Goal: Task Accomplishment & Management: Manage account settings

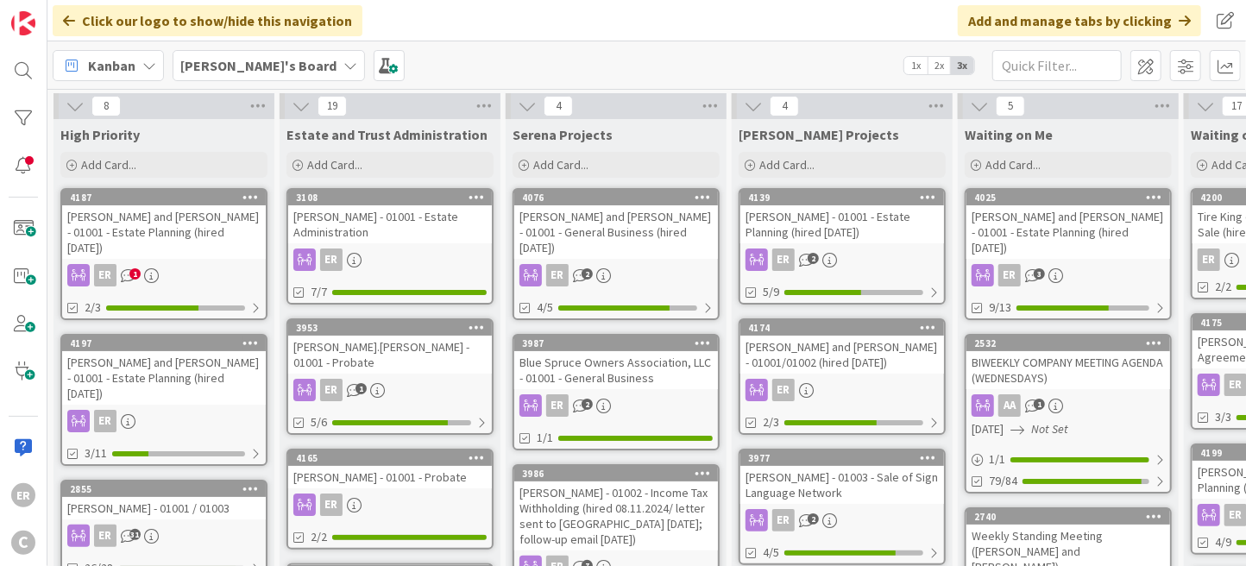
scroll to position [31, 0]
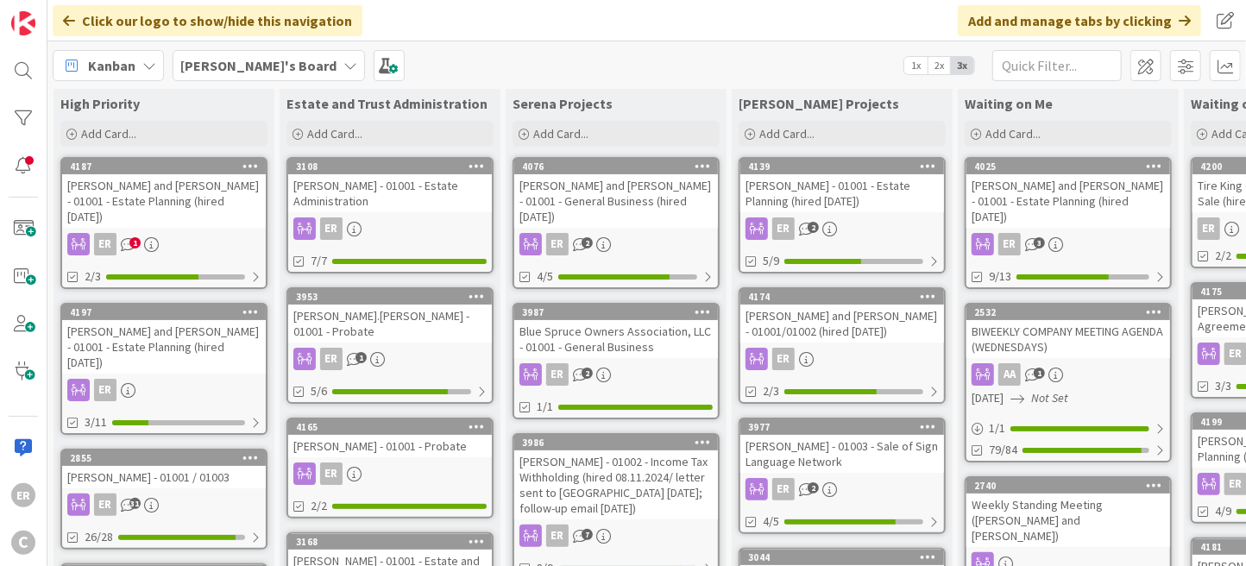
click at [201, 194] on div "[PERSON_NAME] and [PERSON_NAME] - 01001 - Estate Planning (hired [DATE])" at bounding box center [164, 200] width 204 height 53
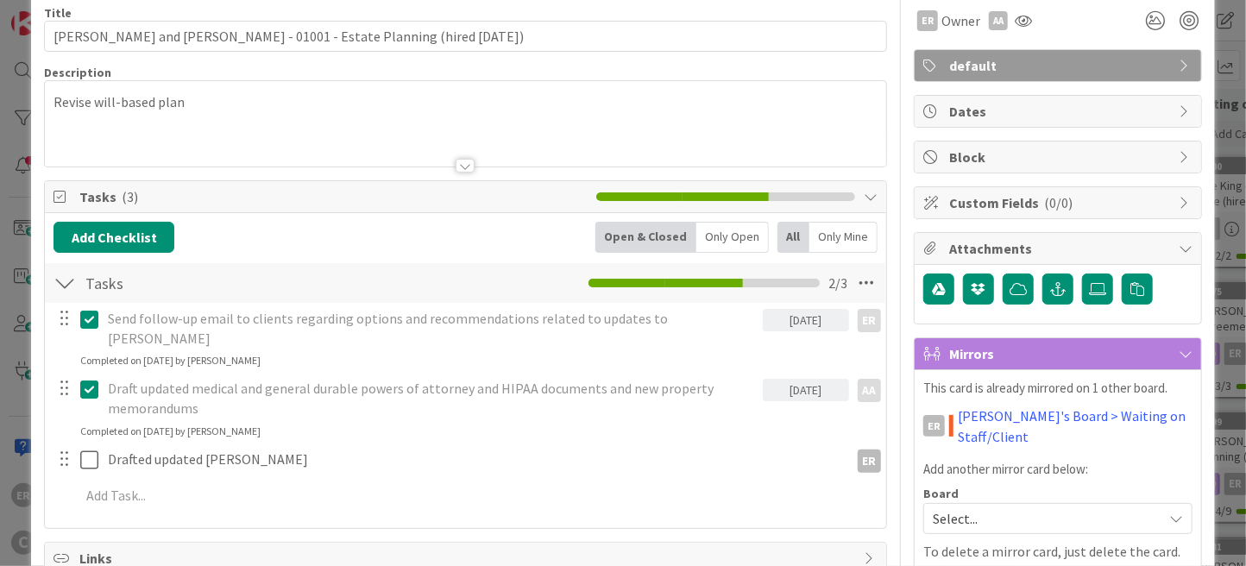
scroll to position [173, 0]
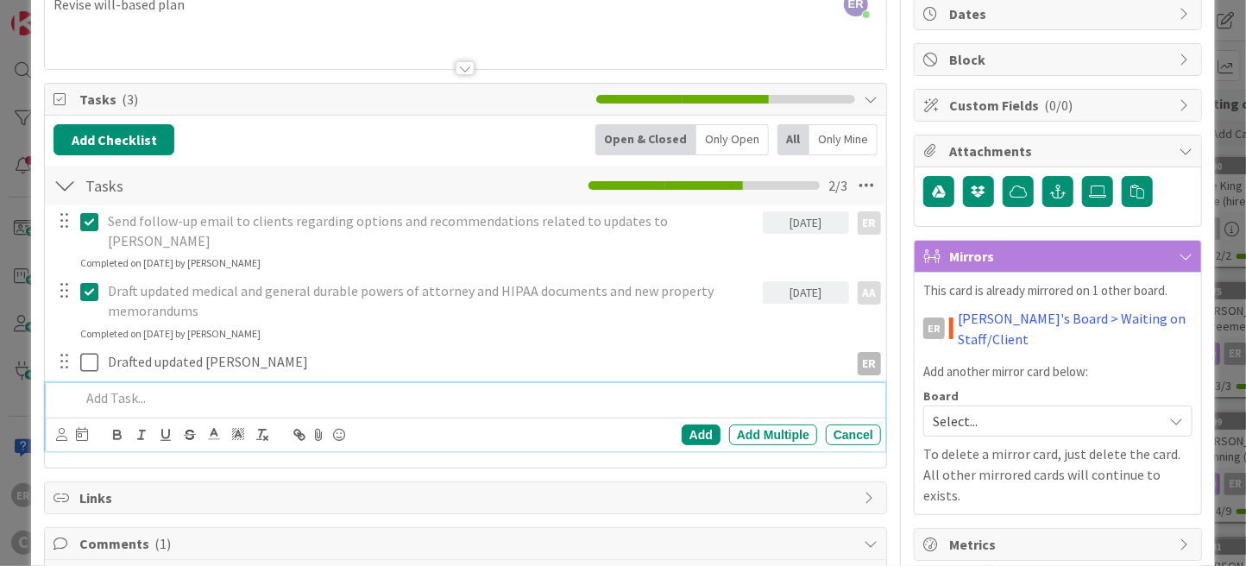
click at [174, 388] on p at bounding box center [477, 398] width 794 height 20
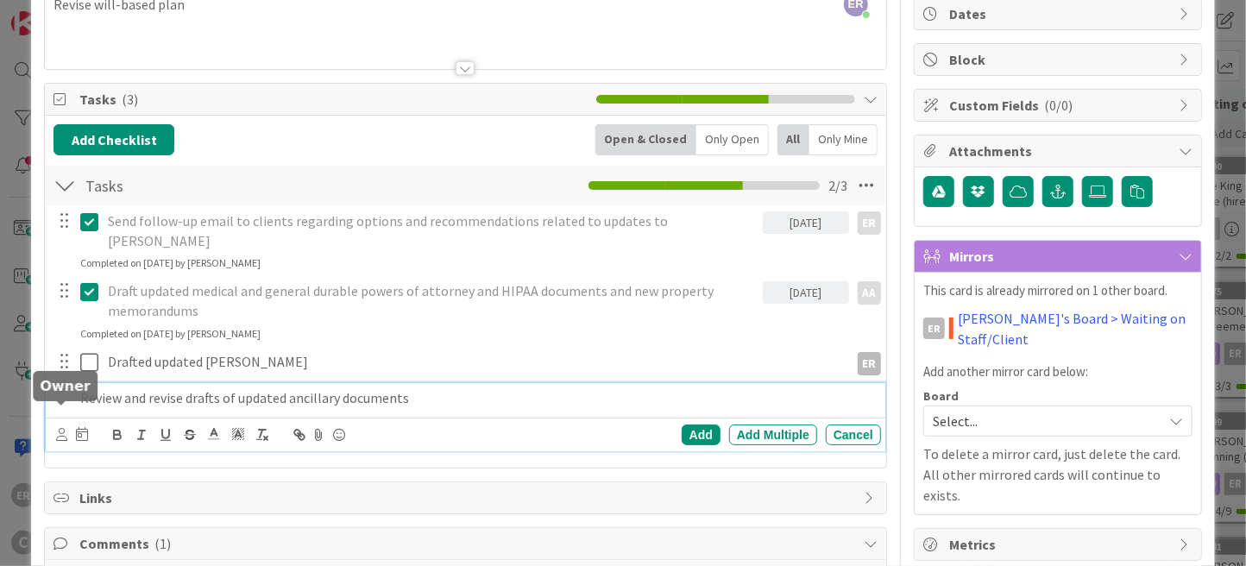
click at [64, 428] on icon at bounding box center [61, 434] width 11 height 13
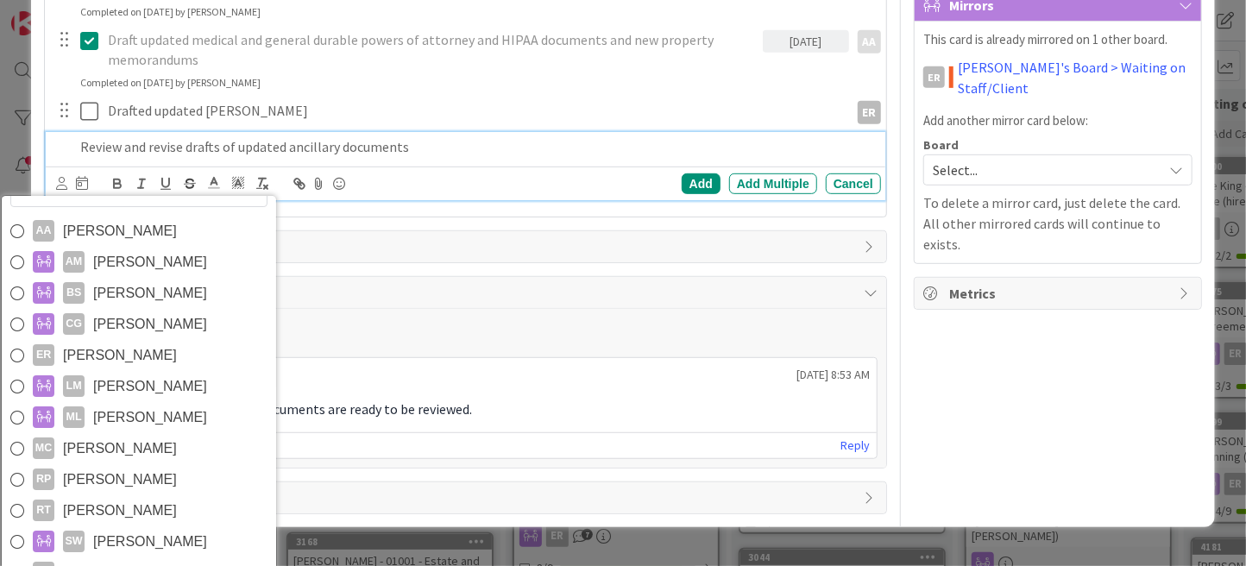
scroll to position [430, 0]
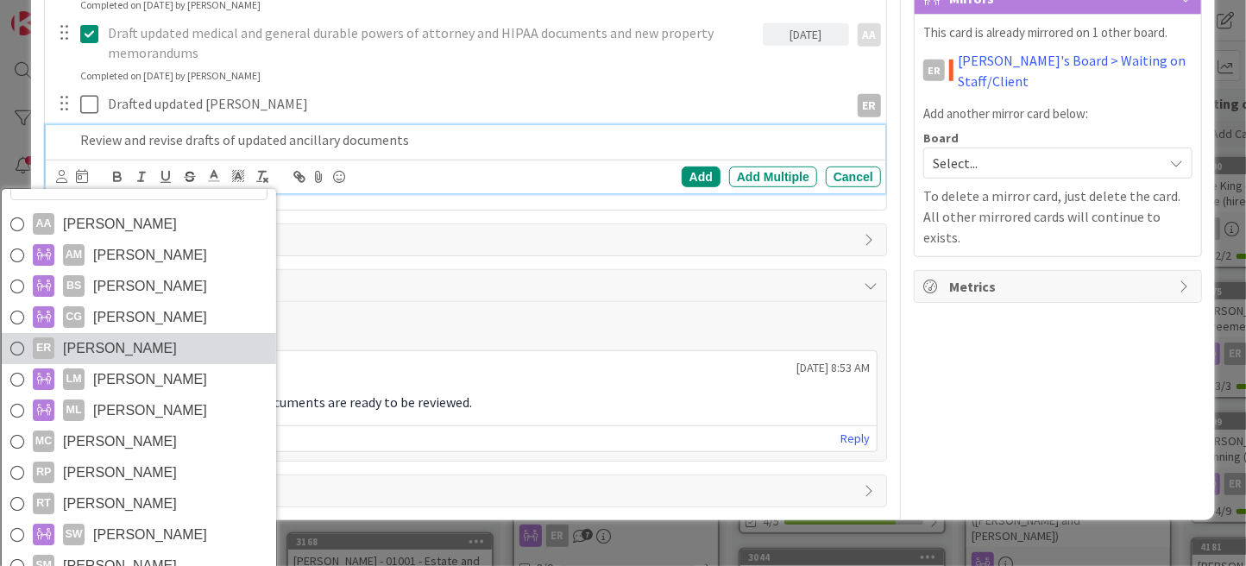
click at [114, 336] on span "[PERSON_NAME]" at bounding box center [120, 349] width 114 height 26
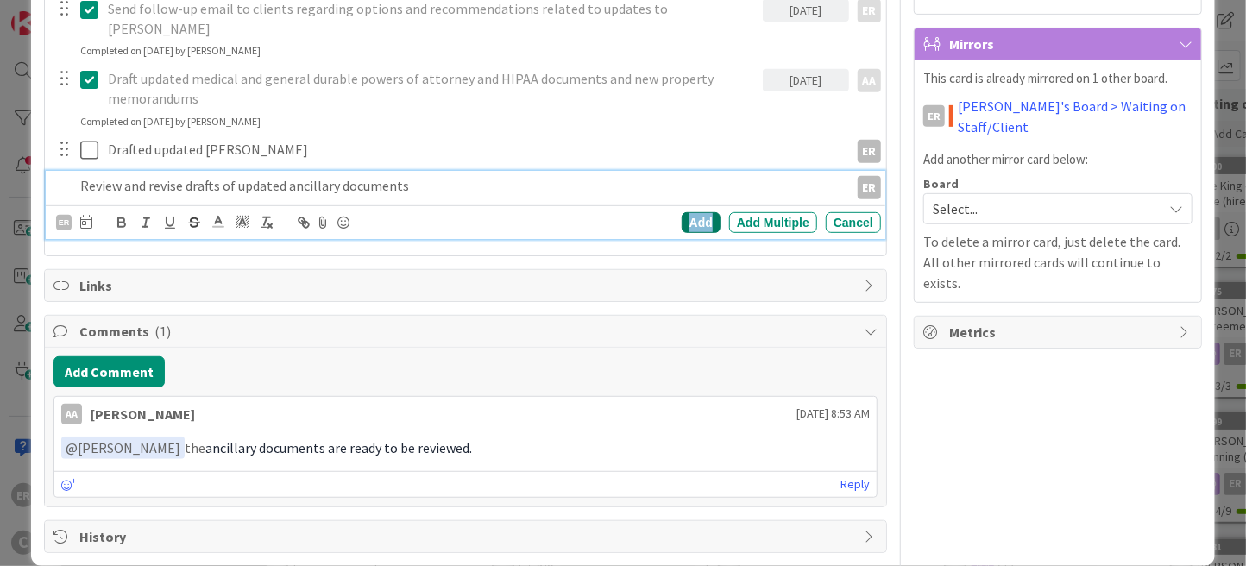
click at [700, 212] on div "Add" at bounding box center [700, 222] width 39 height 21
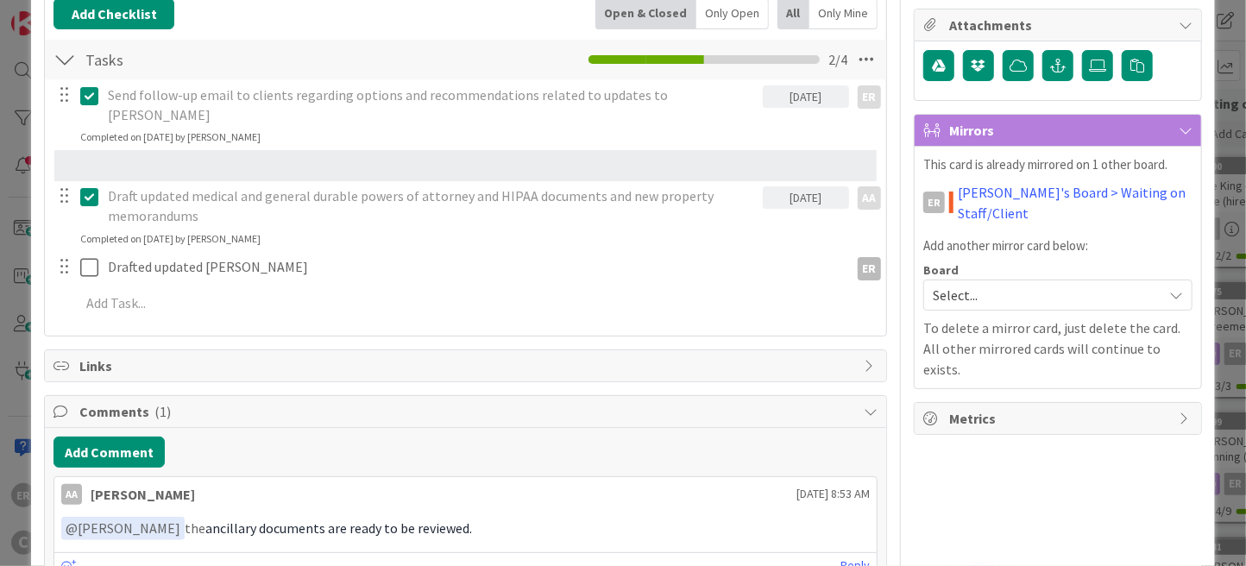
scroll to position [292, 0]
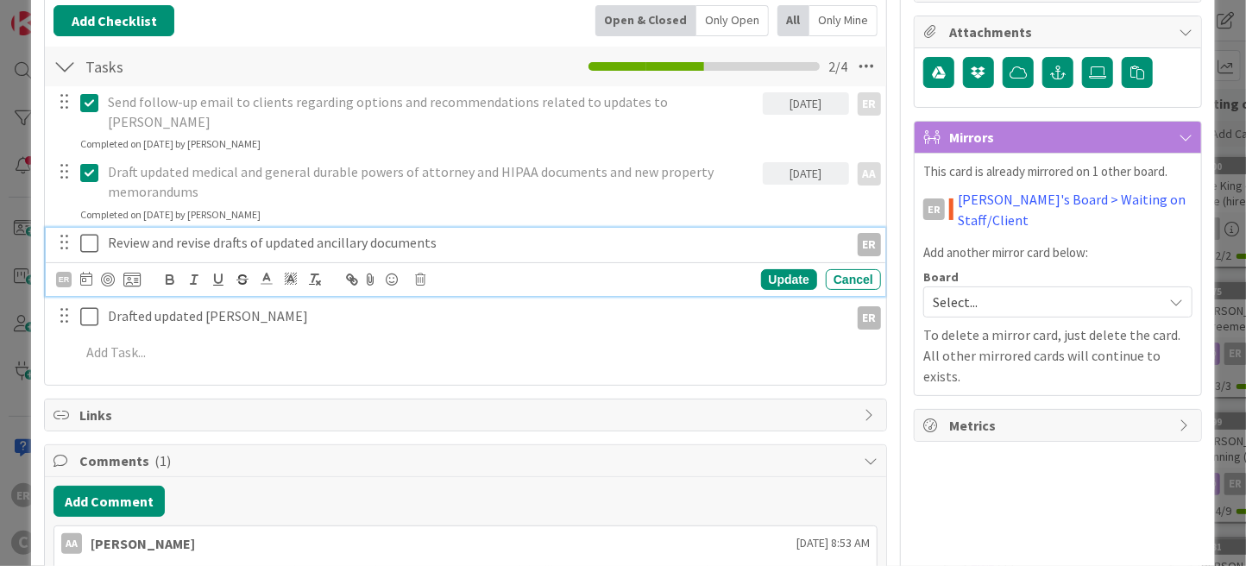
click at [83, 233] on icon at bounding box center [89, 243] width 18 height 21
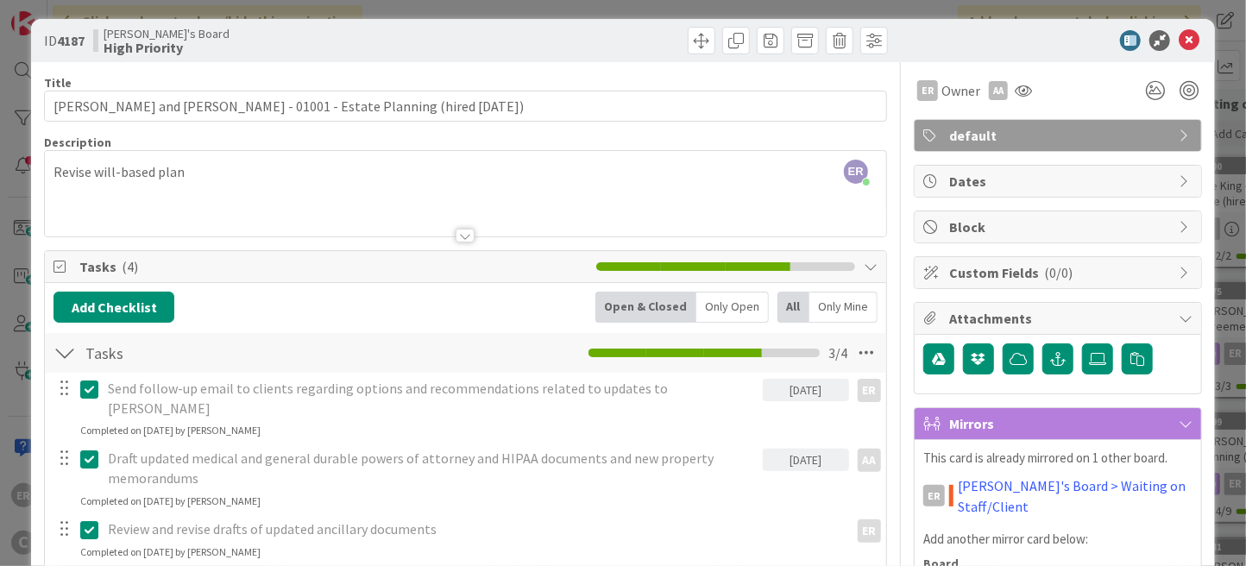
scroll to position [0, 0]
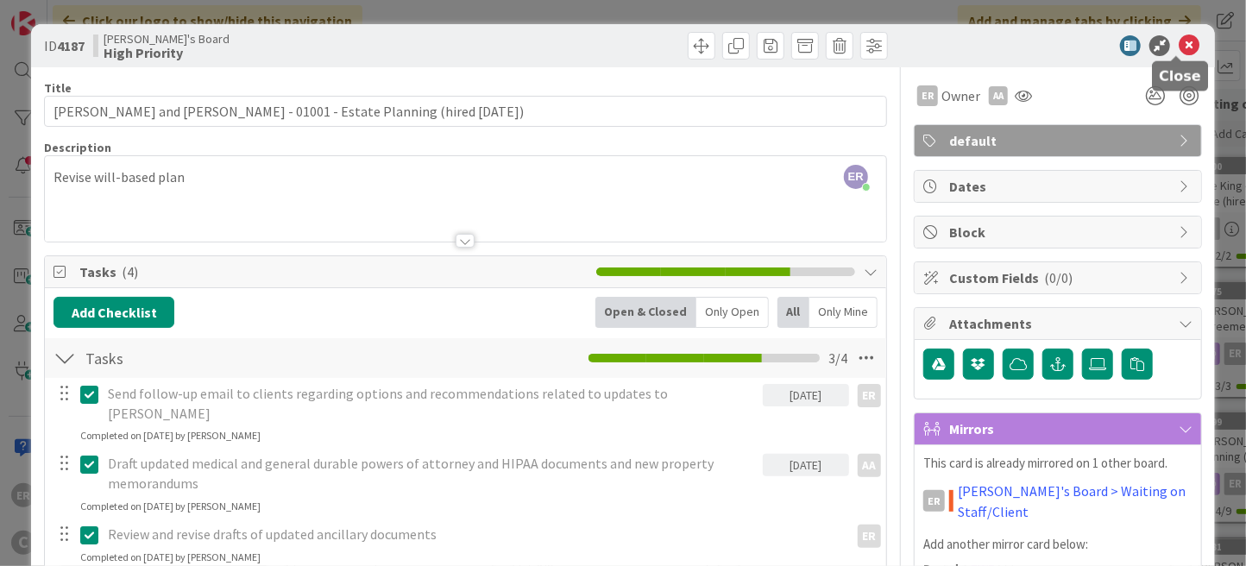
click at [1178, 47] on icon at bounding box center [1188, 45] width 21 height 21
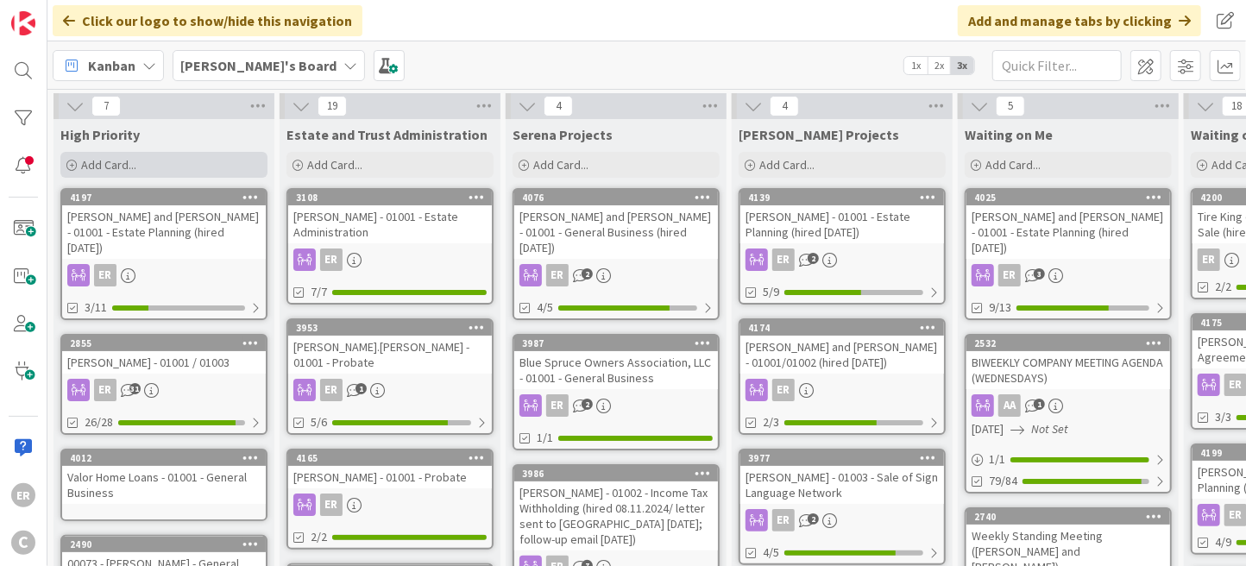
click at [156, 169] on div "Add Card..." at bounding box center [163, 165] width 207 height 26
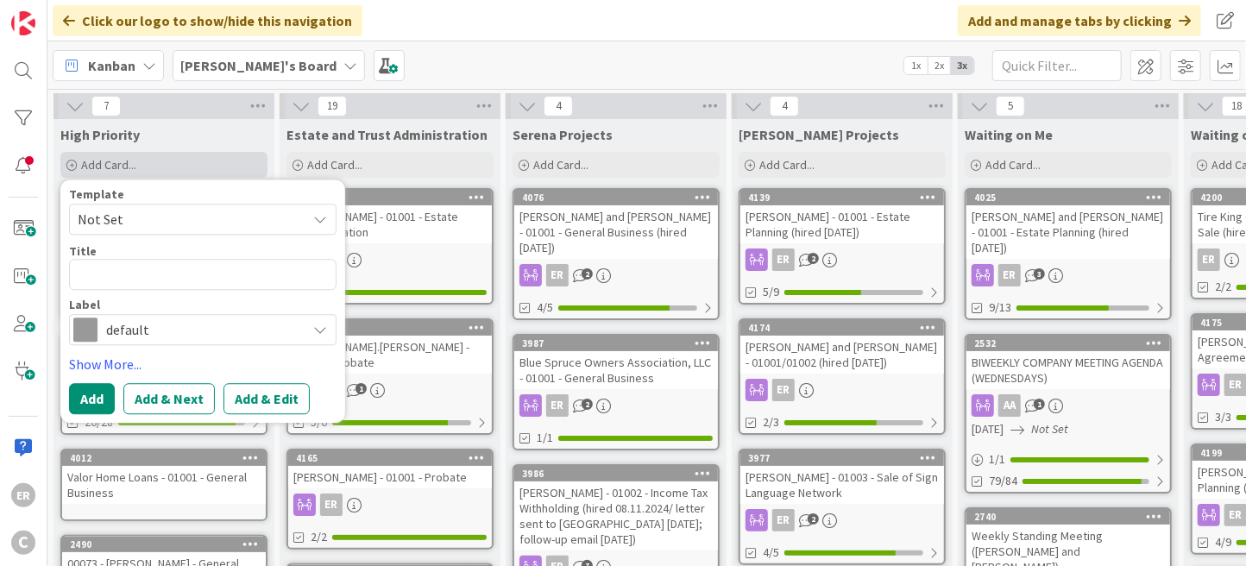
type textarea "x"
type textarea "S"
type textarea "x"
type textarea "Sc"
type textarea "x"
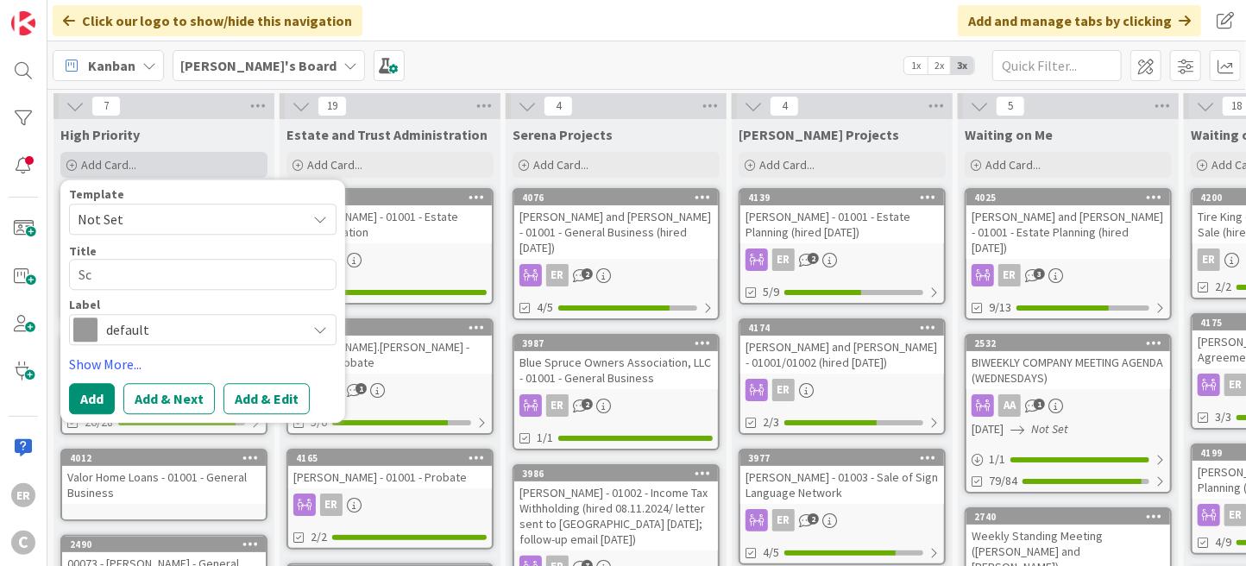
type textarea "Sch"
type textarea "x"
type textarea "Schu"
type textarea "x"
type textarea "[PERSON_NAME]"
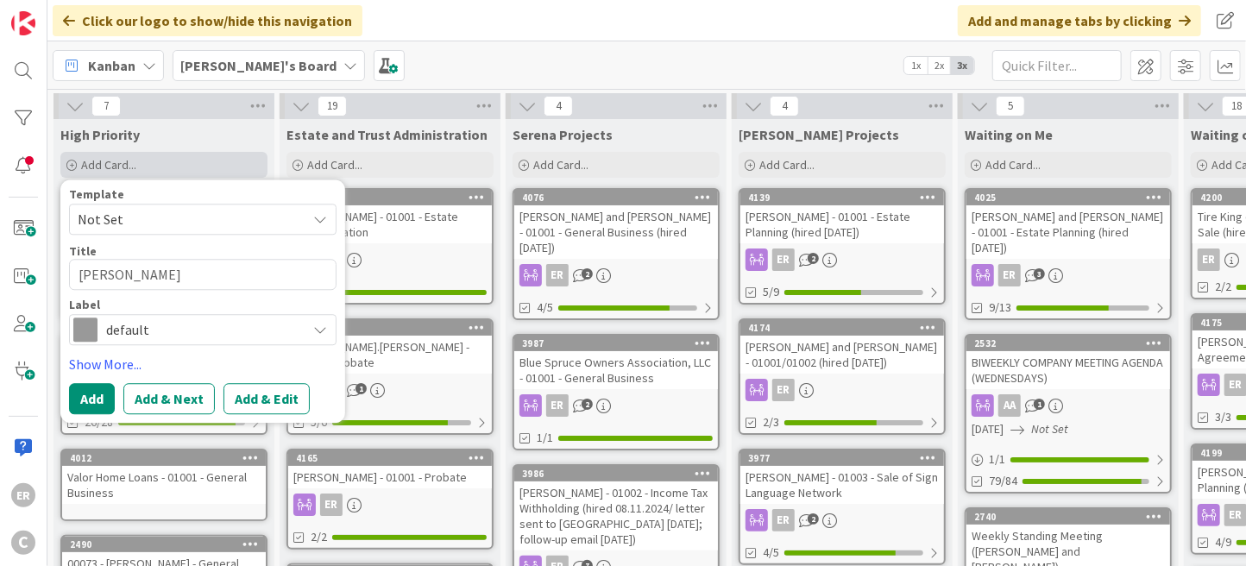
type textarea "x"
type textarea "[PERSON_NAME]"
type textarea "x"
type textarea "Schumer"
type textarea "x"
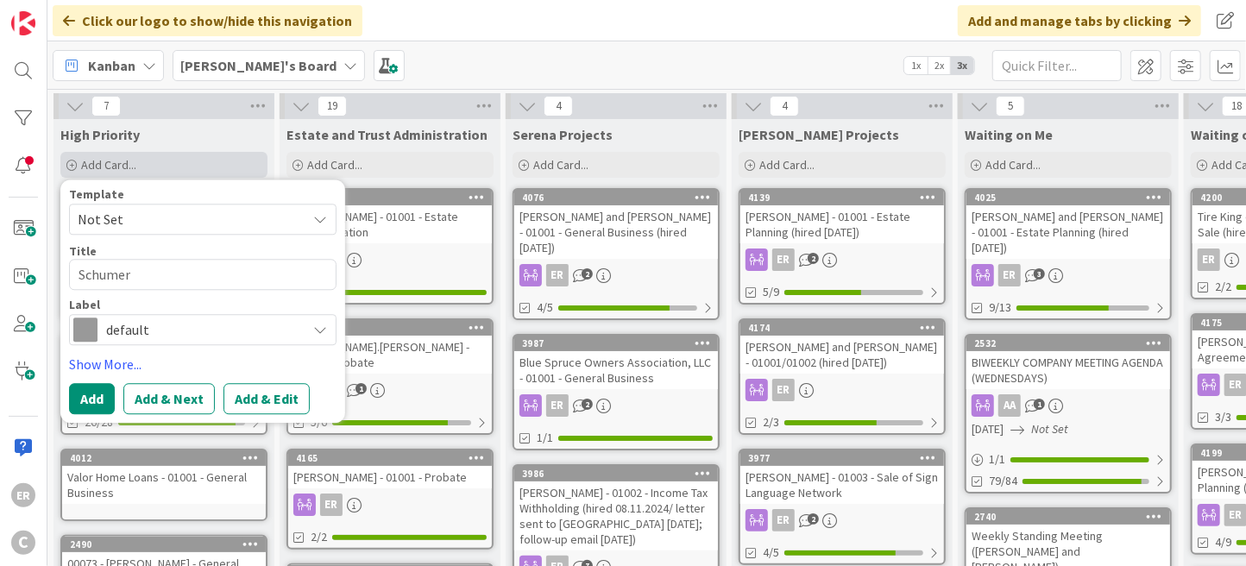
type textarea "Schumer,"
type textarea "x"
type textarea "Schumer,"
type textarea "x"
type textarea "Schumer, B"
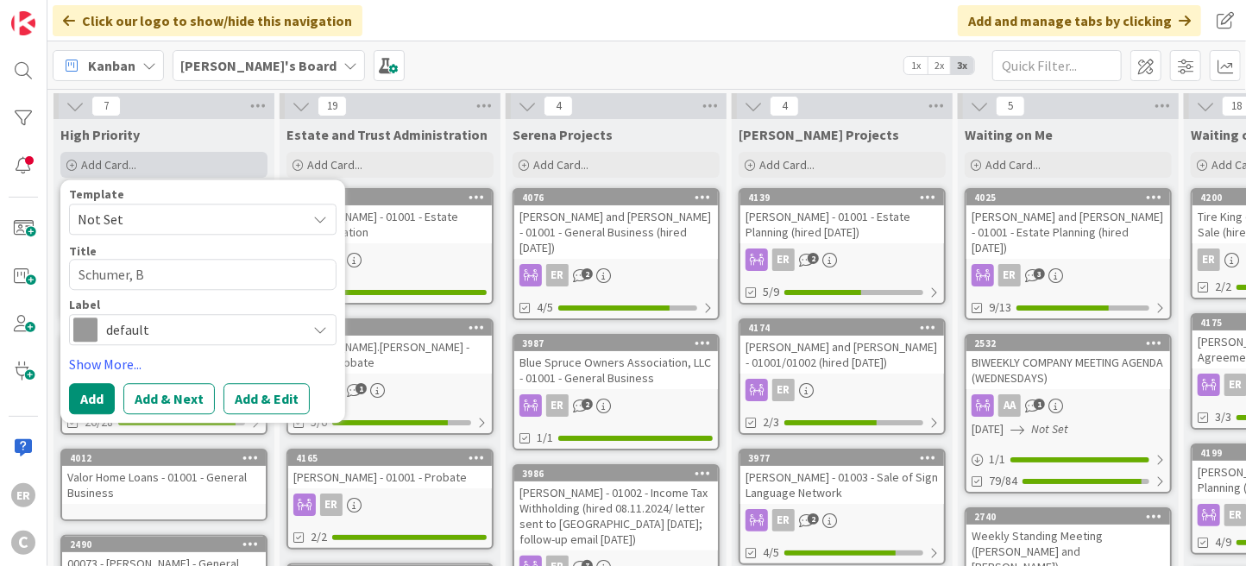
type textarea "x"
type textarea "Schumer, Br"
type textarea "x"
type textarea "Schumer, Bre"
type textarea "x"
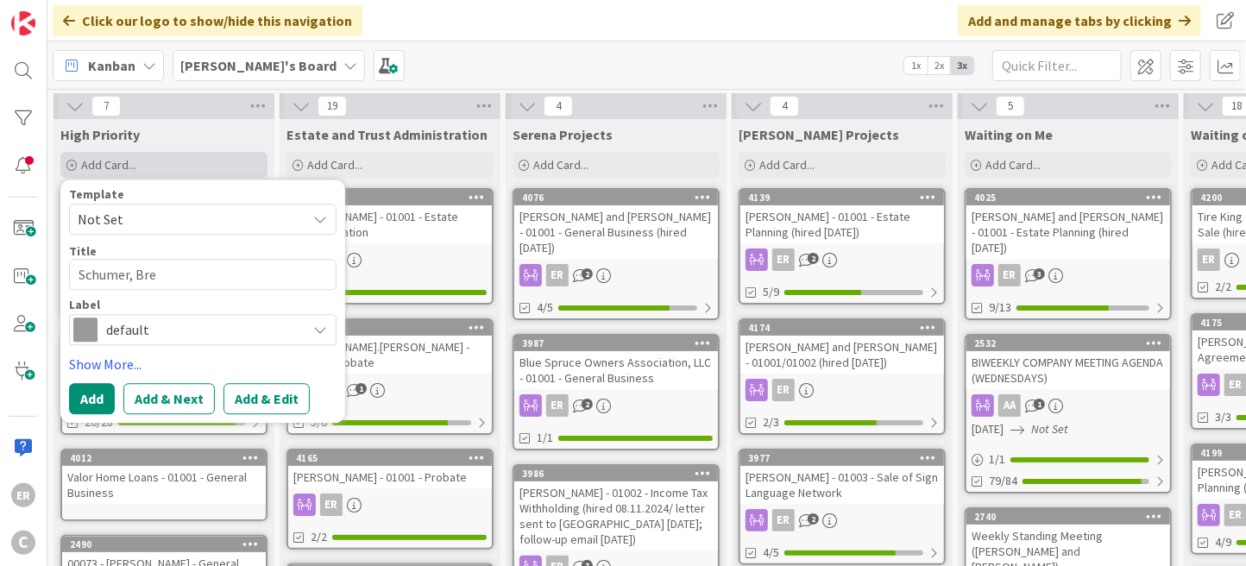
type textarea "[PERSON_NAME]"
type textarea "x"
type textarea "[PERSON_NAME]"
type textarea "x"
type textarea "[PERSON_NAME]"
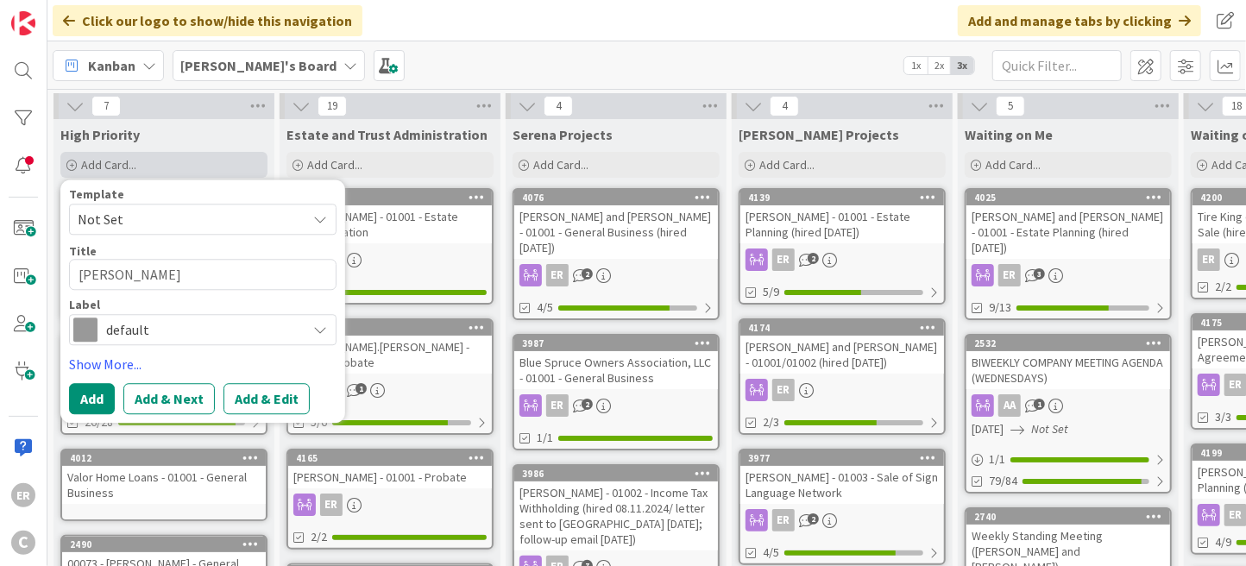
type textarea "x"
type textarea "[PERSON_NAME]"
type textarea "x"
type textarea "[PERSON_NAME] an"
type textarea "x"
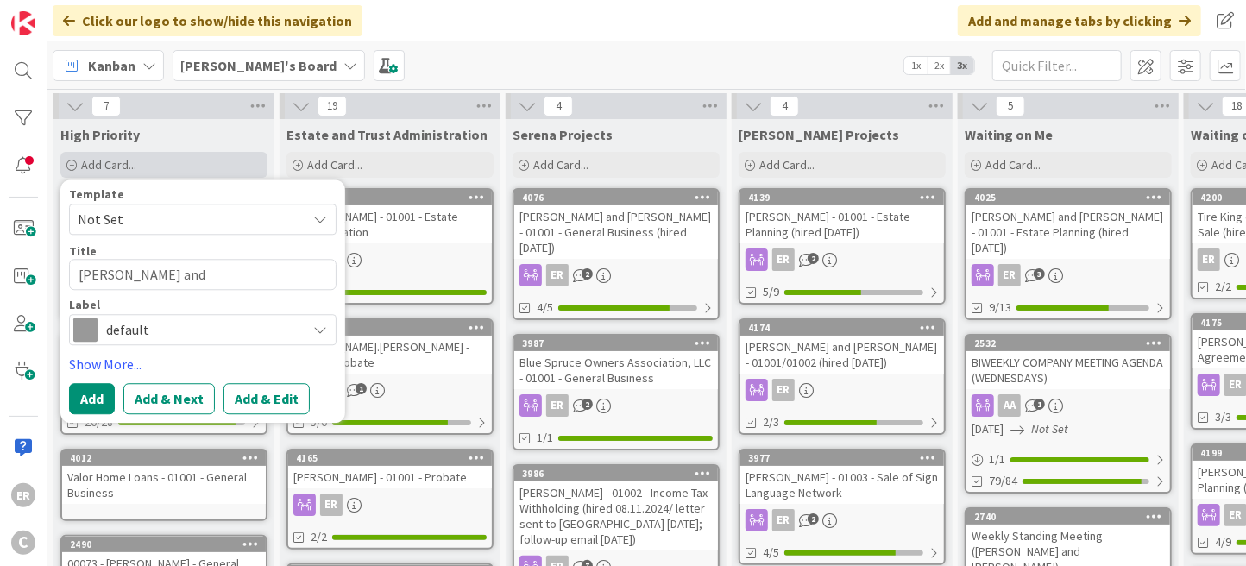
type textarea "[PERSON_NAME] and"
type textarea "x"
type textarea "[PERSON_NAME] and H"
type textarea "x"
type textarea "[PERSON_NAME] and [PERSON_NAME]"
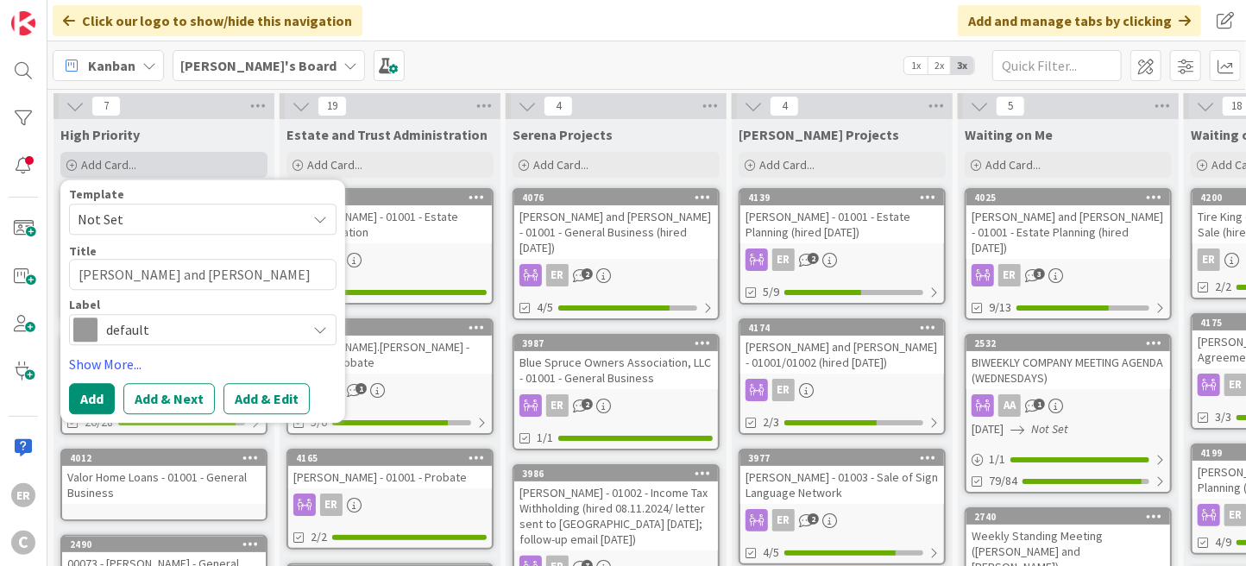
type textarea "x"
type textarea "[PERSON_NAME] and Hol"
type textarea "x"
type textarea "[PERSON_NAME] and [PERSON_NAME]"
type textarea "x"
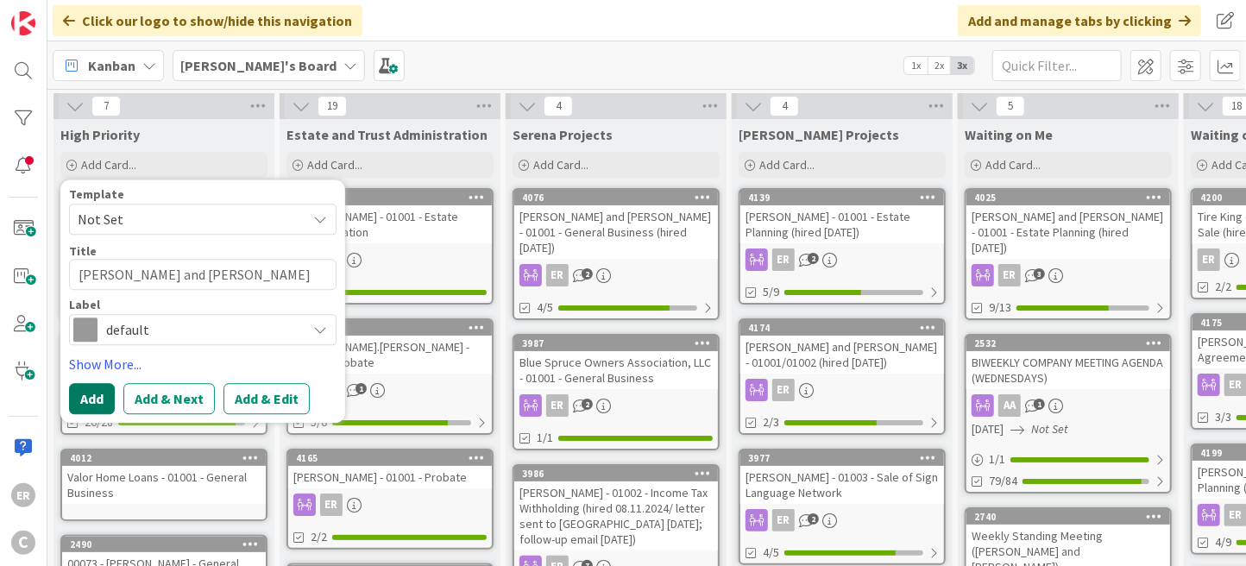
type textarea "[PERSON_NAME] and [PERSON_NAME]"
click at [102, 398] on button "Add" at bounding box center [92, 398] width 46 height 31
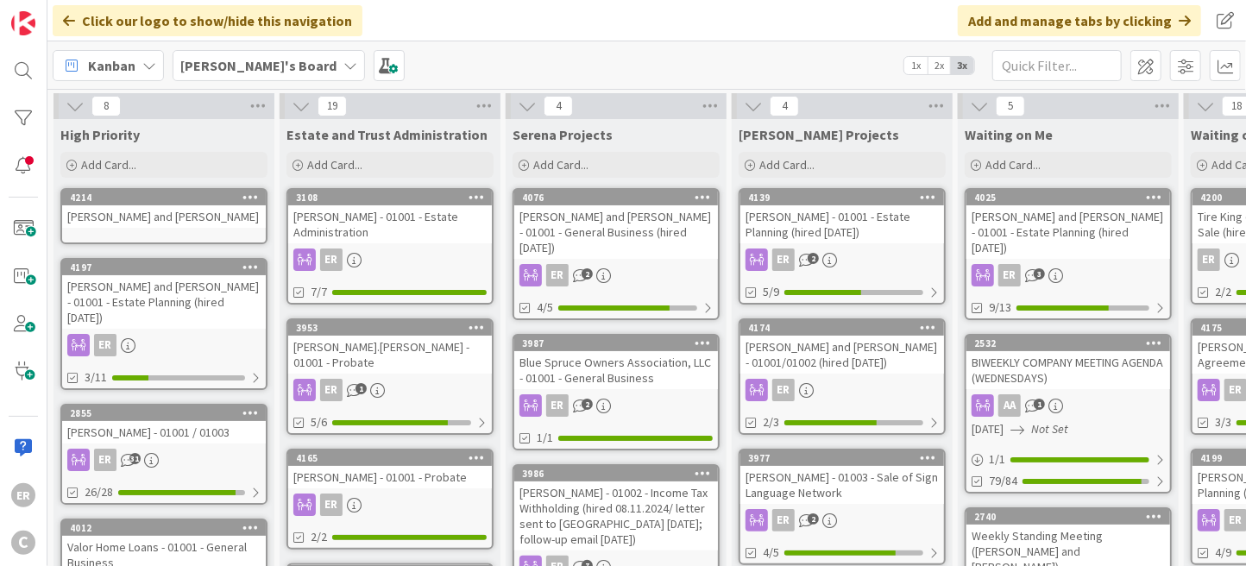
click at [166, 229] on link "4214 [PERSON_NAME] and [PERSON_NAME]" at bounding box center [163, 216] width 207 height 56
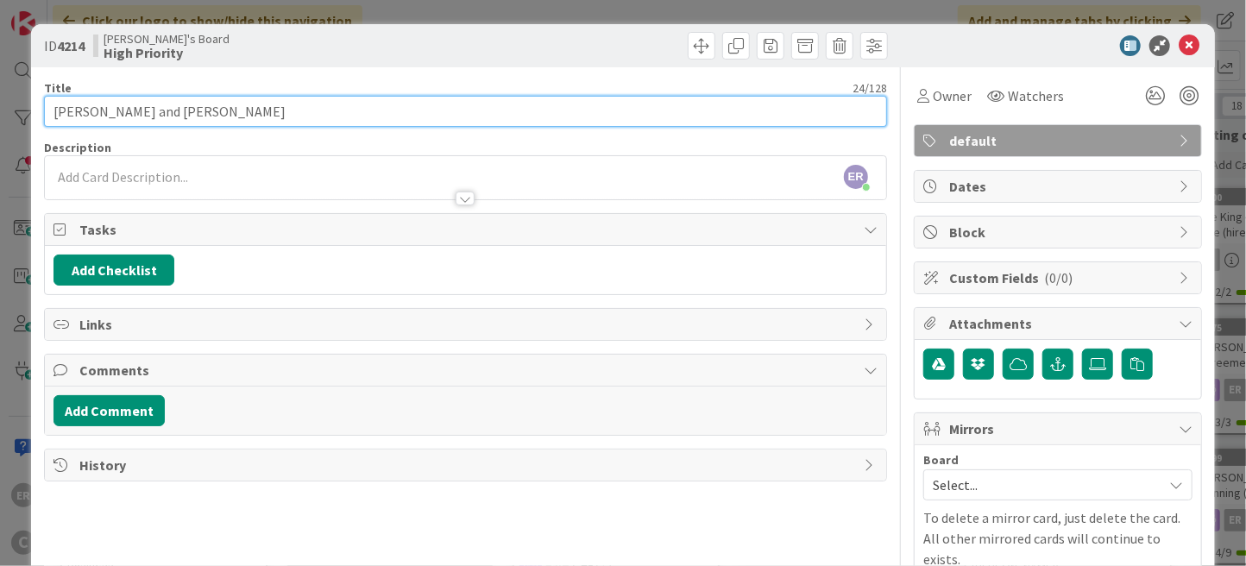
click at [229, 110] on input "[PERSON_NAME] and [PERSON_NAME]" at bounding box center [465, 111] width 843 height 31
type input "[PERSON_NAME] and [PERSON_NAME] - 01002"
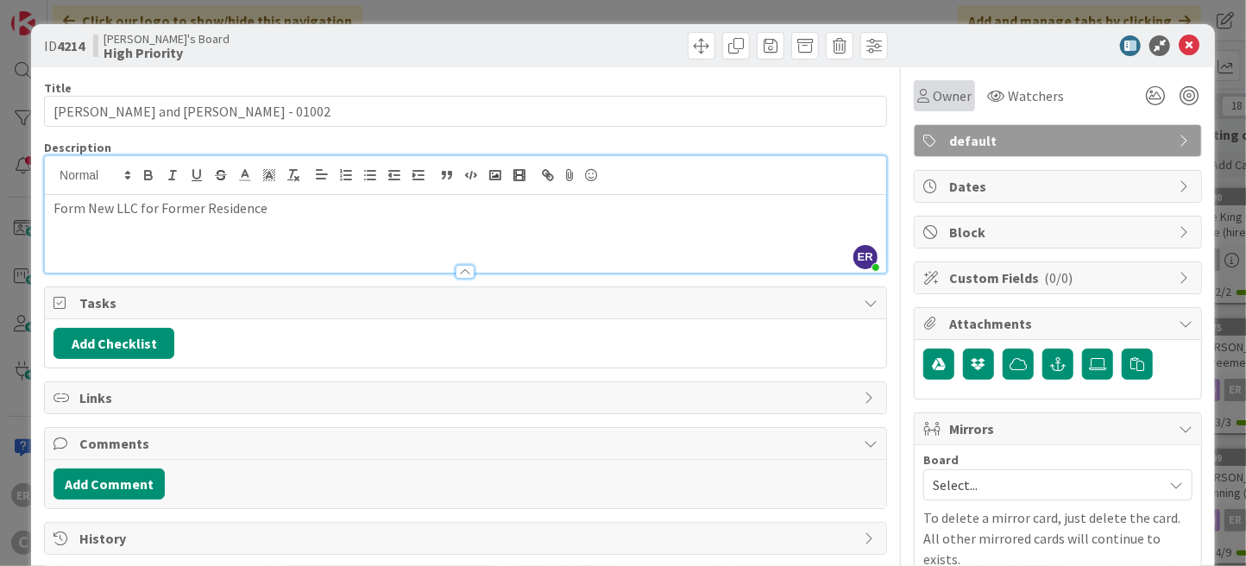
click at [932, 101] on span "Owner" at bounding box center [951, 95] width 39 height 21
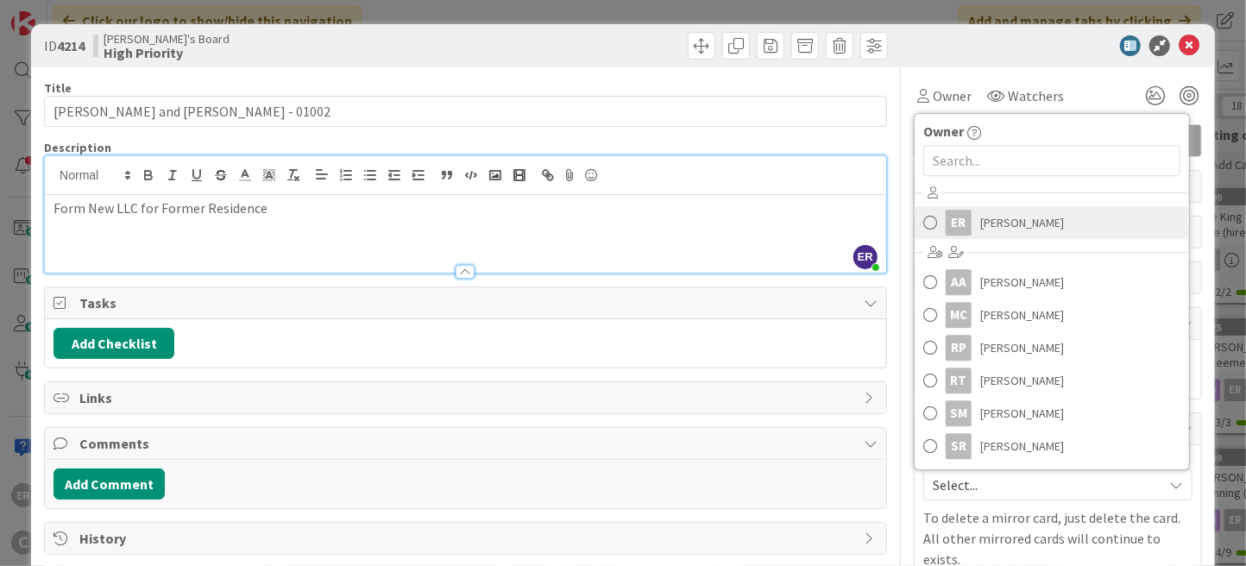
click at [982, 216] on span "[PERSON_NAME]" at bounding box center [1022, 223] width 84 height 26
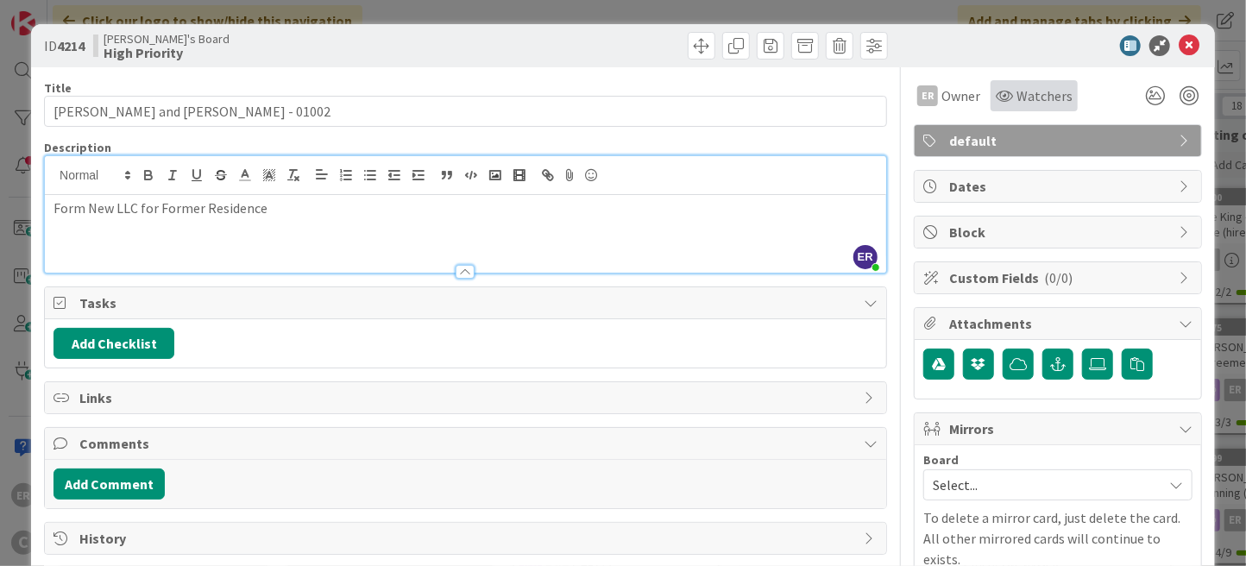
click at [1016, 102] on span "Watchers" at bounding box center [1044, 95] width 56 height 21
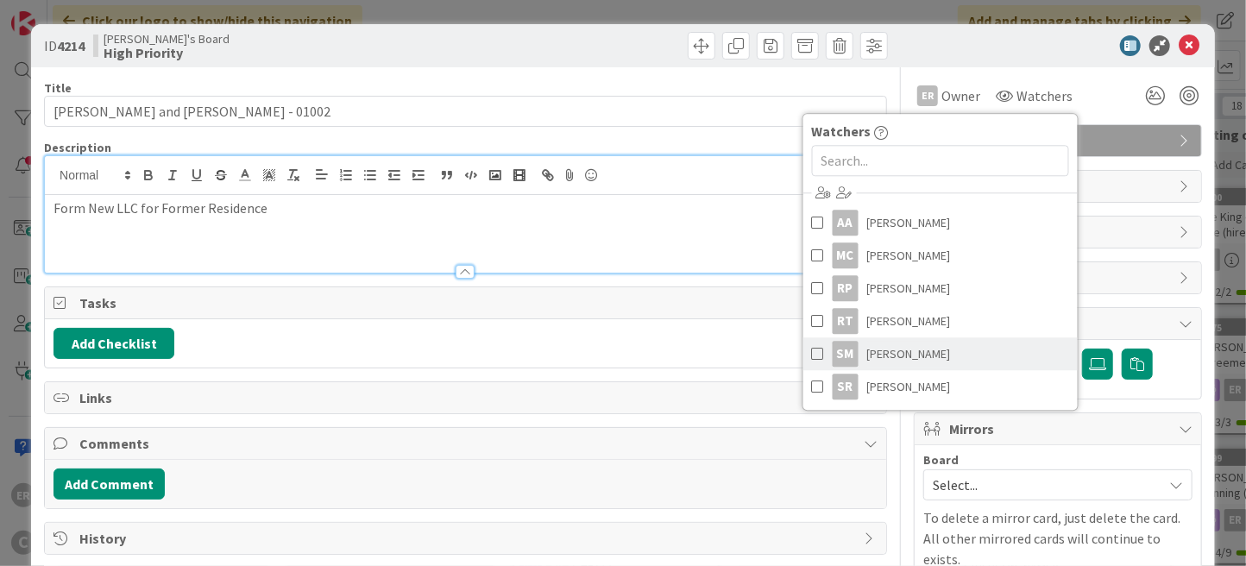
click at [914, 346] on span "[PERSON_NAME]" at bounding box center [909, 354] width 84 height 26
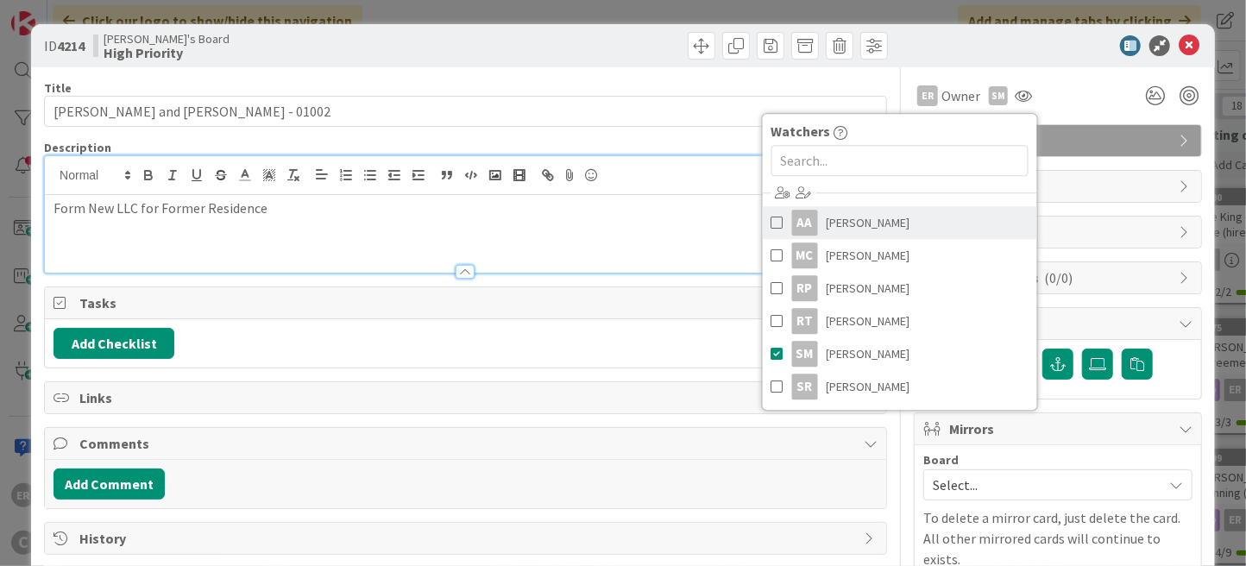
click at [889, 225] on span "[PERSON_NAME]" at bounding box center [868, 223] width 84 height 26
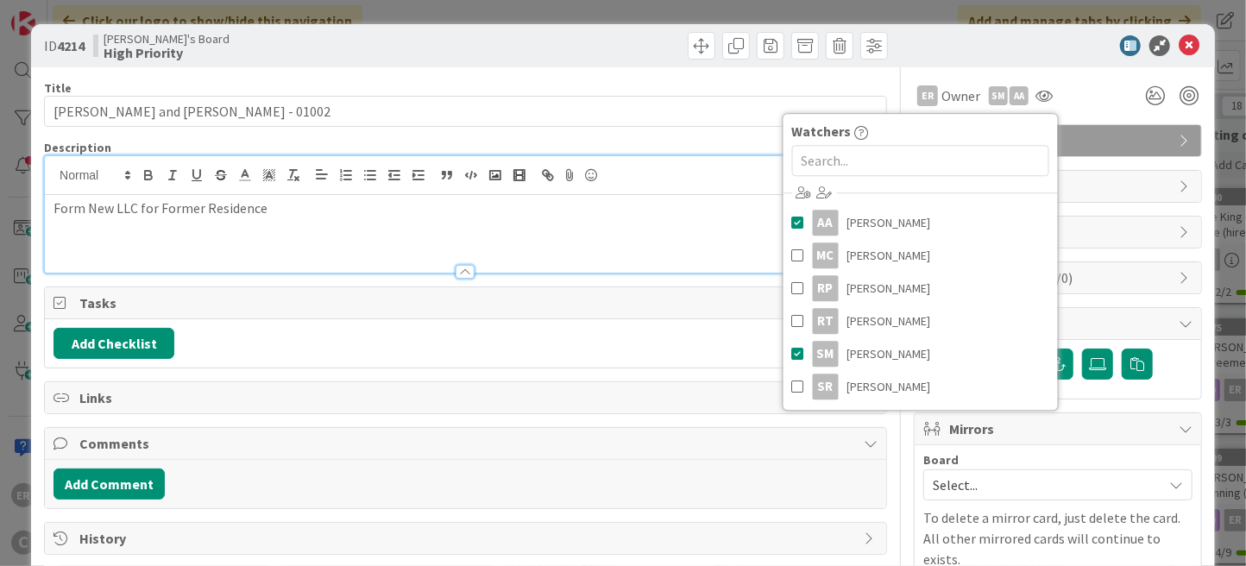
click at [1086, 84] on div "ER Owner Owner Remove Set as Watcher ER [PERSON_NAME] AA [PERSON_NAME] MC [PERS…" at bounding box center [1057, 95] width 288 height 31
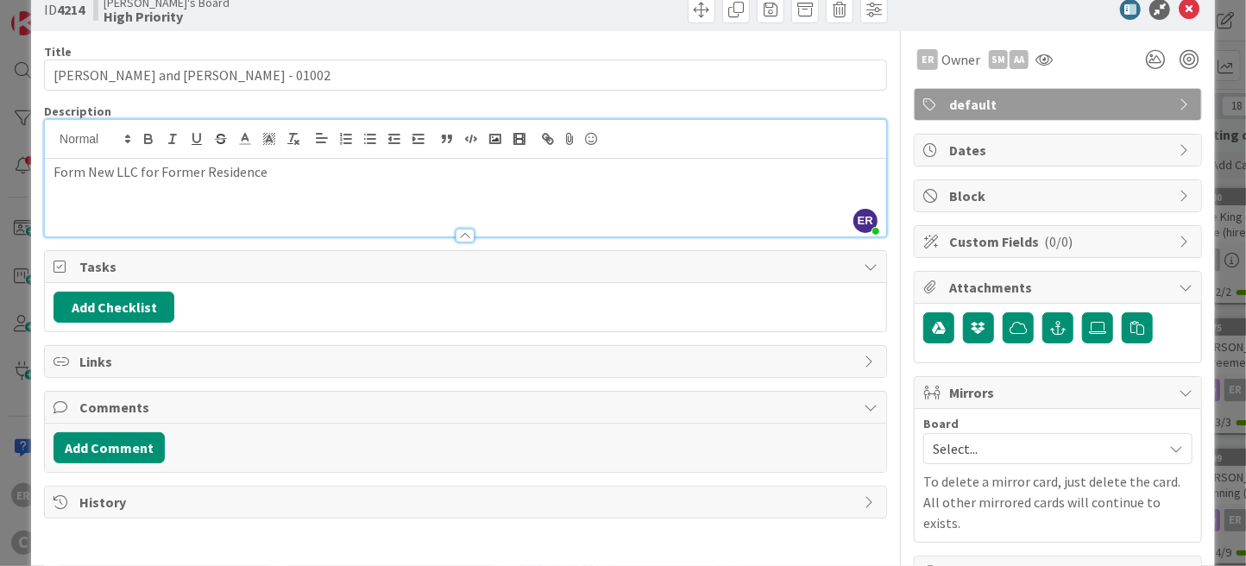
scroll to position [72, 0]
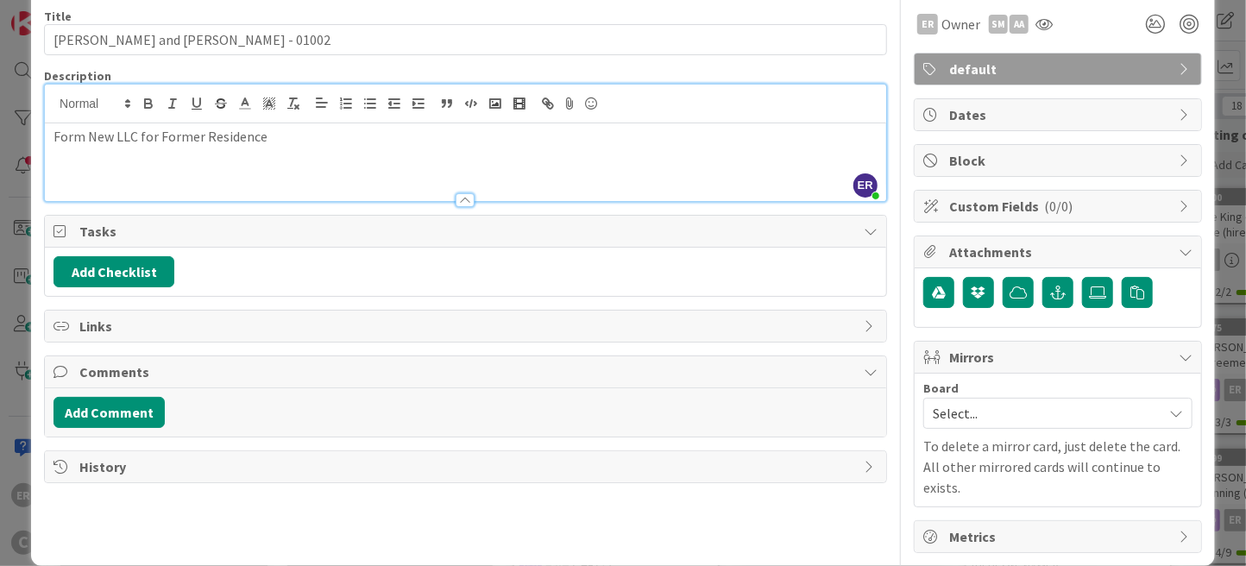
click at [945, 403] on span "Select..." at bounding box center [1042, 413] width 221 height 24
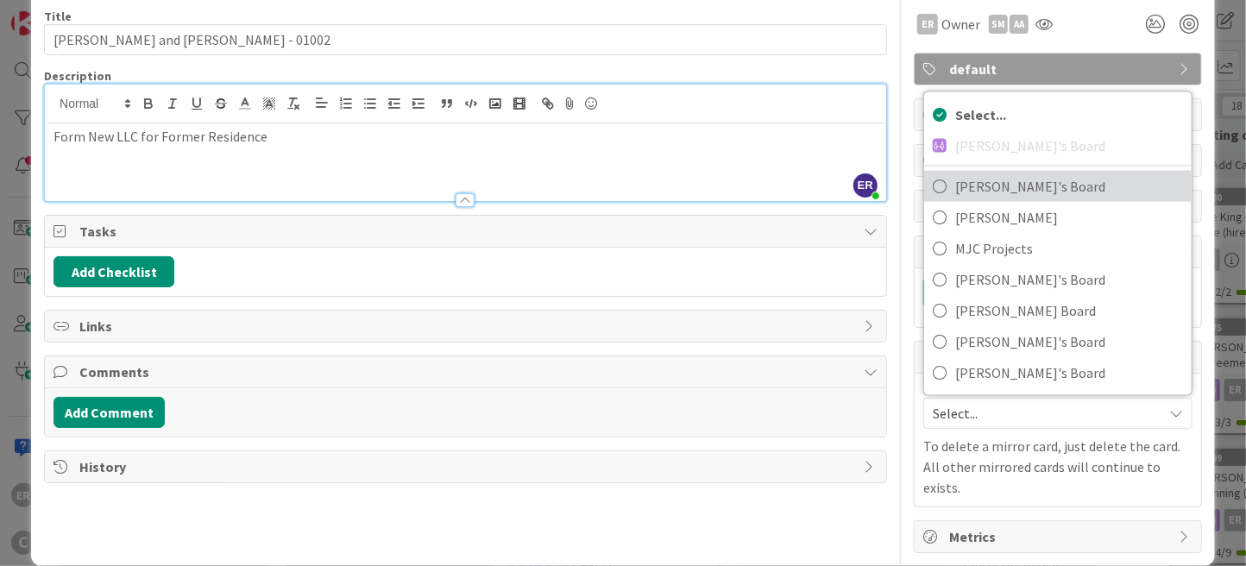
click at [970, 191] on span "[PERSON_NAME]'s Board" at bounding box center [1069, 186] width 228 height 26
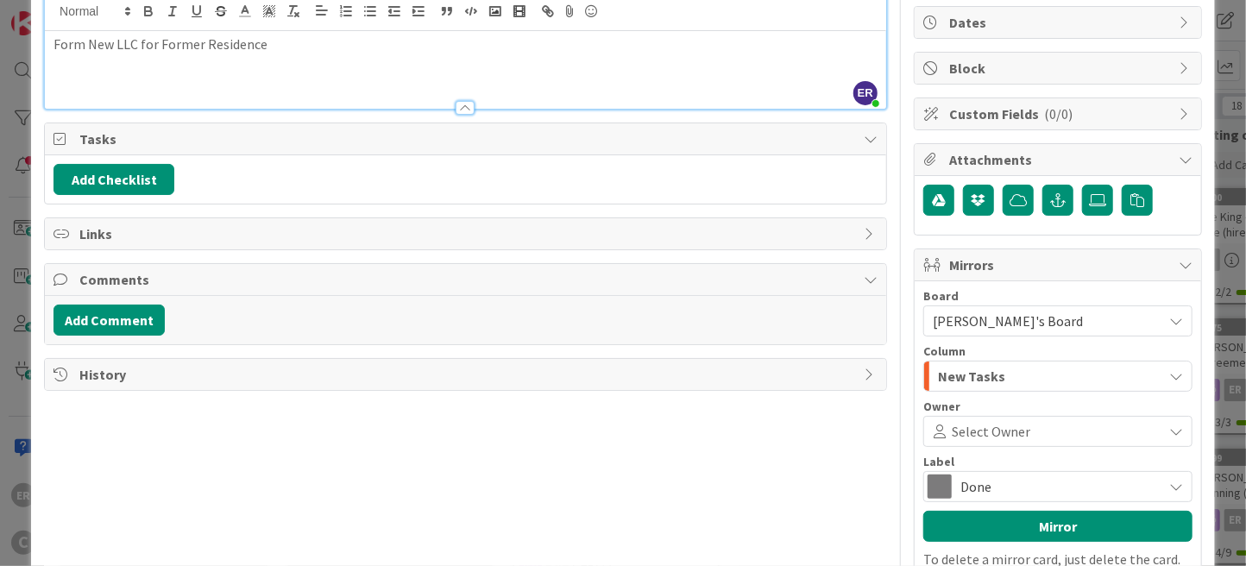
scroll to position [244, 0]
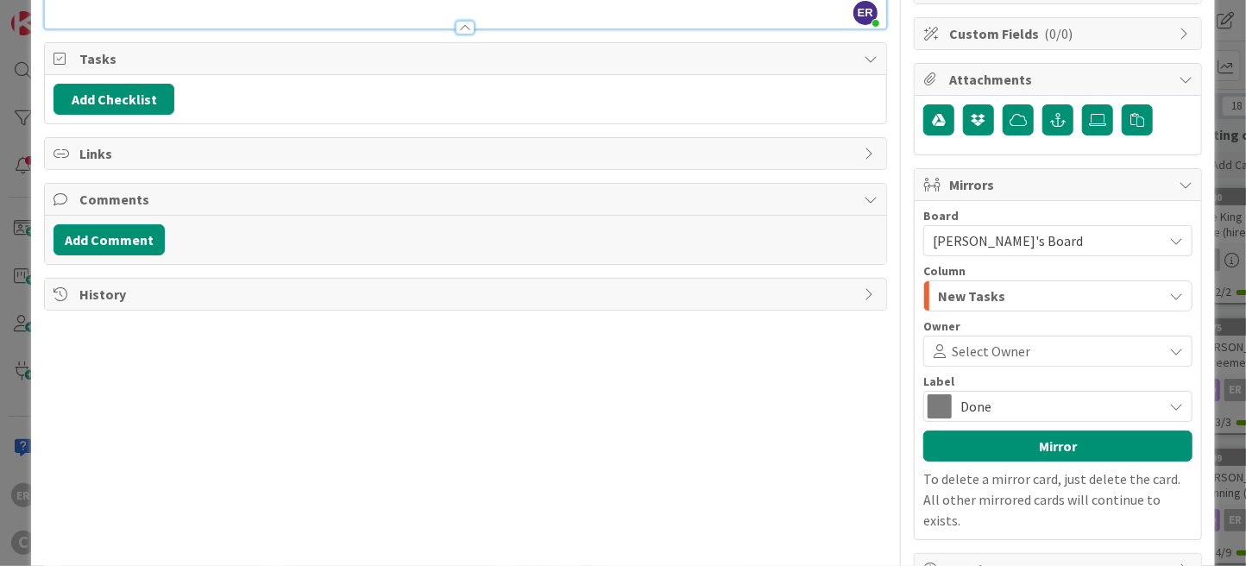
click at [998, 355] on span "Select Owner" at bounding box center [990, 351] width 78 height 21
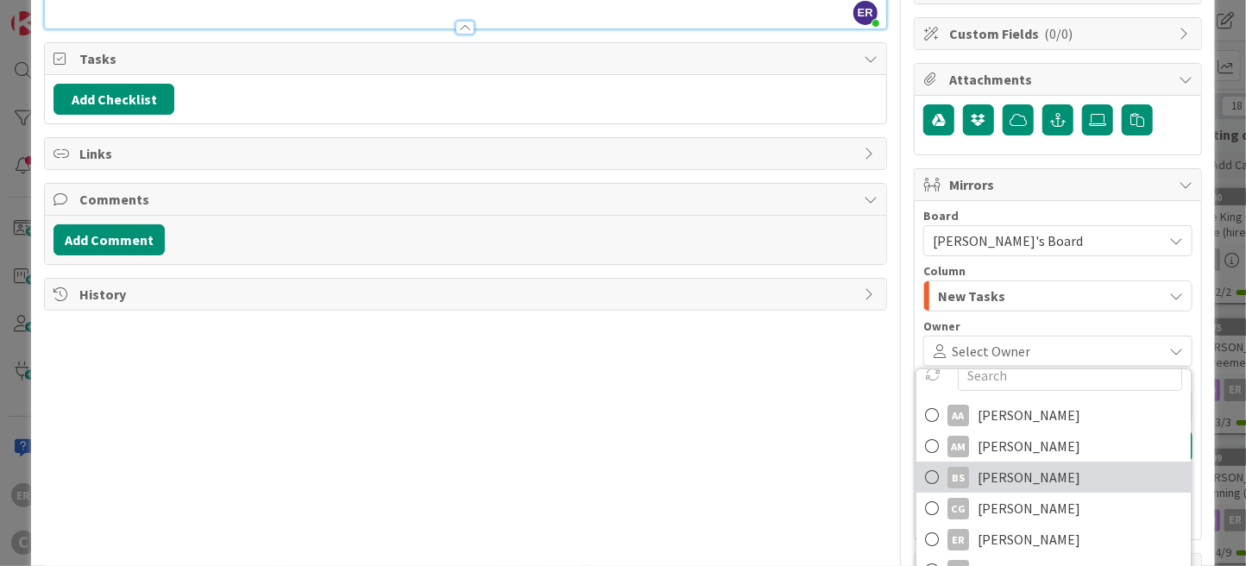
scroll to position [28, 0]
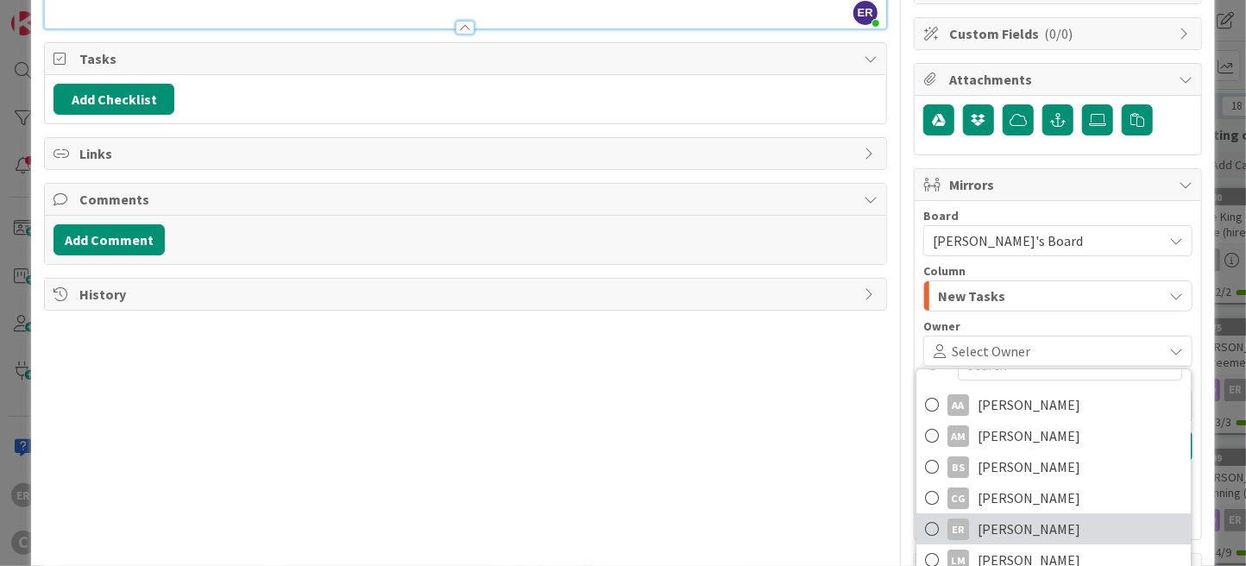
click at [1029, 532] on span "[PERSON_NAME]" at bounding box center [1028, 529] width 103 height 26
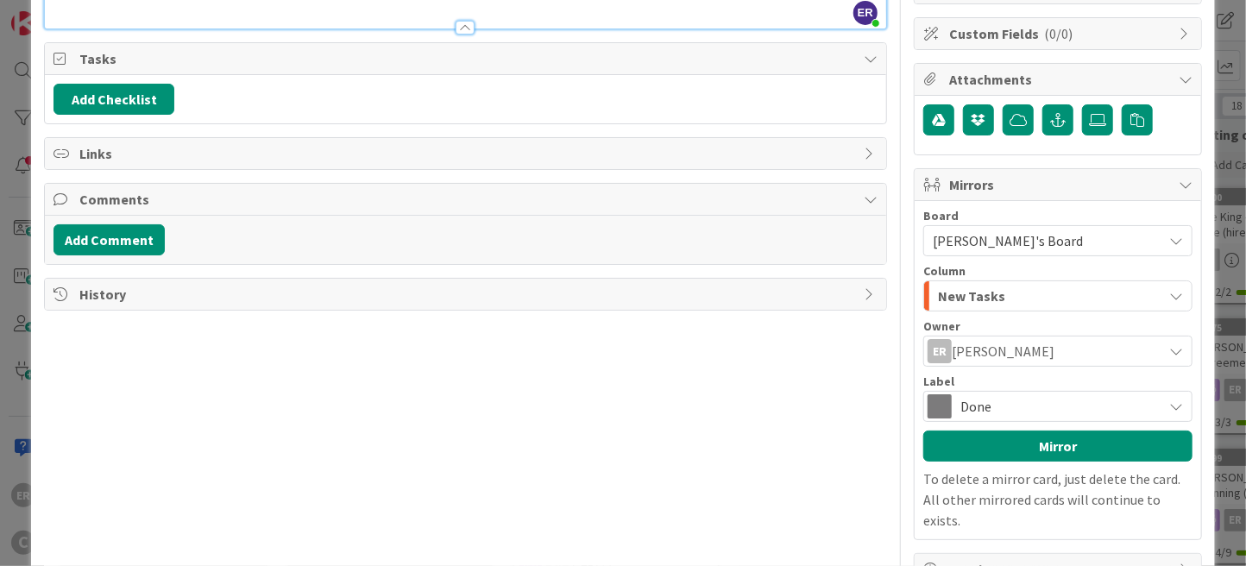
click at [964, 403] on span "Done" at bounding box center [1056, 406] width 193 height 24
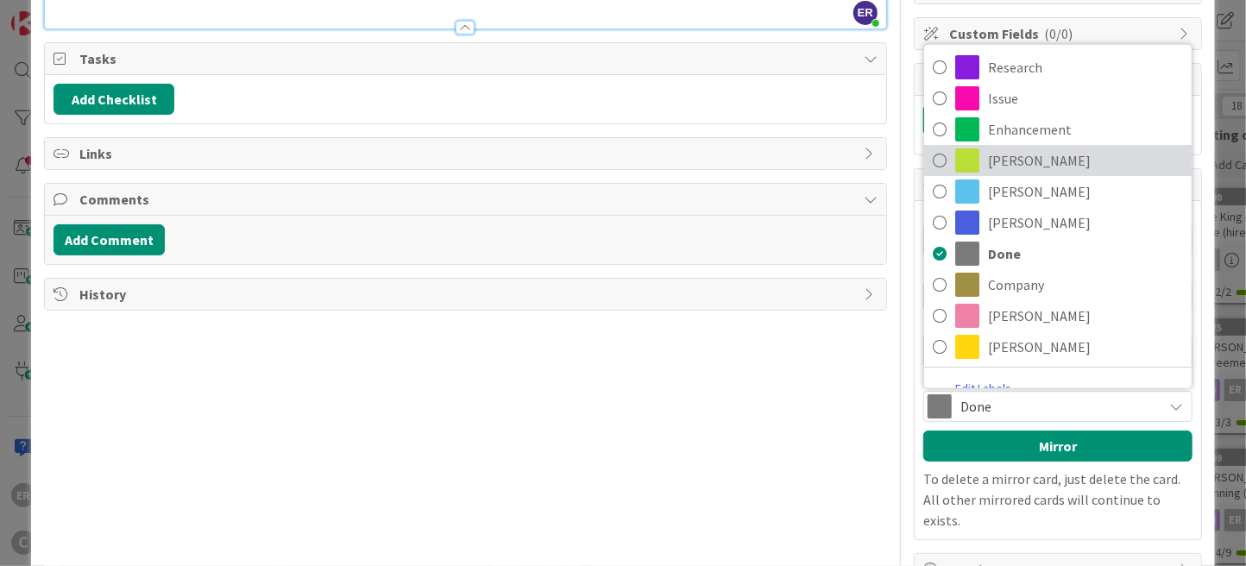
click at [995, 154] on span "[PERSON_NAME]" at bounding box center [1085, 160] width 195 height 26
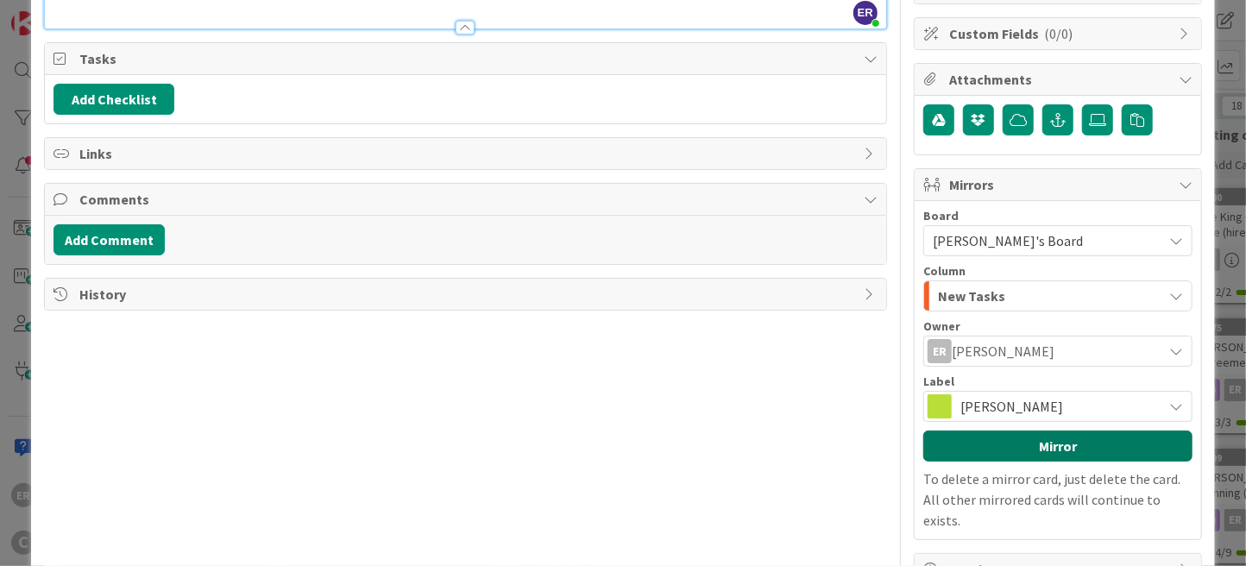
click at [1020, 444] on button "Mirror" at bounding box center [1057, 445] width 269 height 31
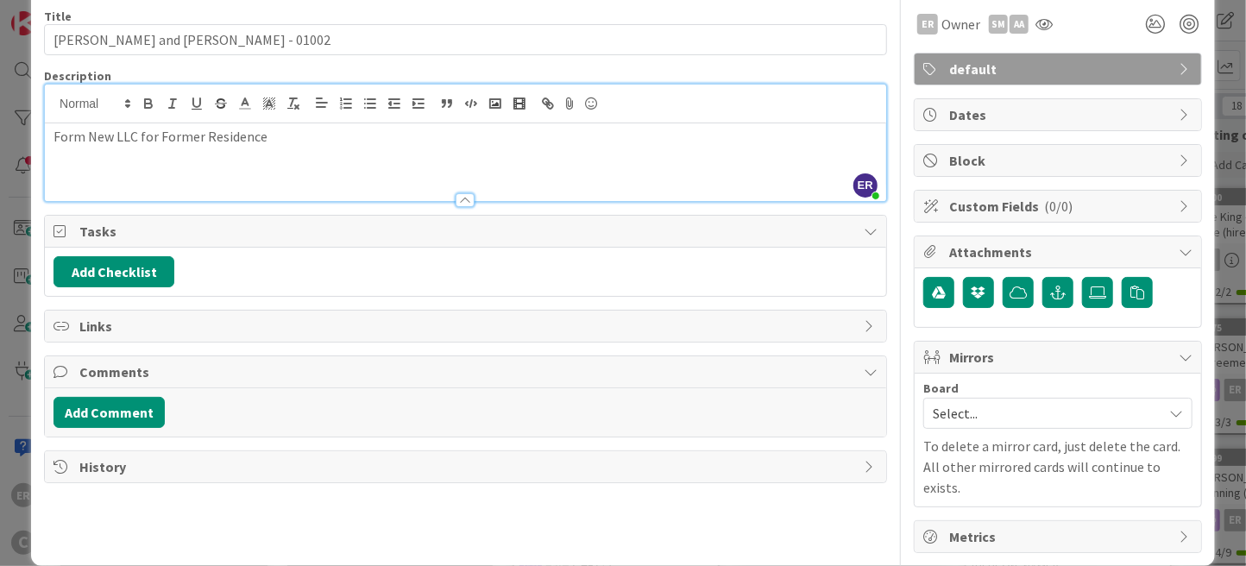
scroll to position [160, 0]
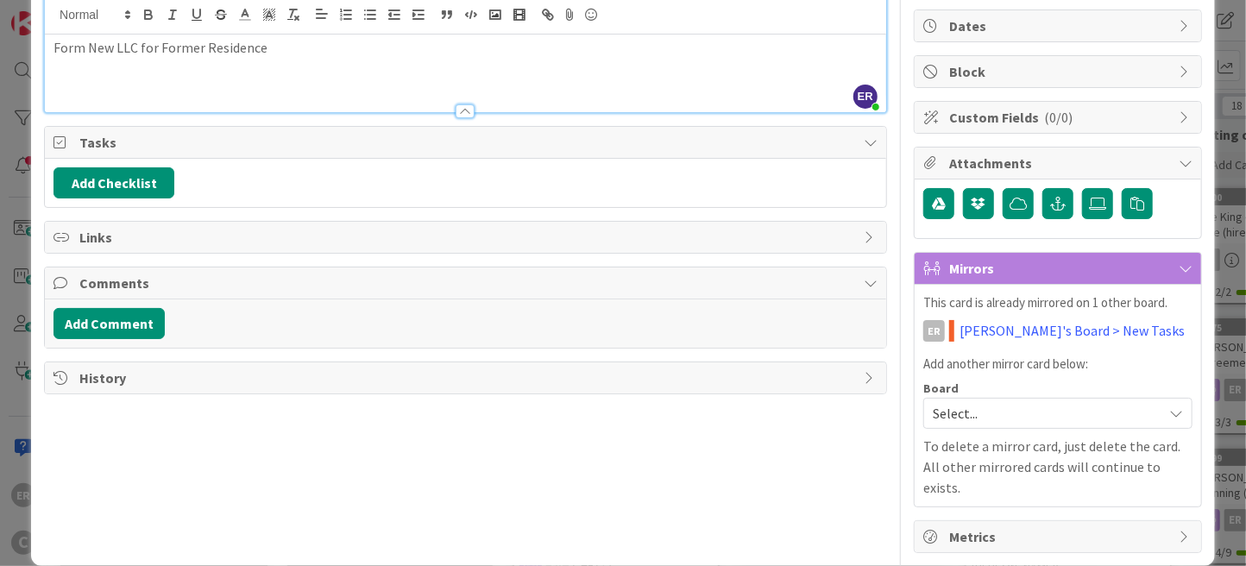
click at [977, 415] on span "Select..." at bounding box center [1042, 413] width 221 height 24
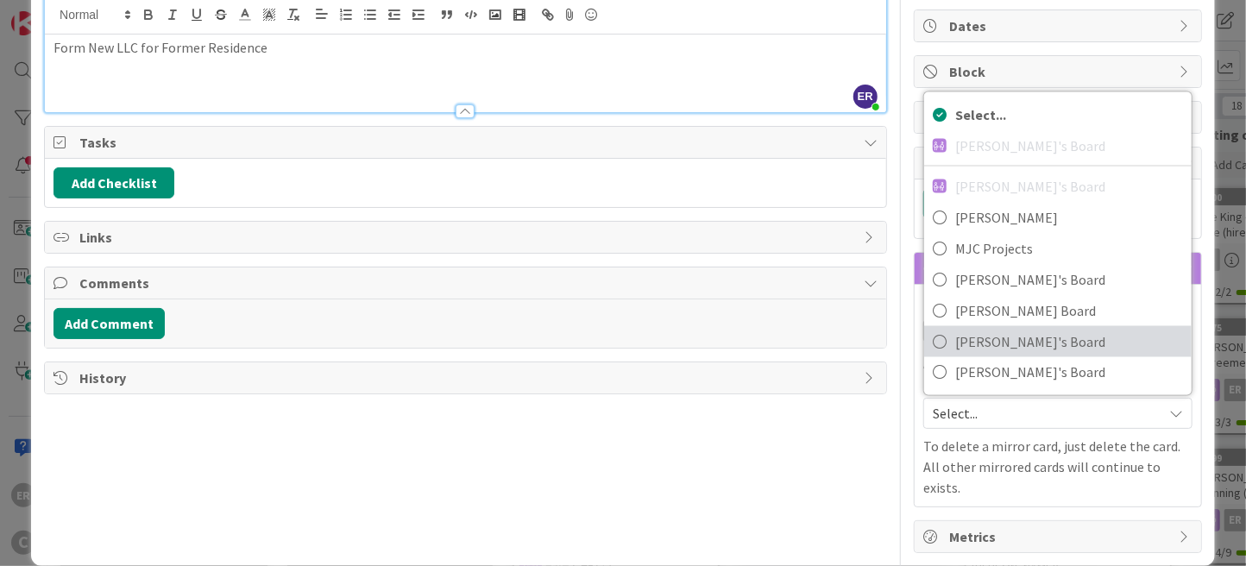
click at [985, 346] on span "[PERSON_NAME]'s Board" at bounding box center [1069, 342] width 228 height 26
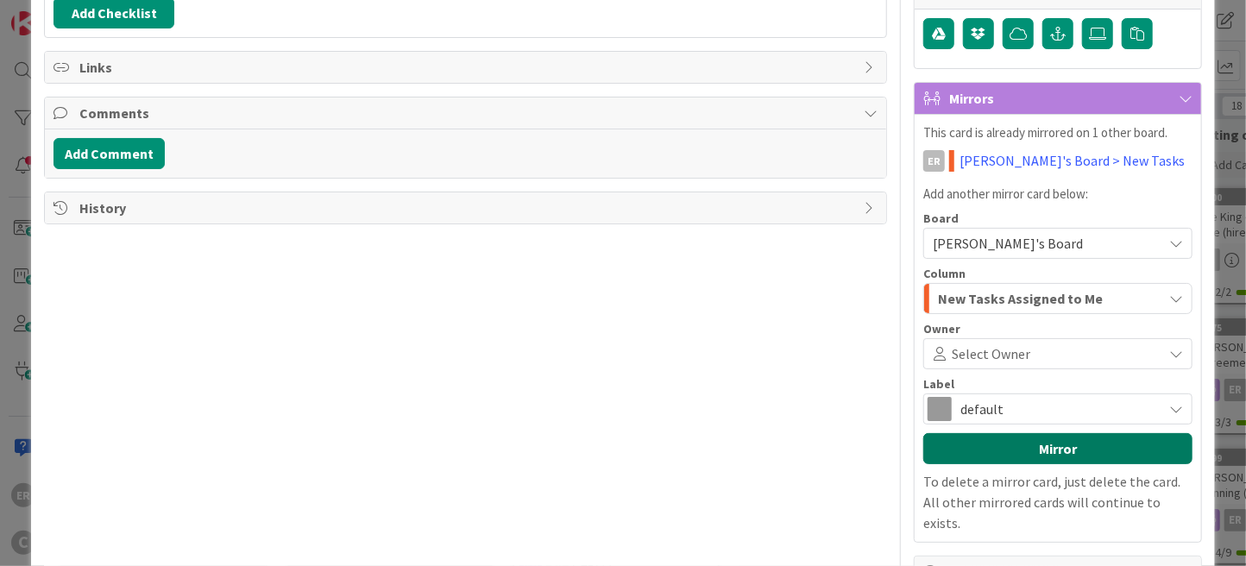
scroll to position [333, 0]
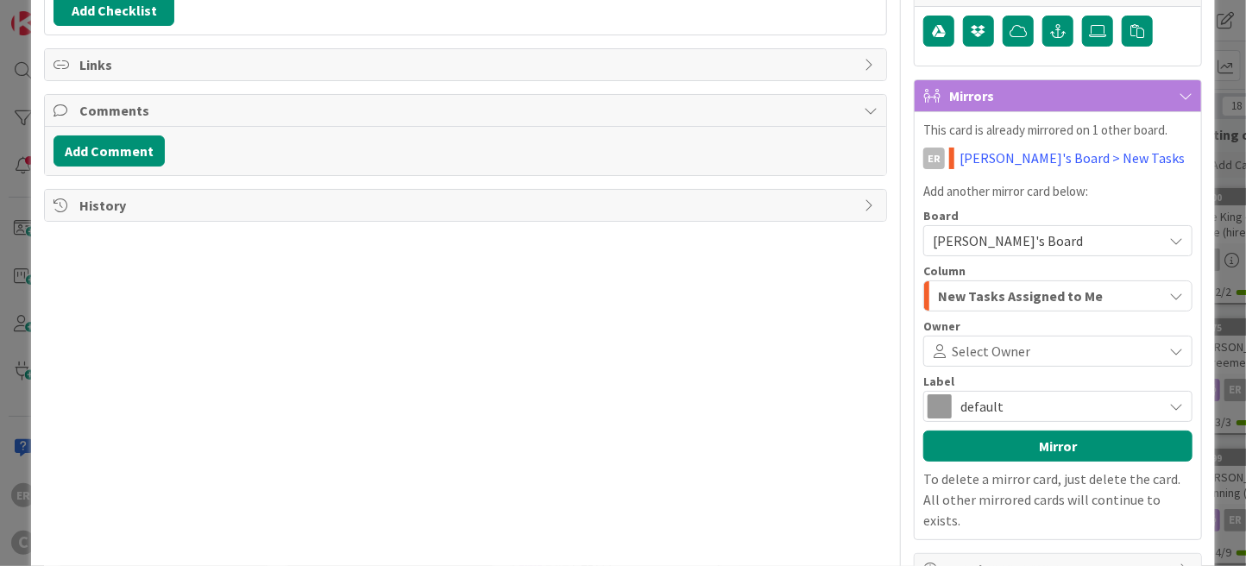
click at [978, 350] on span "Select Owner" at bounding box center [990, 351] width 78 height 21
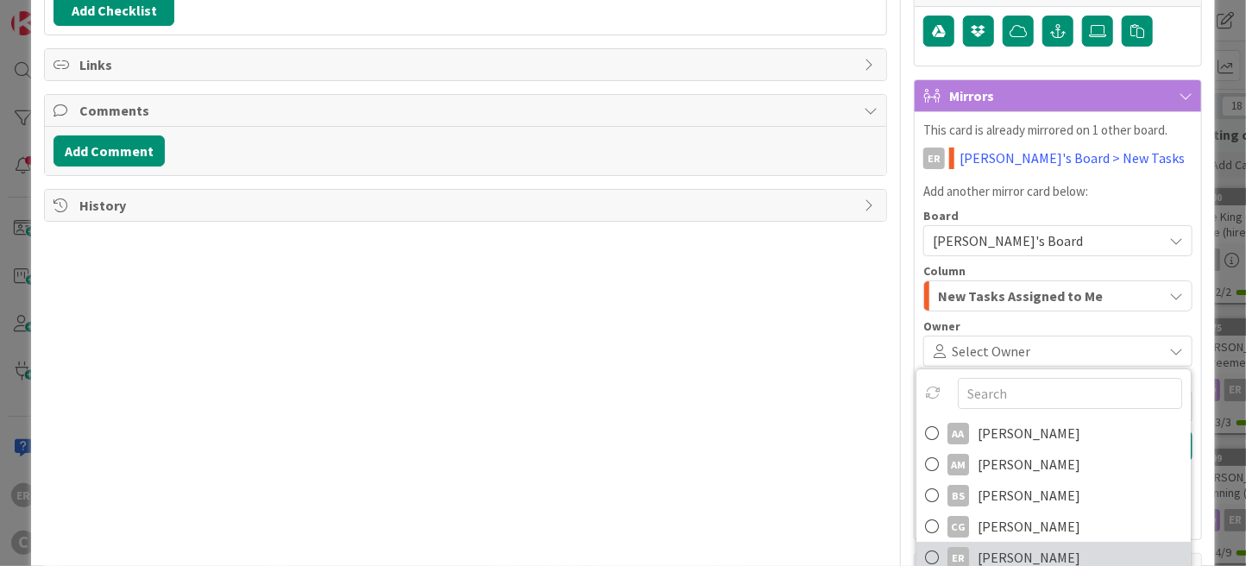
click at [1022, 549] on span "[PERSON_NAME]" at bounding box center [1028, 557] width 103 height 26
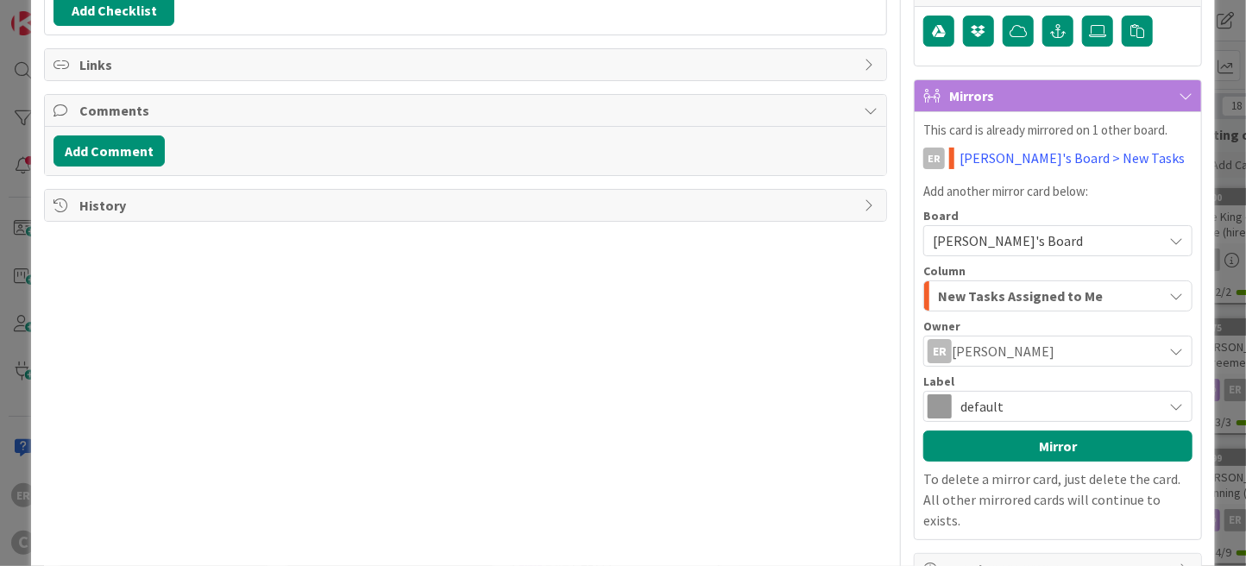
click at [980, 410] on span "default" at bounding box center [1056, 406] width 193 height 24
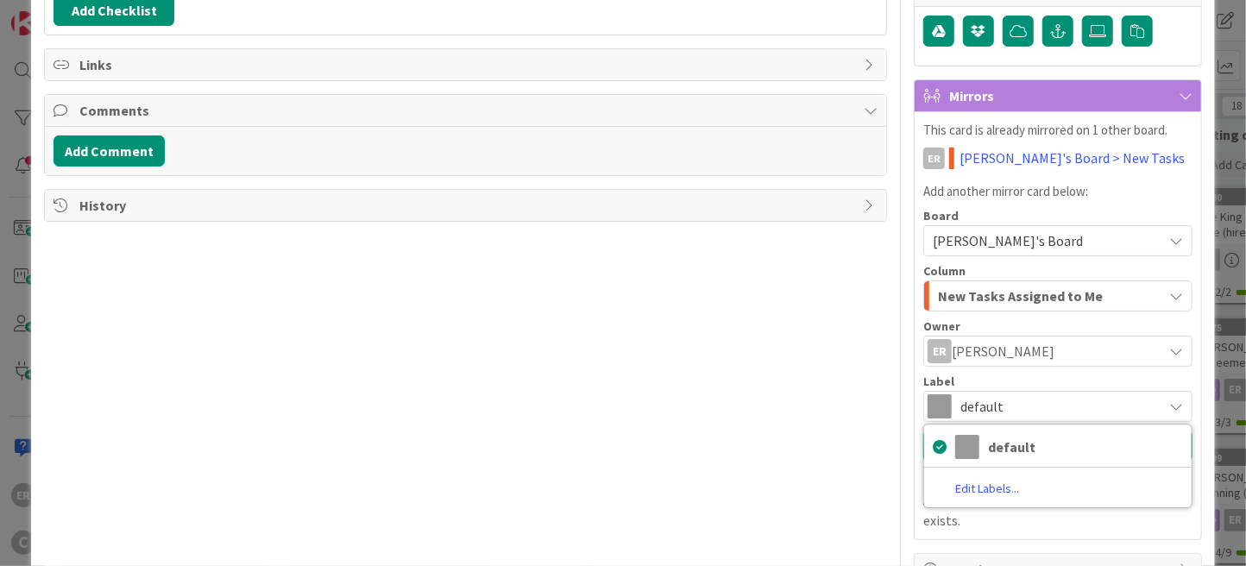
click at [987, 375] on div "Label" at bounding box center [1057, 381] width 269 height 12
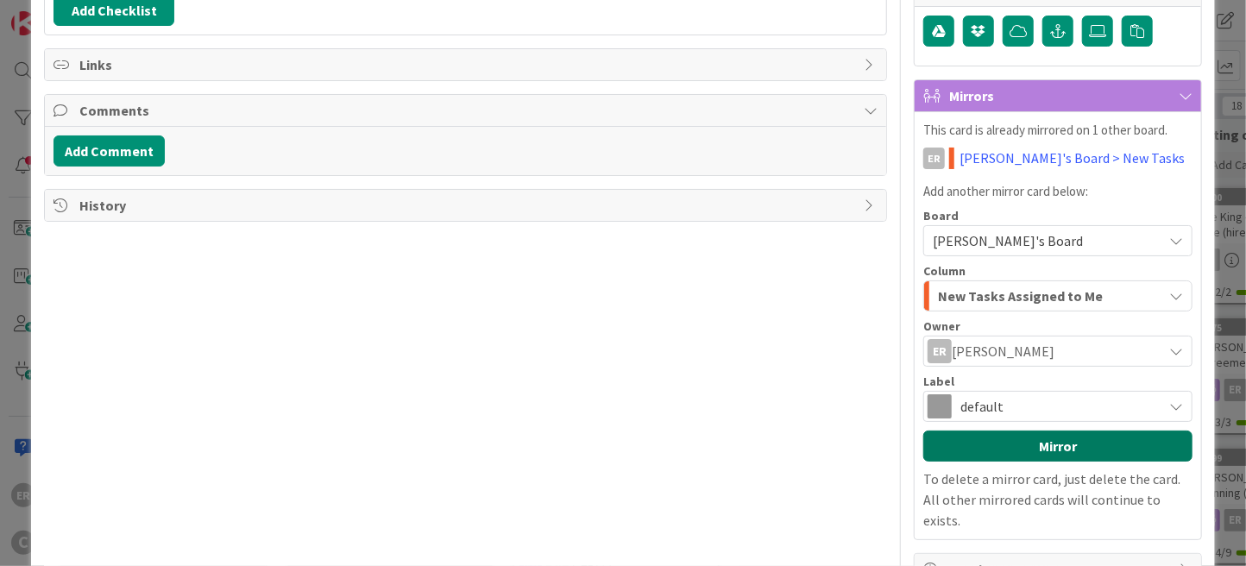
click at [1011, 435] on button "Mirror" at bounding box center [1057, 445] width 269 height 31
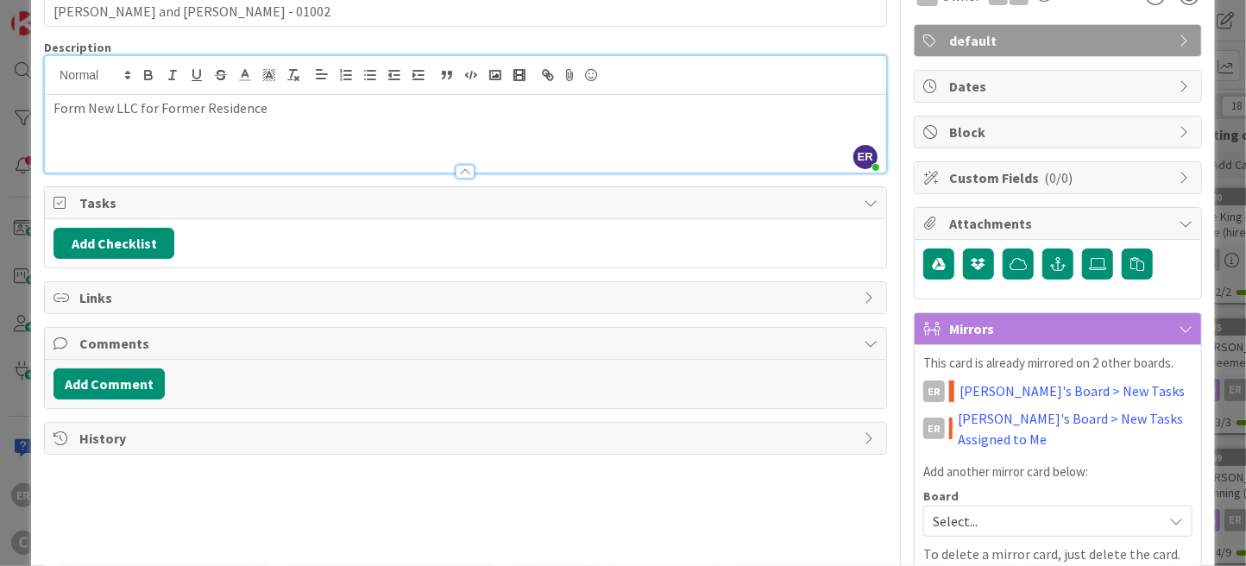
scroll to position [0, 0]
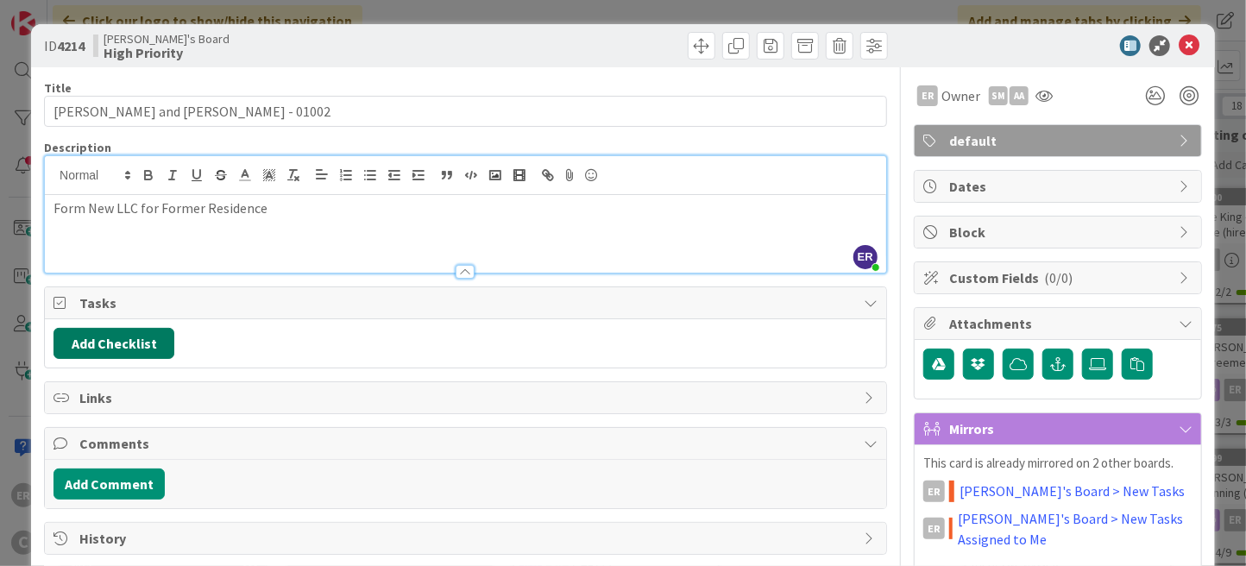
click at [142, 348] on button "Add Checklist" at bounding box center [113, 343] width 121 height 31
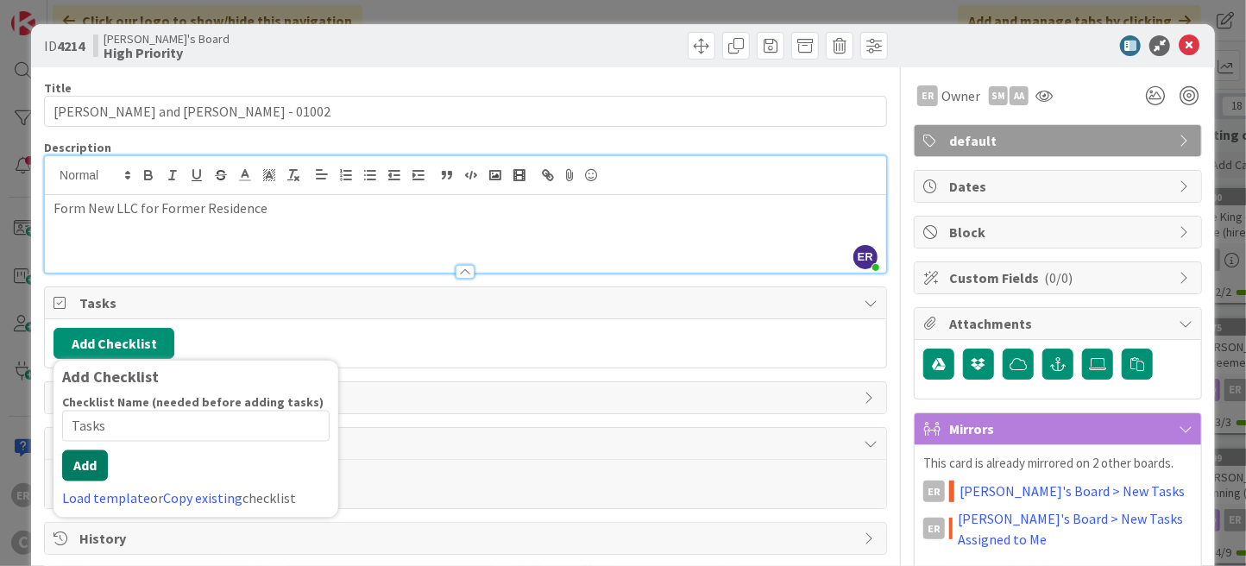
type input "Tasks"
click at [88, 462] on button "Add" at bounding box center [85, 465] width 46 height 31
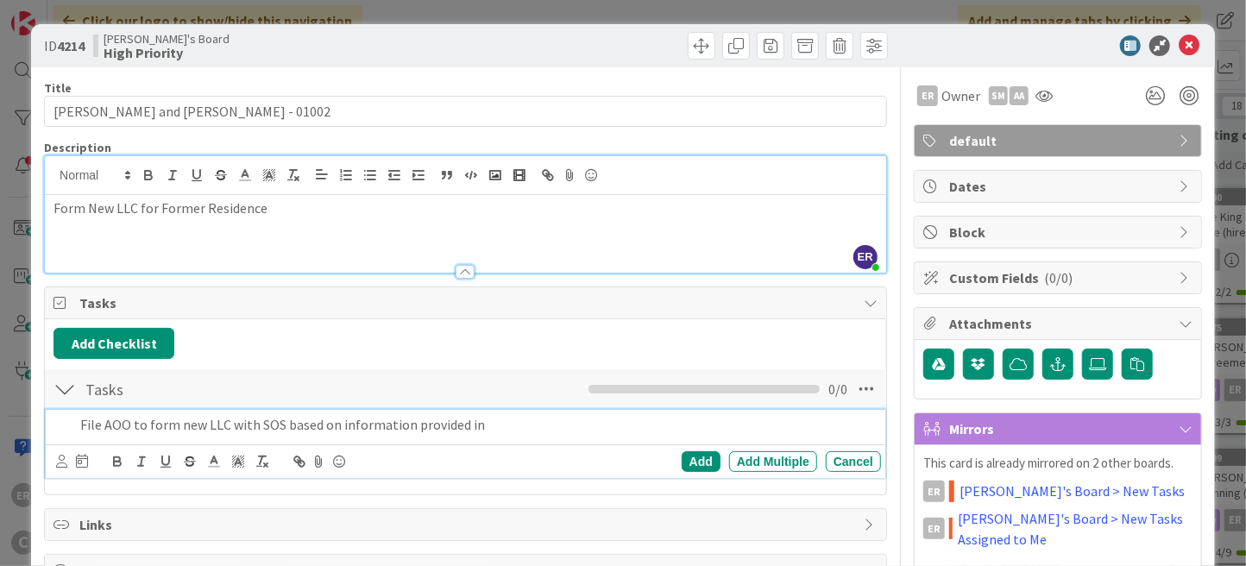
click at [504, 424] on p "File AOO to form new LLC with SOS based on information provided in" at bounding box center [477, 425] width 794 height 20
click at [60, 461] on icon at bounding box center [61, 461] width 11 height 13
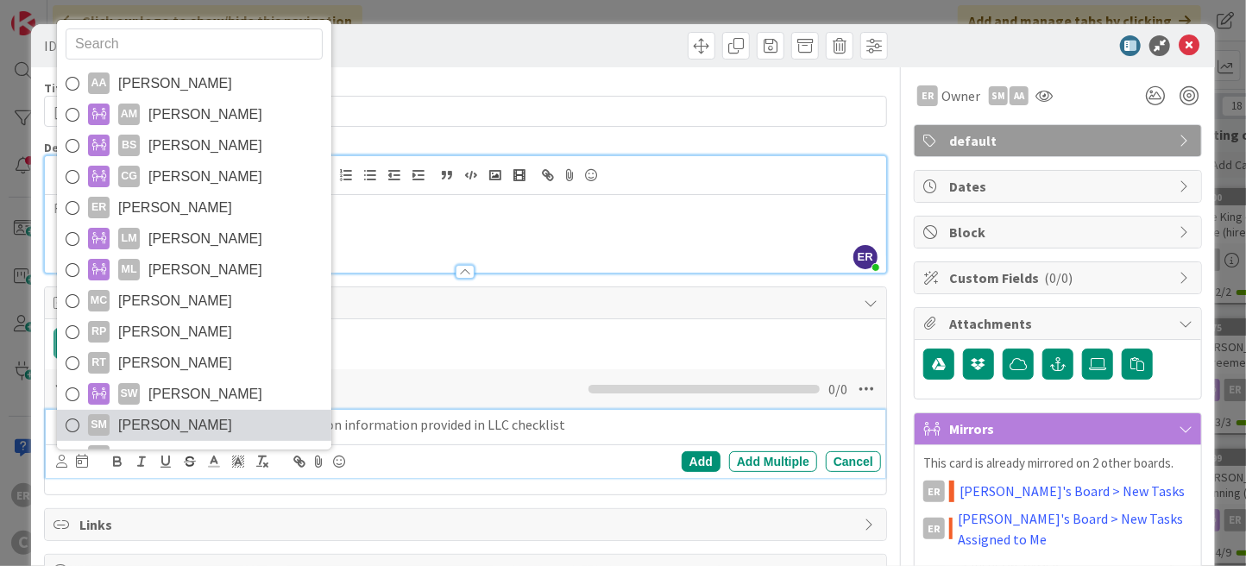
click at [207, 416] on span "[PERSON_NAME]" at bounding box center [175, 425] width 114 height 26
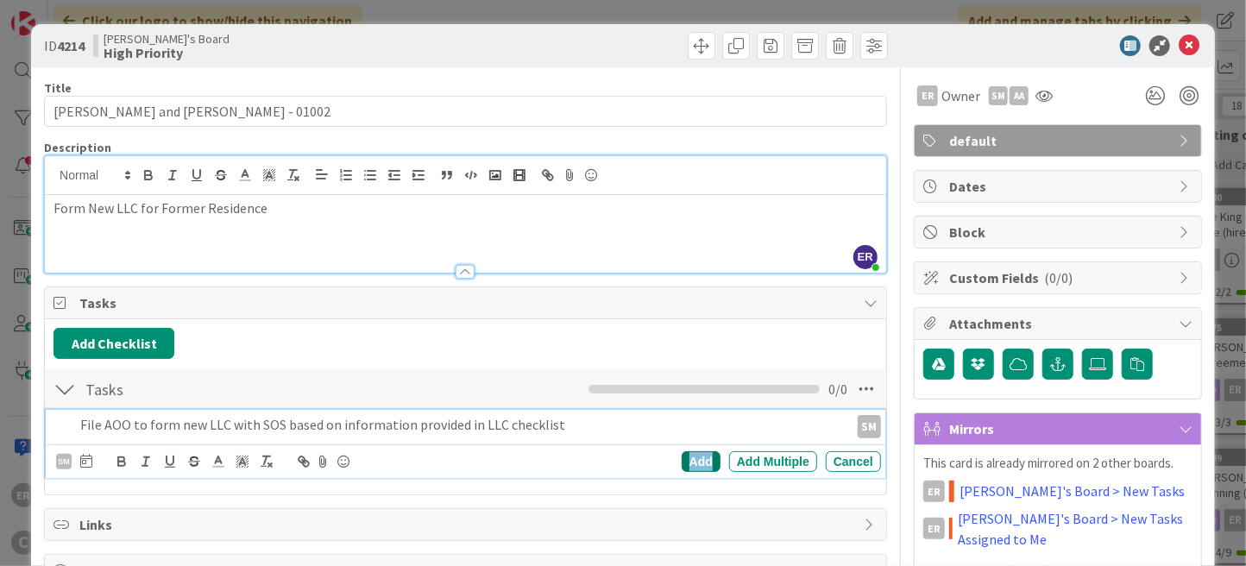
click at [687, 461] on div "Add" at bounding box center [700, 461] width 39 height 21
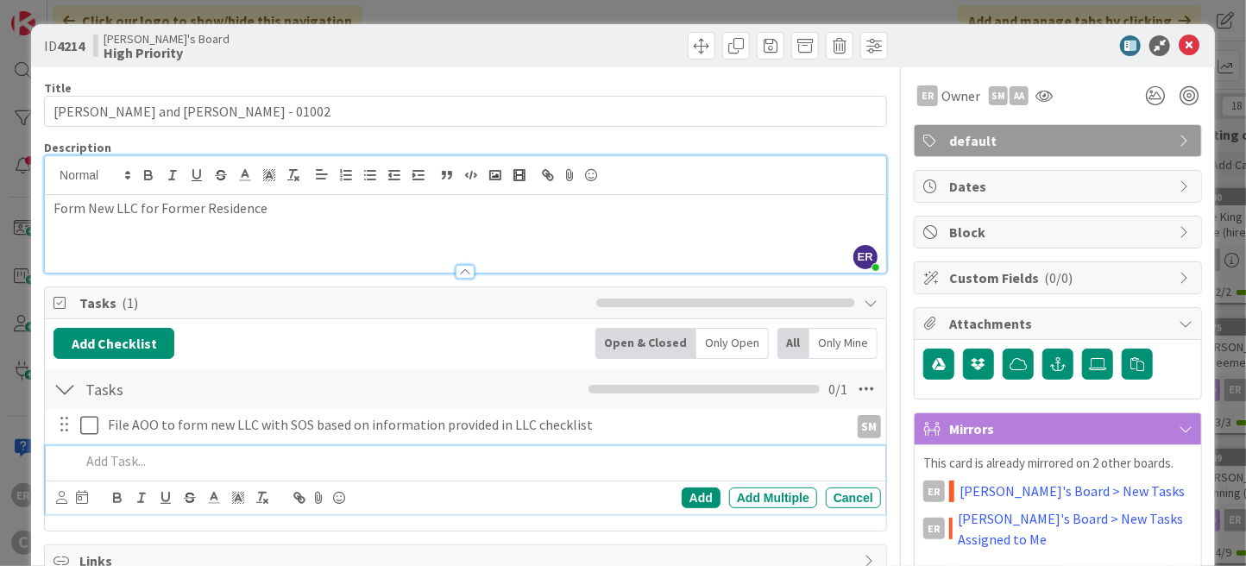
click at [170, 460] on p at bounding box center [477, 461] width 794 height 20
click at [61, 493] on icon at bounding box center [61, 497] width 11 height 13
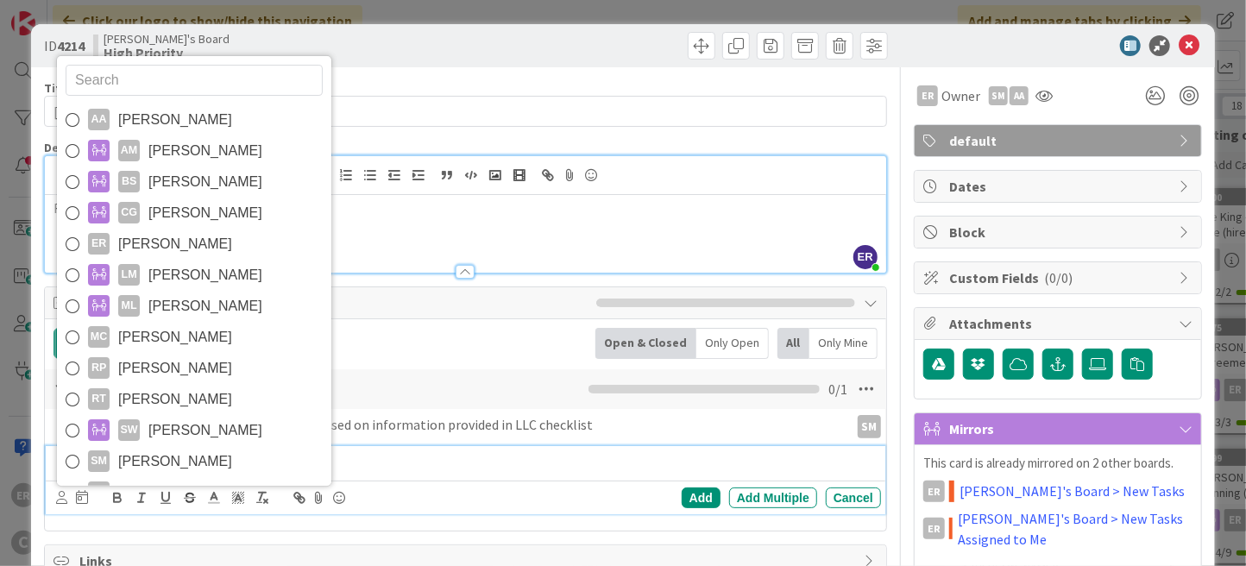
click at [468, 461] on p "Obtain EIN for LLC" at bounding box center [477, 461] width 794 height 20
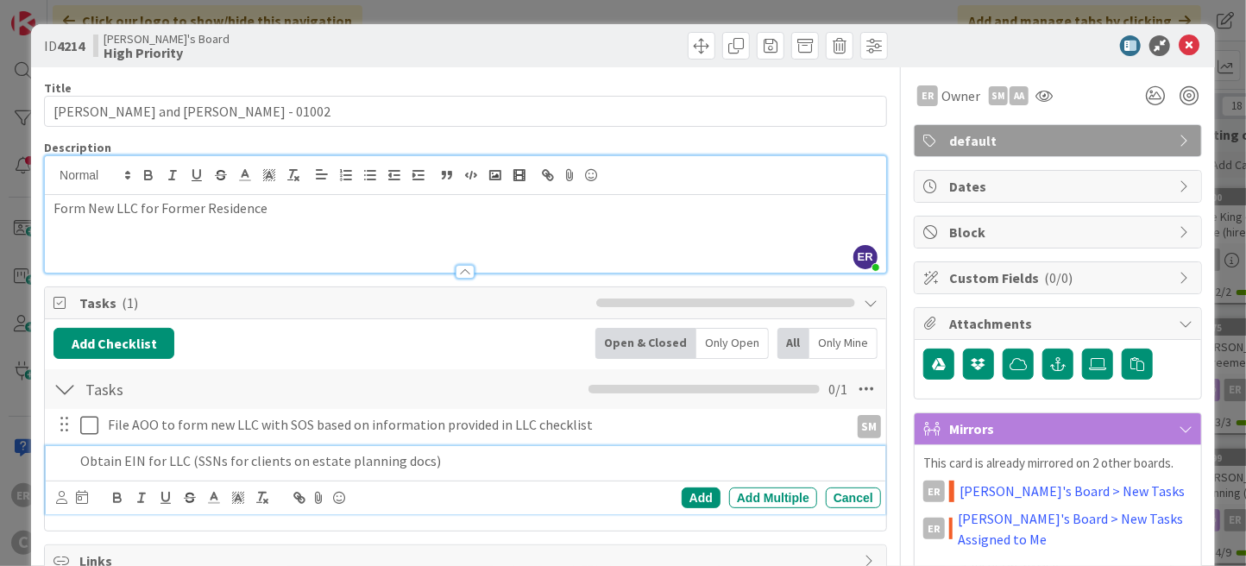
click at [425, 459] on p "Obtain EIN for LLC (SSNs for clients on estate planning docs)" at bounding box center [477, 461] width 794 height 20
click at [193, 456] on p "Obtain EIN for LLC (SSNs for clients on estate planning docs)" at bounding box center [477, 461] width 794 height 20
drag, startPoint x: 261, startPoint y: 457, endPoint x: 307, endPoint y: 458, distance: 45.7
click at [307, 458] on p "Obtain EIN for LLC (have one of spouses sign authorizationl; SSNs for clients o…" at bounding box center [477, 461] width 794 height 20
click at [409, 461] on p "Obtain EIN for LLC (have one of clients sign authorizationl; SSNs for clients o…" at bounding box center [477, 461] width 794 height 20
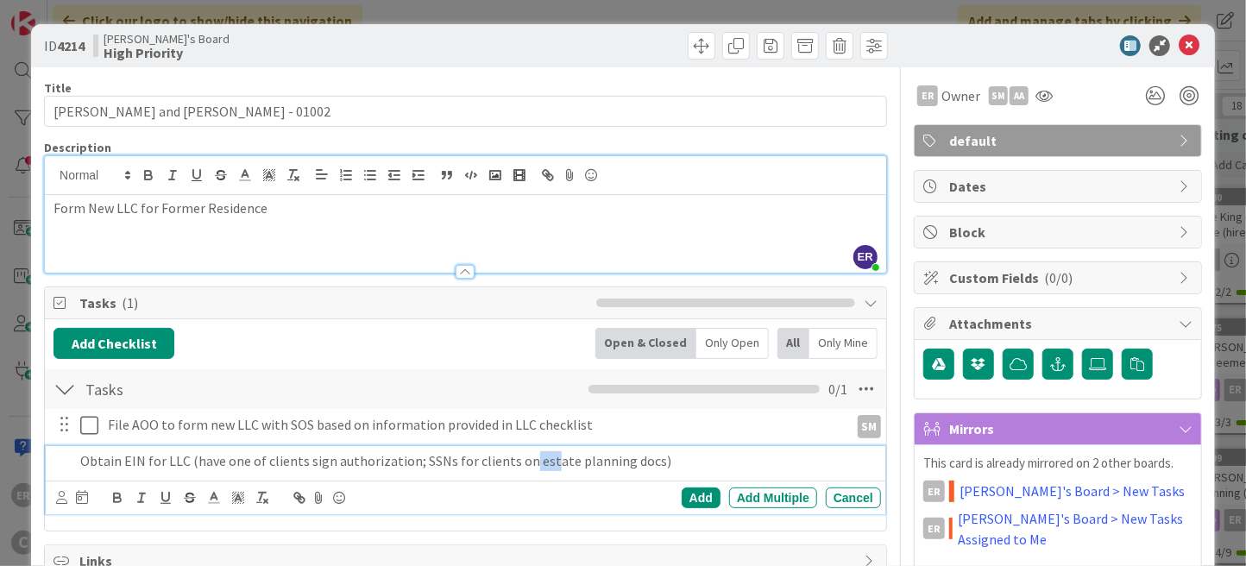
drag, startPoint x: 518, startPoint y: 460, endPoint x: 537, endPoint y: 461, distance: 19.0
click at [537, 461] on p "Obtain EIN for LLC (have one of clients sign authorization; SSNs for clients on…" at bounding box center [477, 461] width 794 height 20
drag, startPoint x: 524, startPoint y: 461, endPoint x: 638, endPoint y: 461, distance: 113.9
click at [638, 461] on p "Obtain EIN for LLC (have one of clients sign authorization; SSNs for clients on…" at bounding box center [477, 461] width 794 height 20
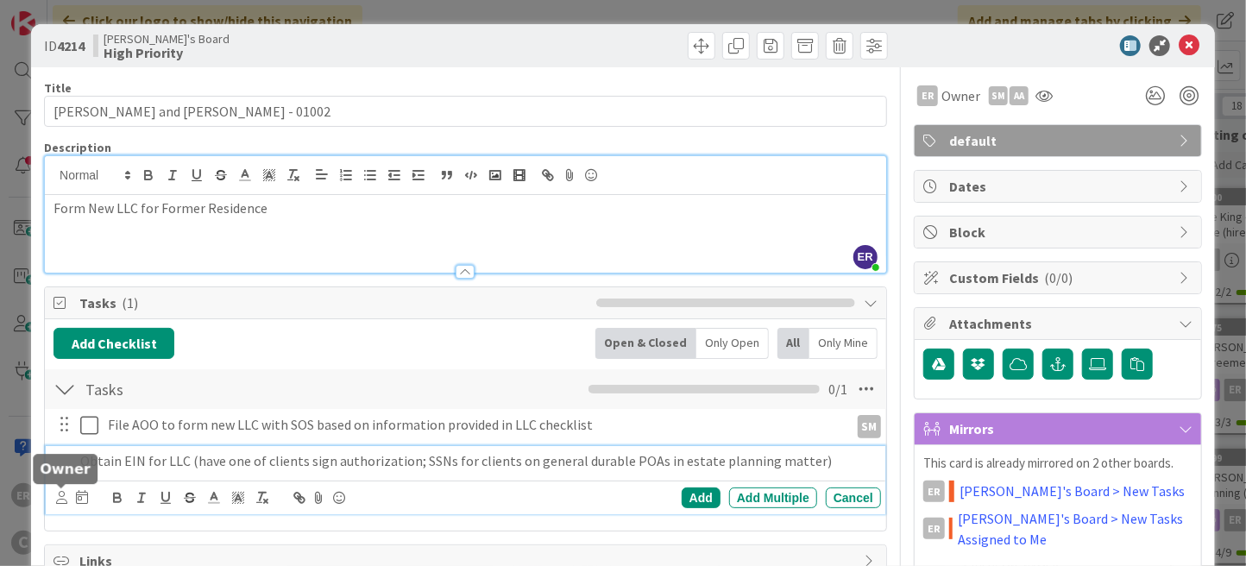
click at [64, 498] on icon at bounding box center [61, 497] width 11 height 13
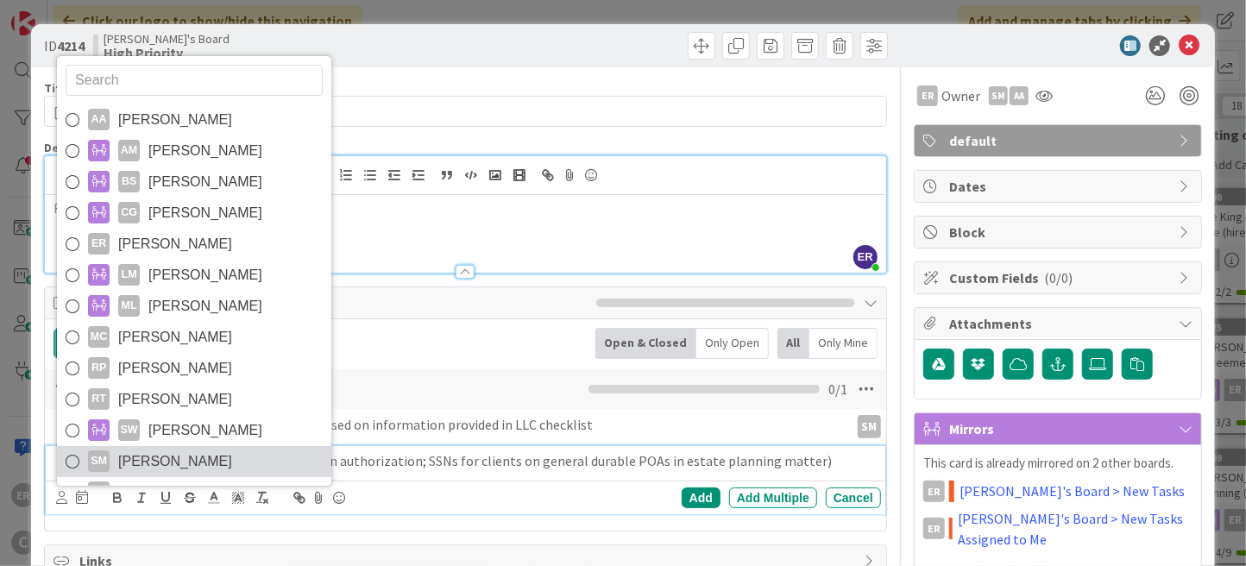
click at [168, 446] on link "SM [PERSON_NAME]" at bounding box center [194, 461] width 274 height 31
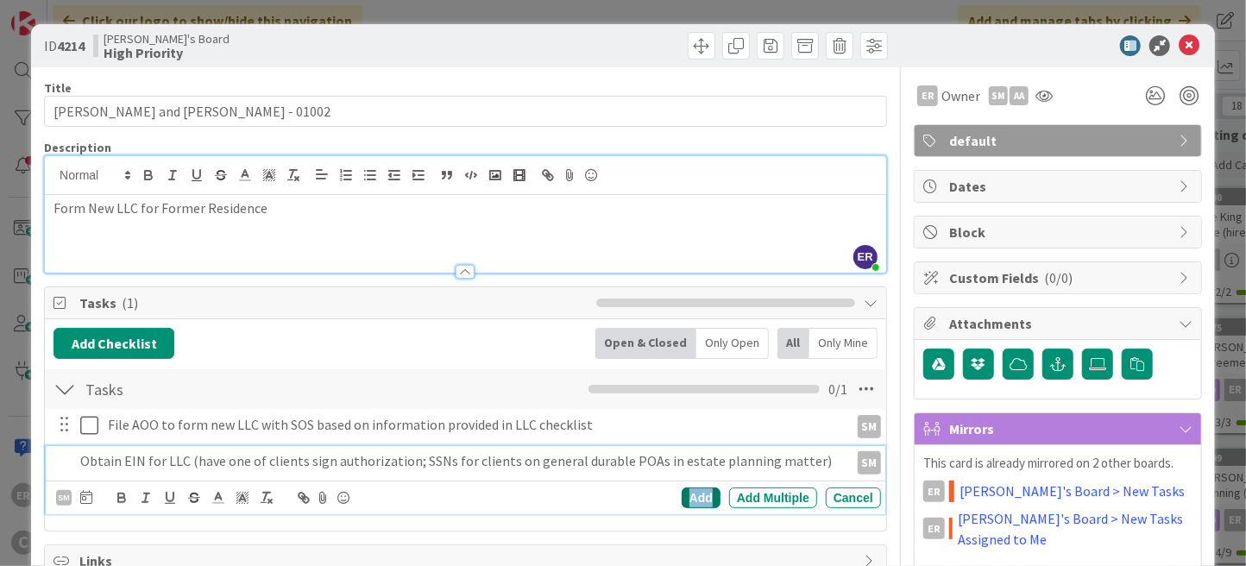
click at [681, 495] on div "Add" at bounding box center [700, 497] width 39 height 21
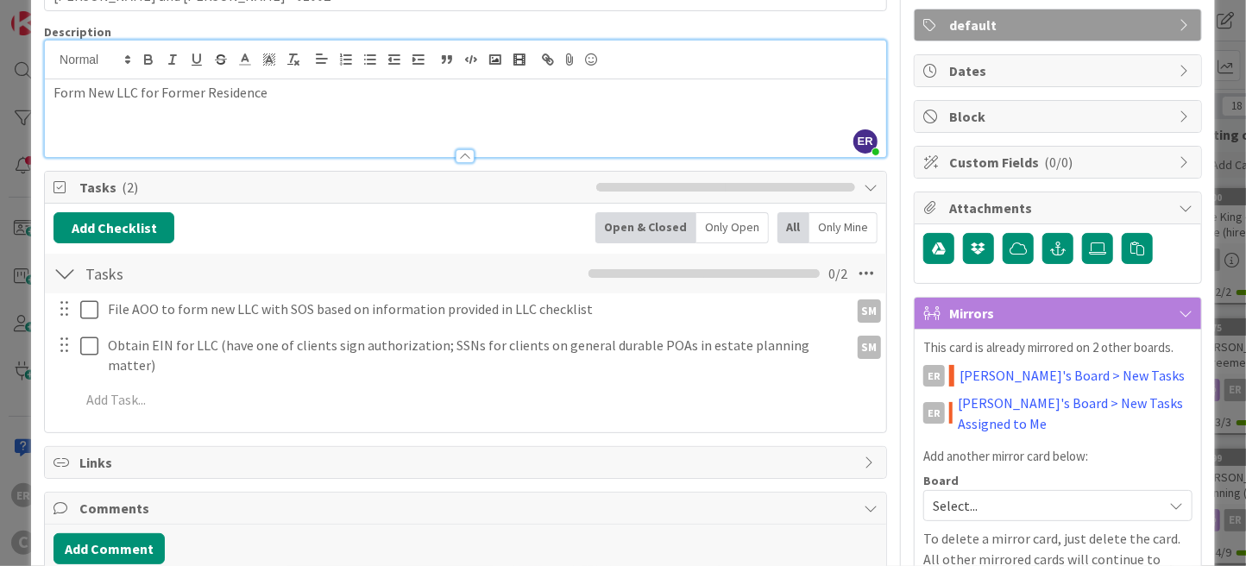
scroll to position [173, 0]
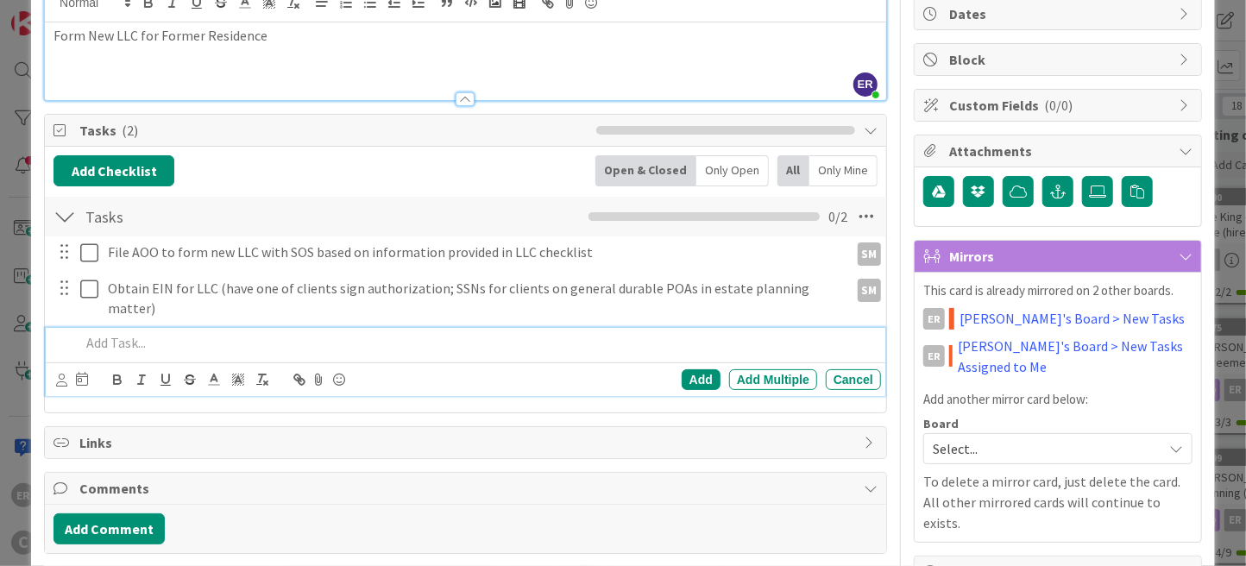
click at [217, 333] on p at bounding box center [477, 343] width 794 height 20
click at [60, 373] on icon at bounding box center [61, 379] width 11 height 13
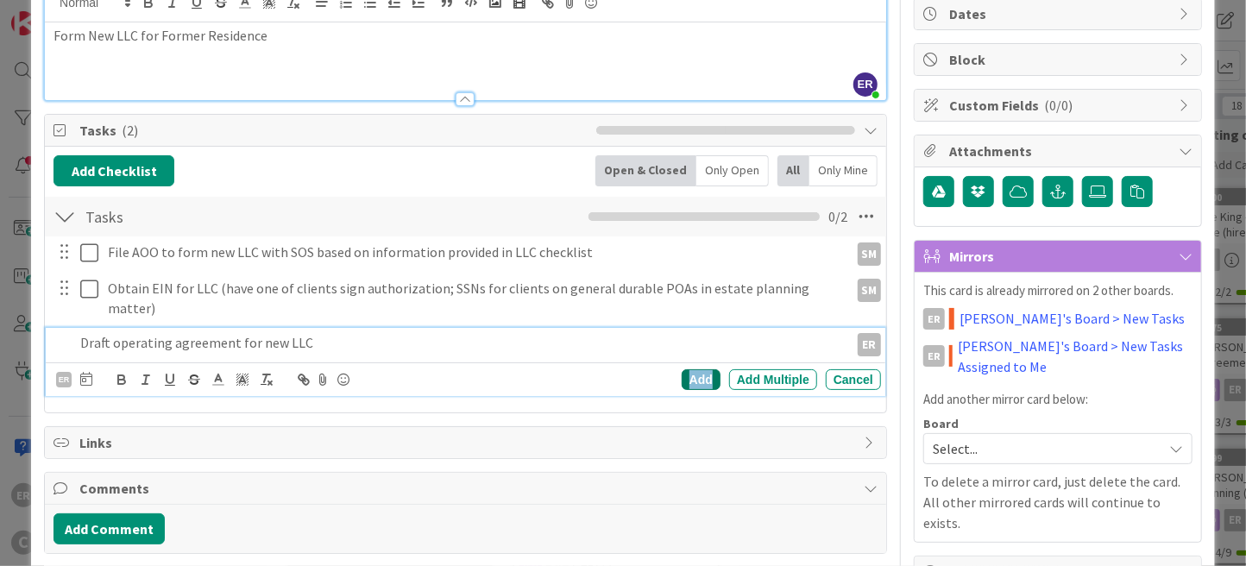
click at [685, 369] on div "Add" at bounding box center [700, 379] width 39 height 21
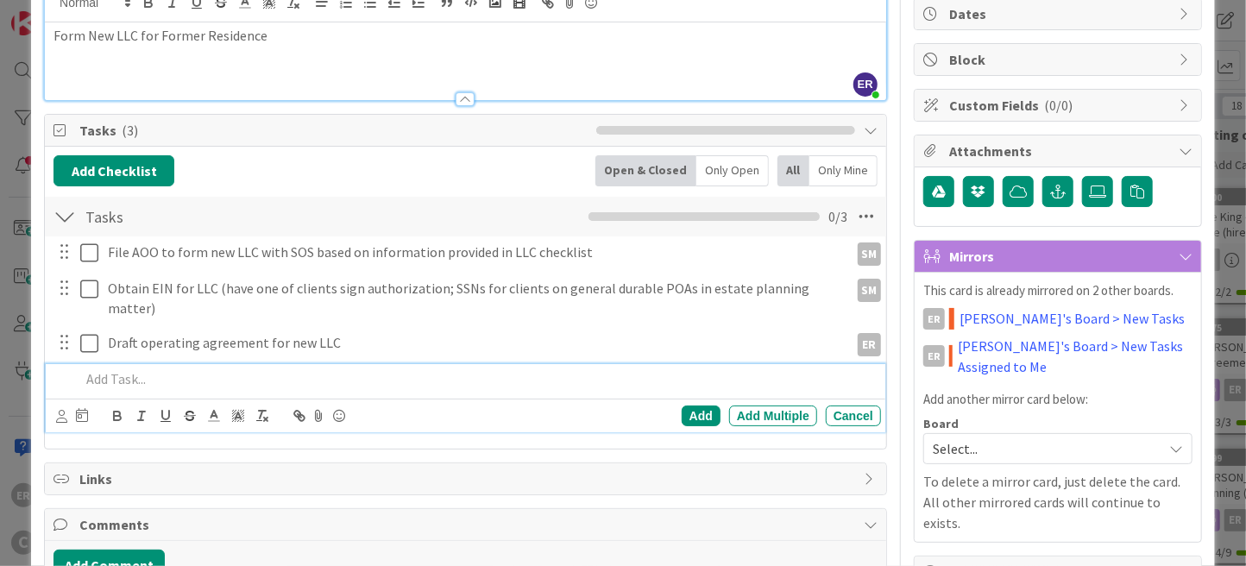
click at [159, 369] on p at bounding box center [477, 379] width 794 height 20
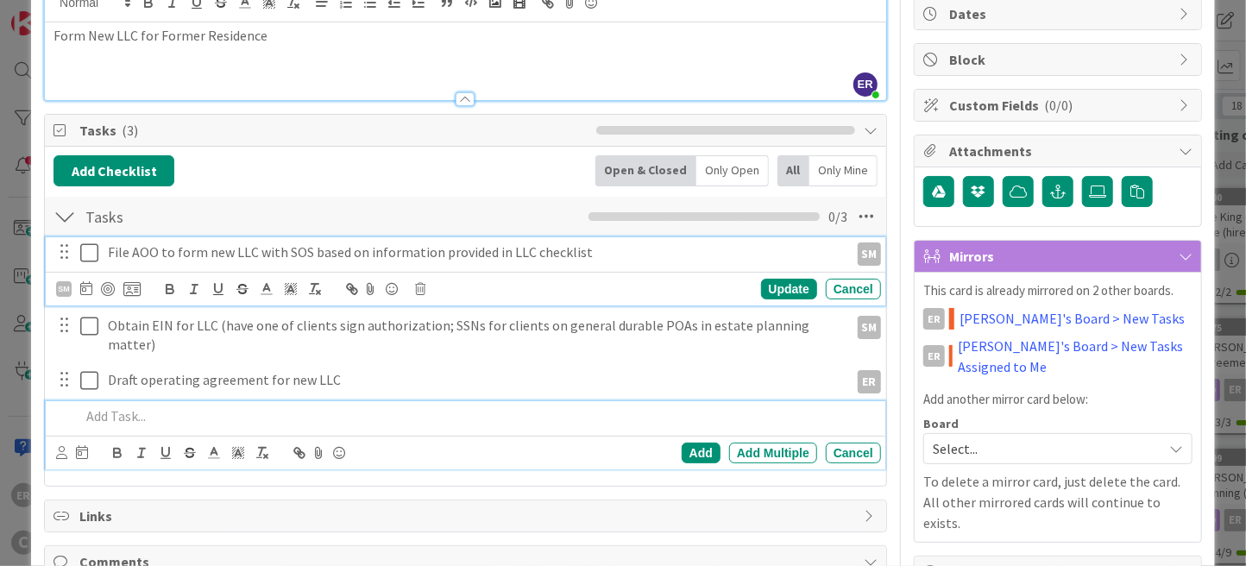
click at [283, 251] on p "File AOO to form new LLC with SOS based on information provided in LLC checklist" at bounding box center [474, 252] width 733 height 20
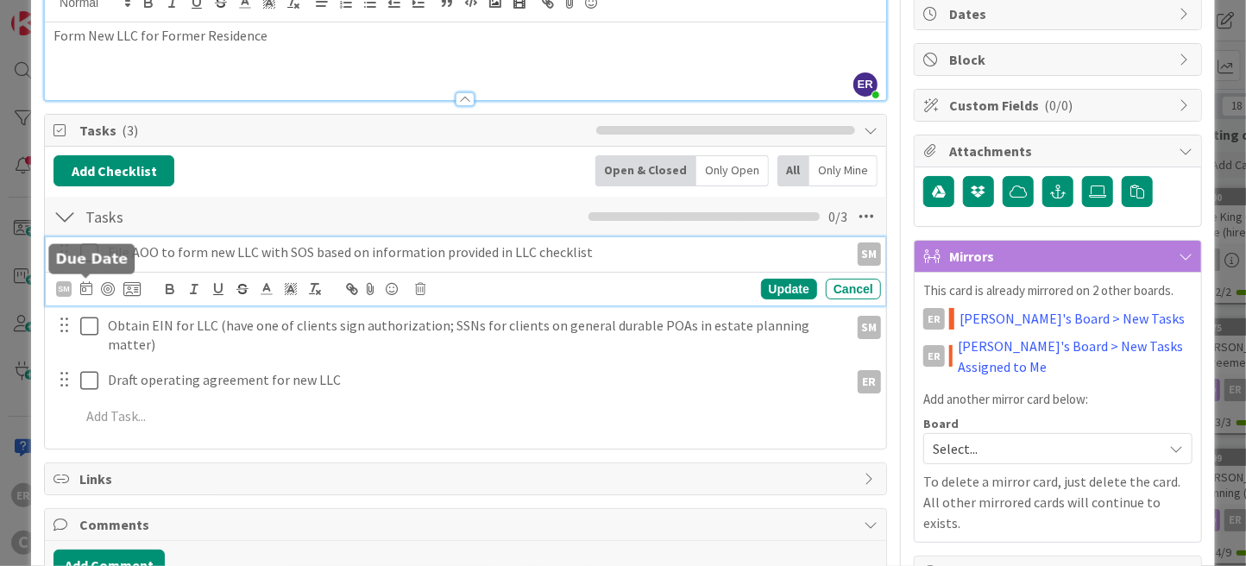
click at [86, 286] on icon at bounding box center [86, 288] width 12 height 14
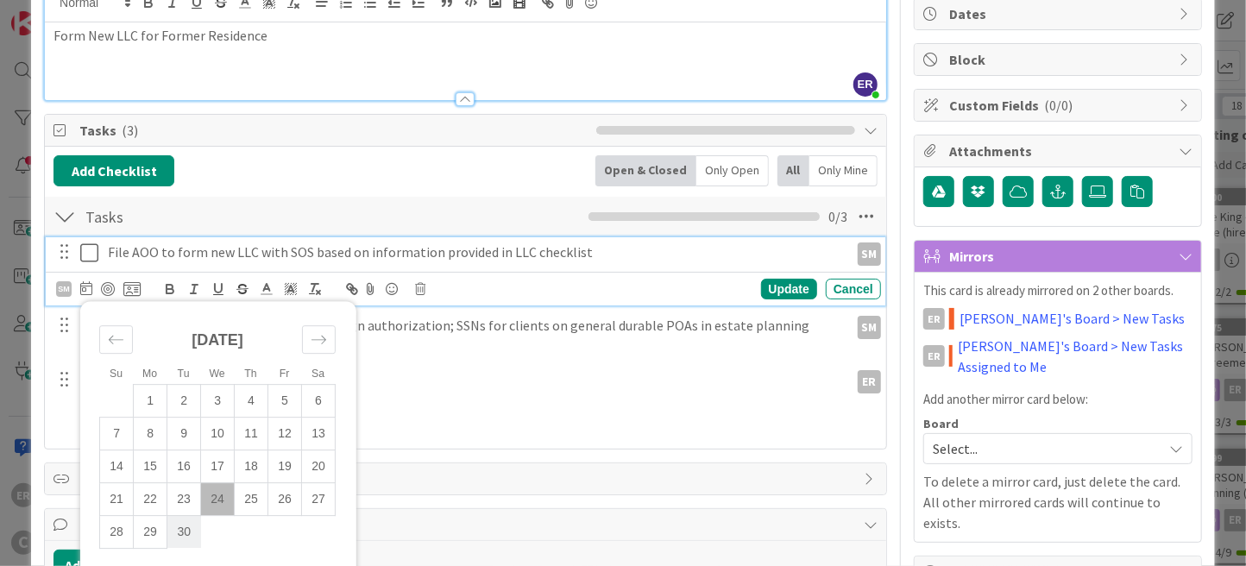
click at [189, 528] on td "30" at bounding box center [184, 532] width 34 height 33
click at [323, 340] on icon "Move forward to switch to the next month." at bounding box center [319, 339] width 16 height 16
click at [223, 400] on td "1" at bounding box center [218, 401] width 34 height 33
type input "[DATE]"
click at [775, 289] on div "Update" at bounding box center [789, 289] width 56 height 21
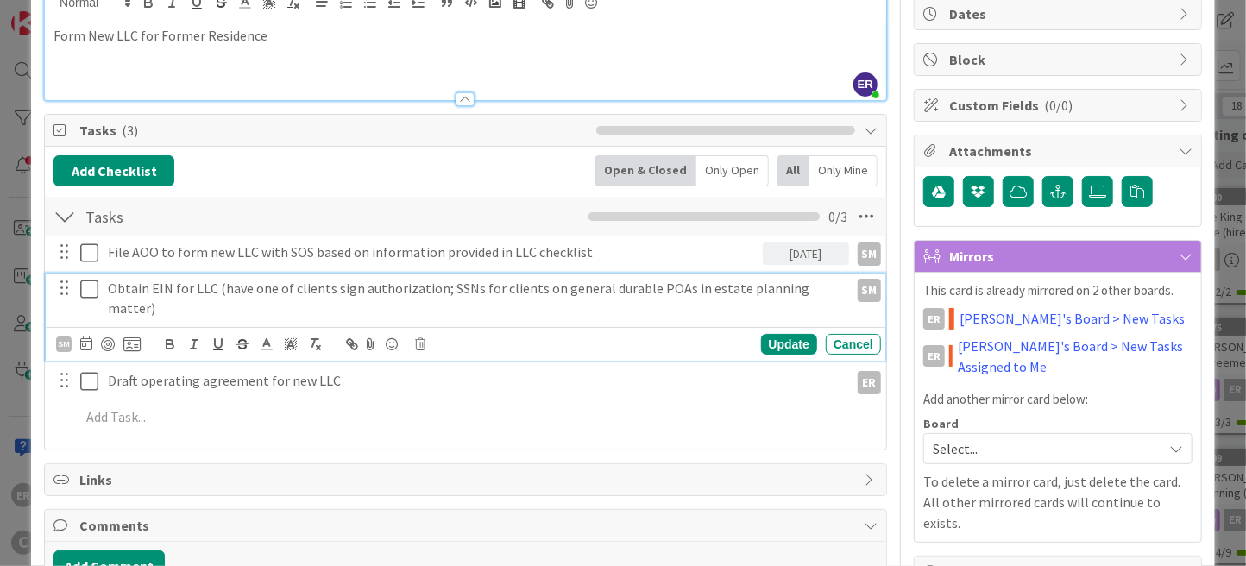
click at [823, 285] on p "Obtain EIN for LLC (have one of clients sign authorization; SSNs for clients on…" at bounding box center [474, 298] width 733 height 39
click at [91, 336] on icon at bounding box center [86, 343] width 12 height 14
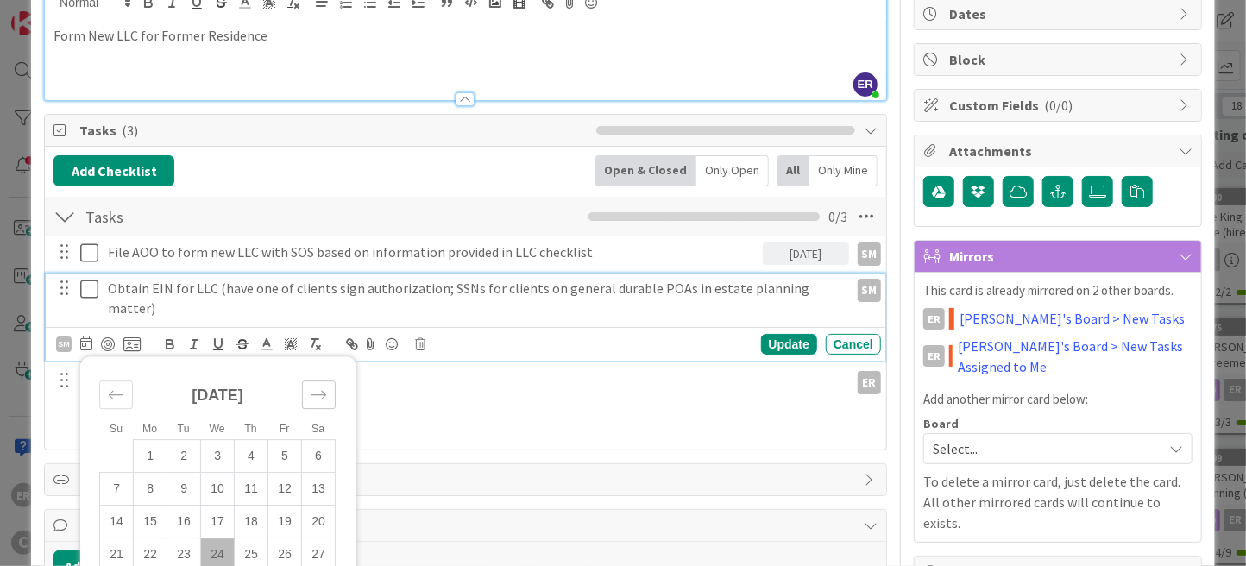
click at [311, 387] on icon "Move forward to switch to the next month." at bounding box center [319, 395] width 16 height 16
click at [155, 473] on td "6" at bounding box center [151, 489] width 34 height 33
type input "[DATE]"
click at [772, 340] on div "Update" at bounding box center [789, 344] width 56 height 21
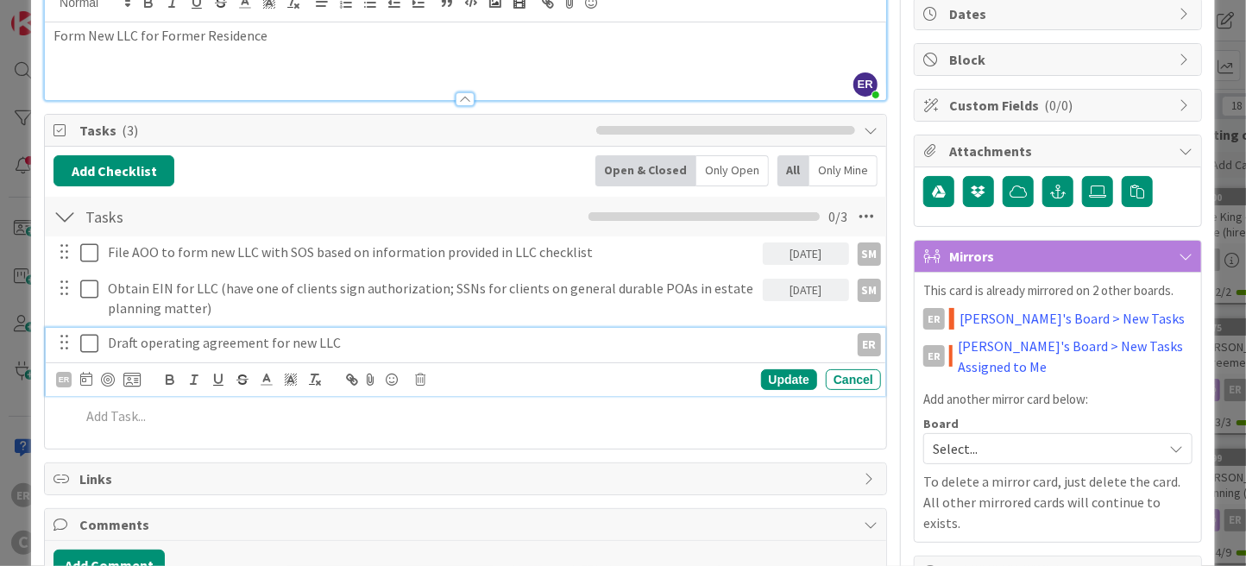
click at [347, 352] on div "Draft operating agreement for new LLC" at bounding box center [474, 343] width 747 height 30
click at [88, 377] on icon at bounding box center [86, 379] width 12 height 14
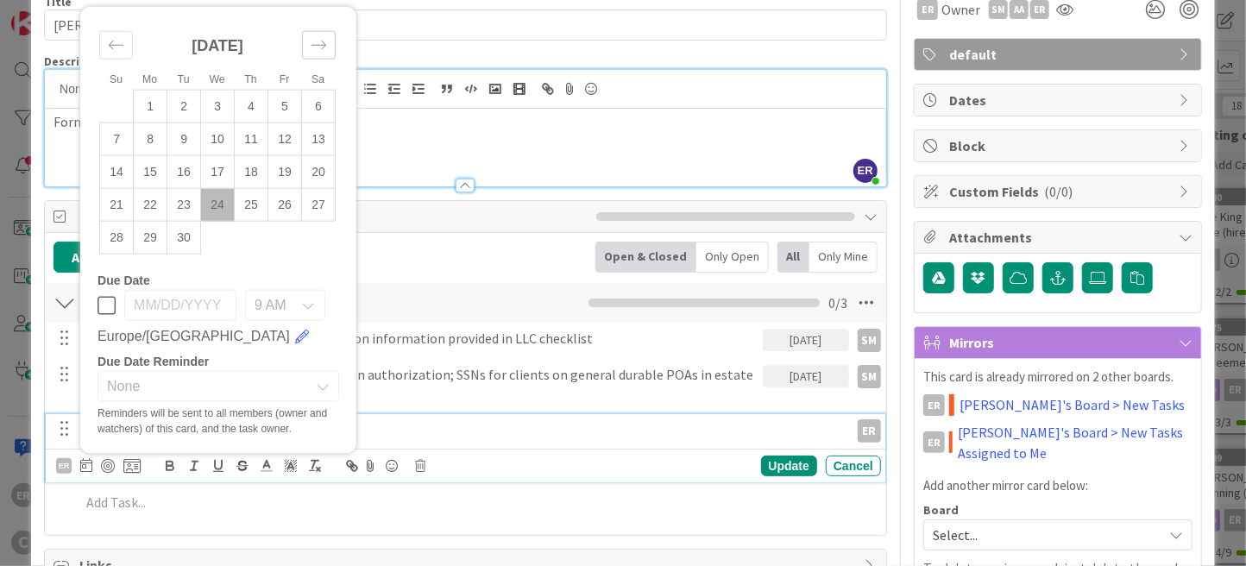
click at [306, 50] on div "Move forward to switch to the next month." at bounding box center [319, 45] width 34 height 28
click at [160, 145] on td "6" at bounding box center [151, 138] width 34 height 33
type input "[DATE]"
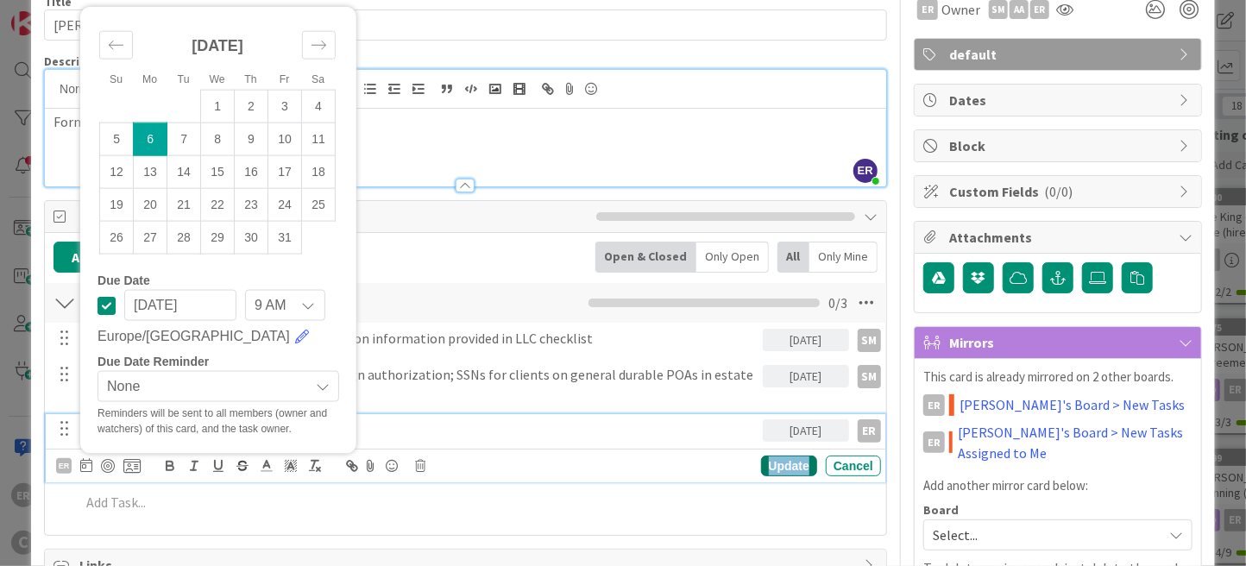
click at [778, 464] on div "Update" at bounding box center [789, 465] width 56 height 21
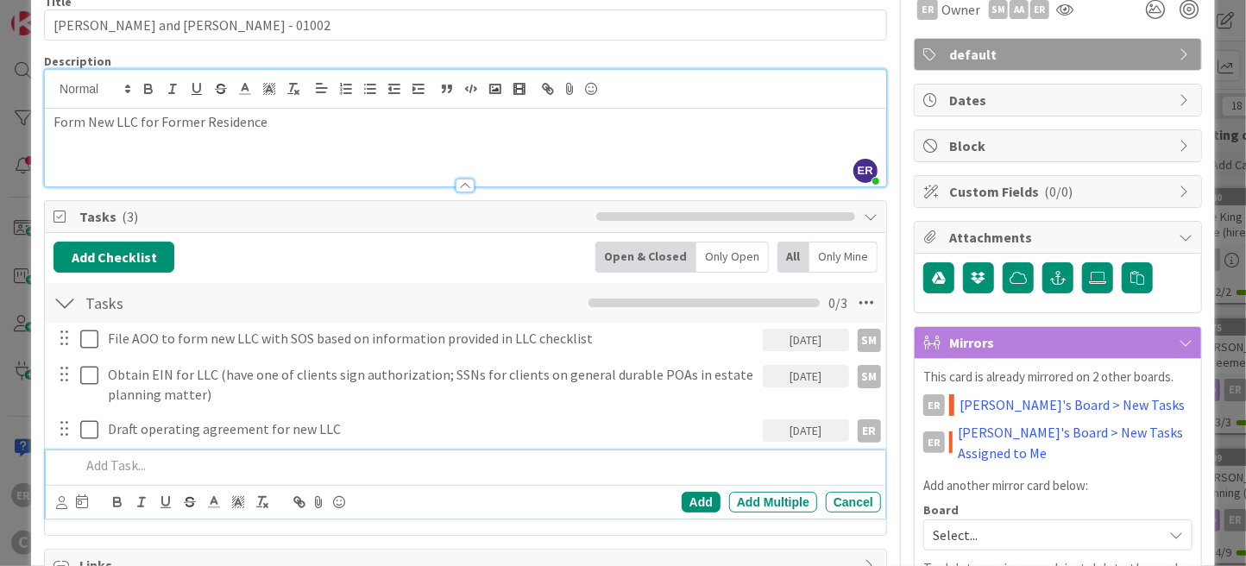
click at [201, 460] on p at bounding box center [477, 465] width 794 height 20
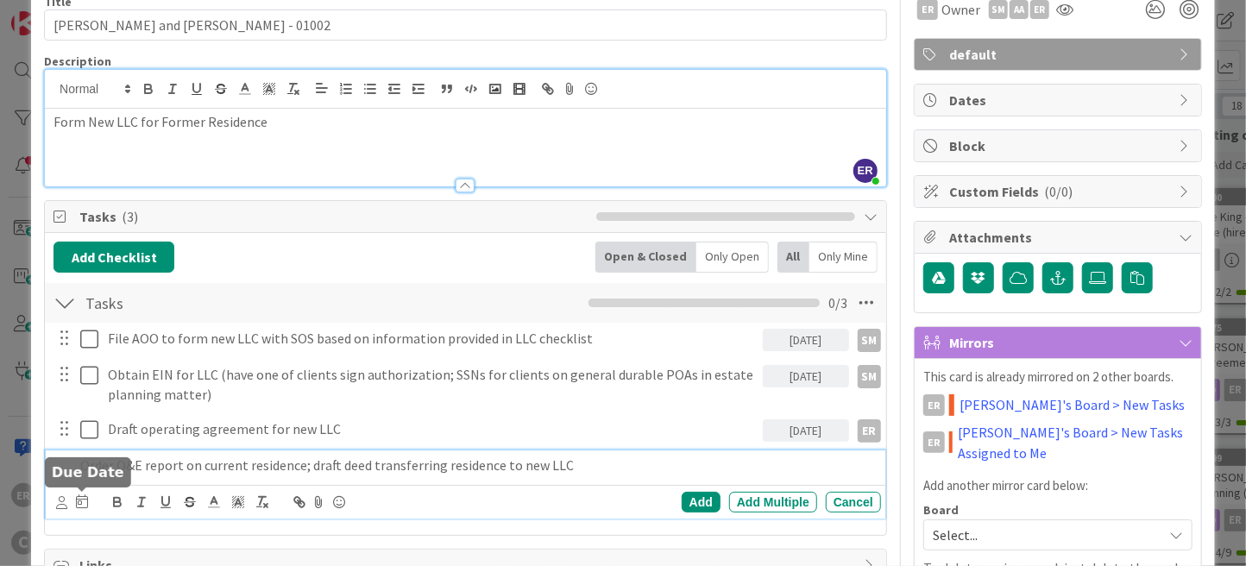
click at [80, 500] on icon at bounding box center [82, 501] width 12 height 14
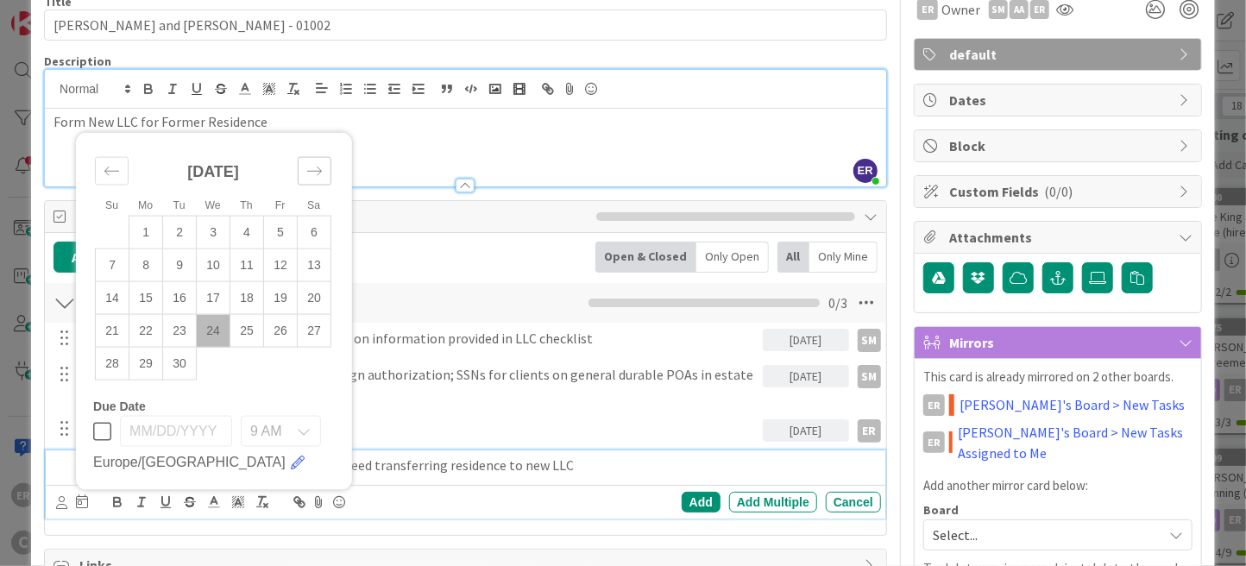
click at [311, 177] on icon "Move forward to switch to the next month." at bounding box center [314, 171] width 16 height 16
click at [217, 267] on td "8" at bounding box center [214, 264] width 34 height 33
type input "[DATE]"
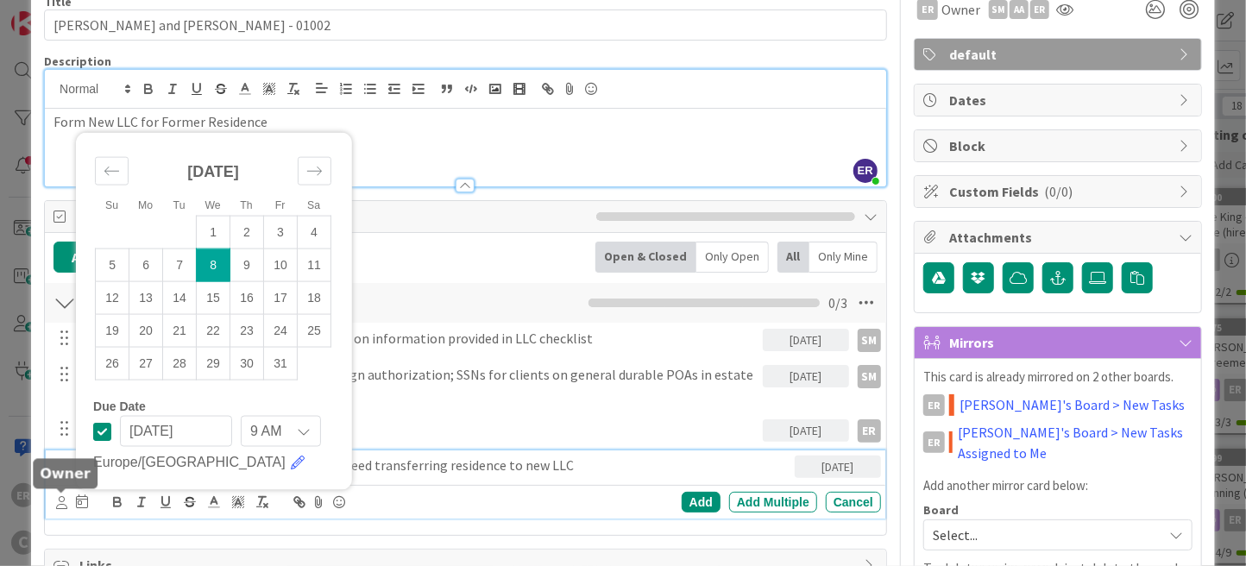
click at [60, 501] on icon at bounding box center [61, 502] width 11 height 13
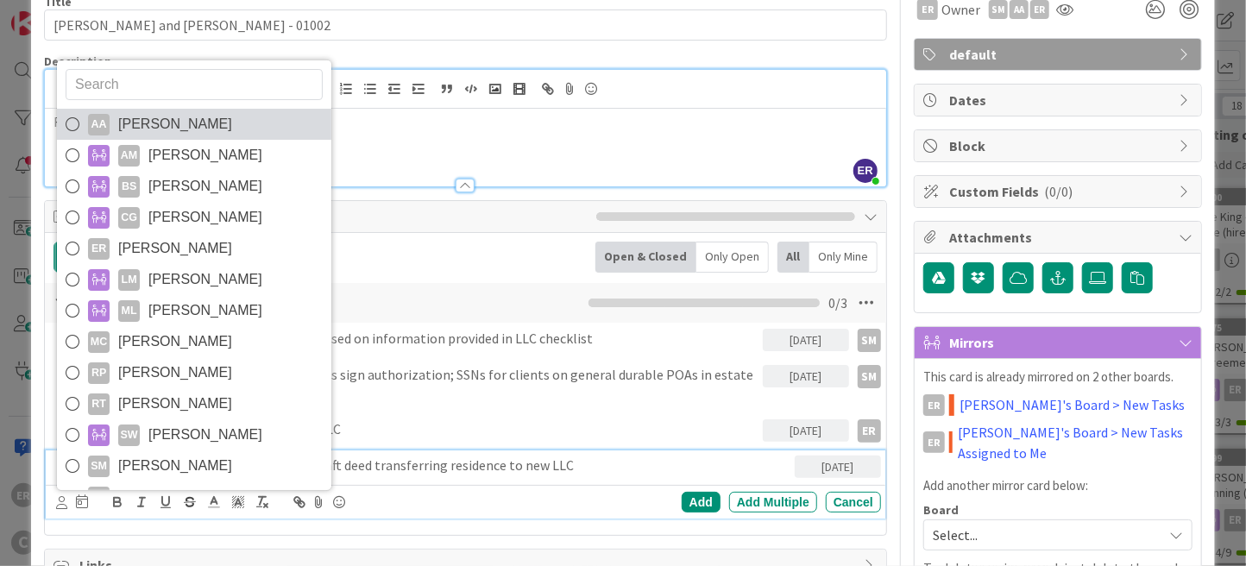
click at [196, 133] on span "[PERSON_NAME]" at bounding box center [175, 124] width 114 height 26
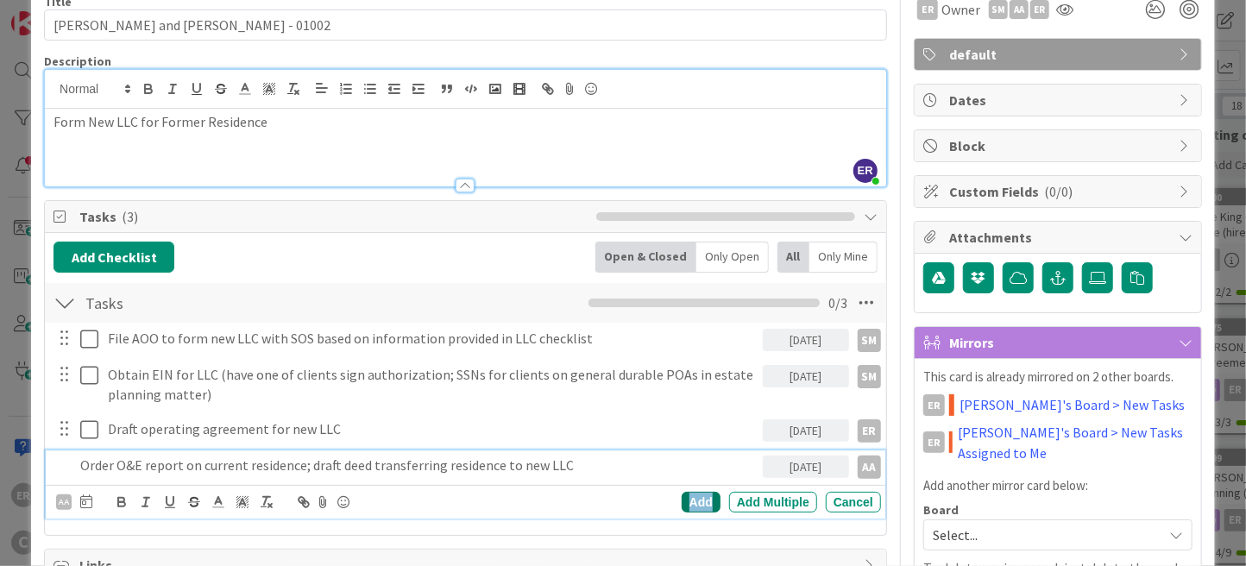
click at [698, 503] on div "Add" at bounding box center [700, 502] width 39 height 21
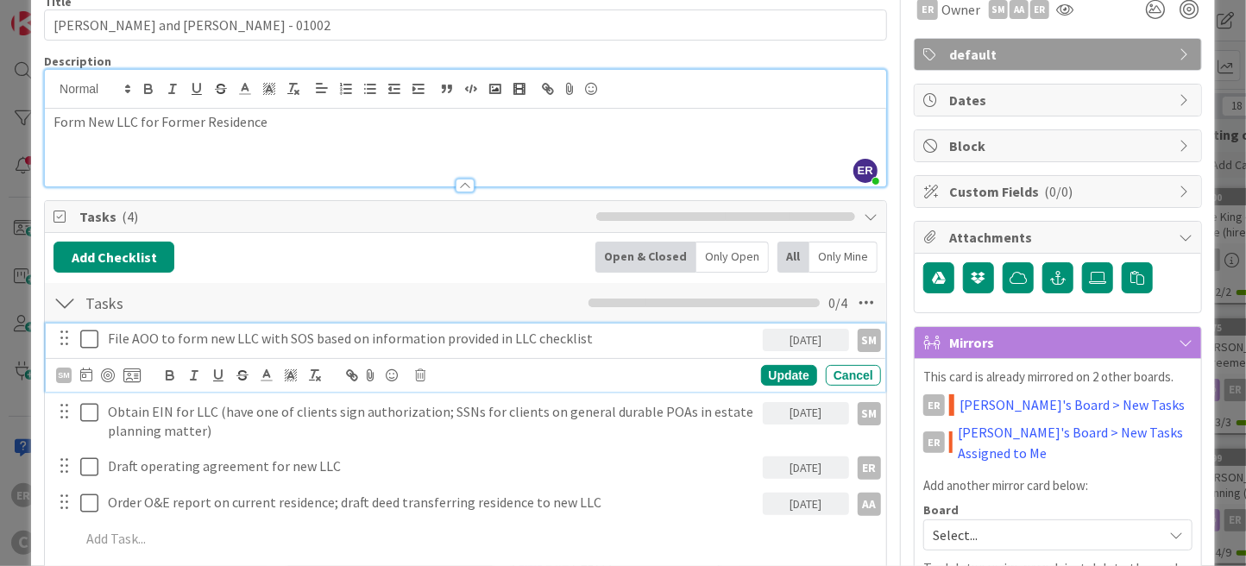
click at [600, 340] on p "File AOO to form new LLC with SOS based on information provided in LLC checklist" at bounding box center [431, 339] width 647 height 20
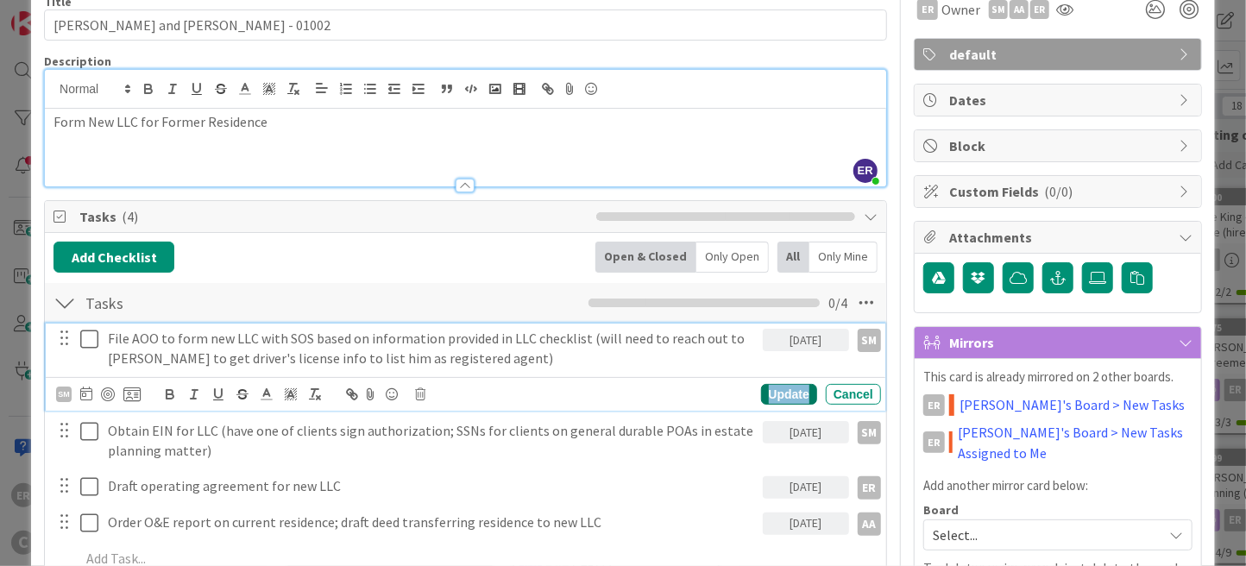
click at [790, 387] on div "Update" at bounding box center [789, 394] width 56 height 21
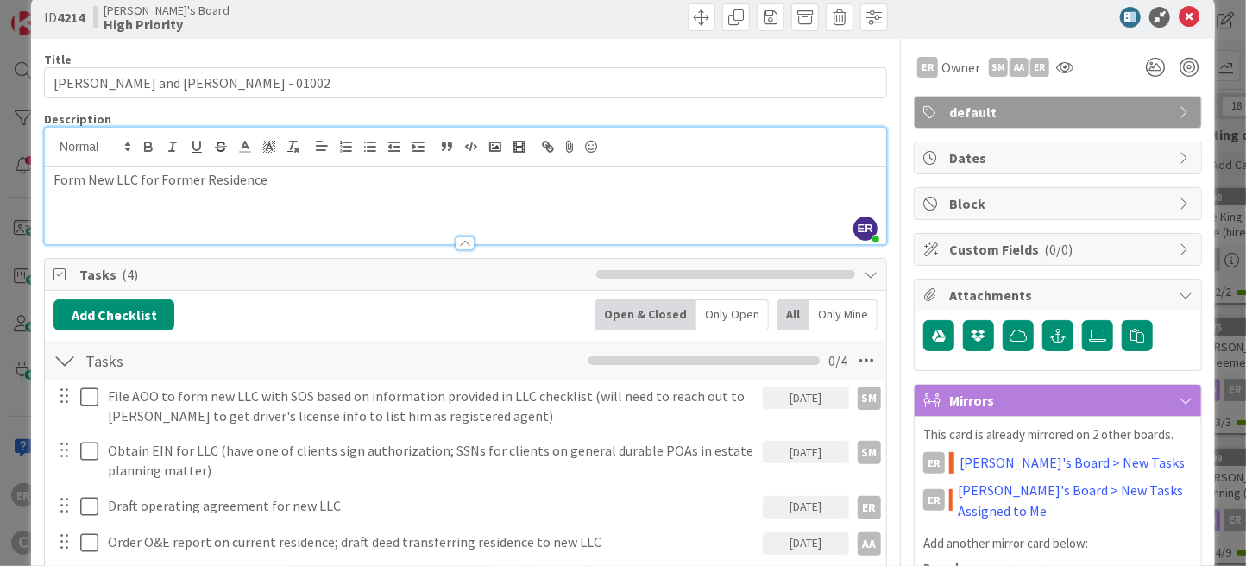
scroll to position [0, 0]
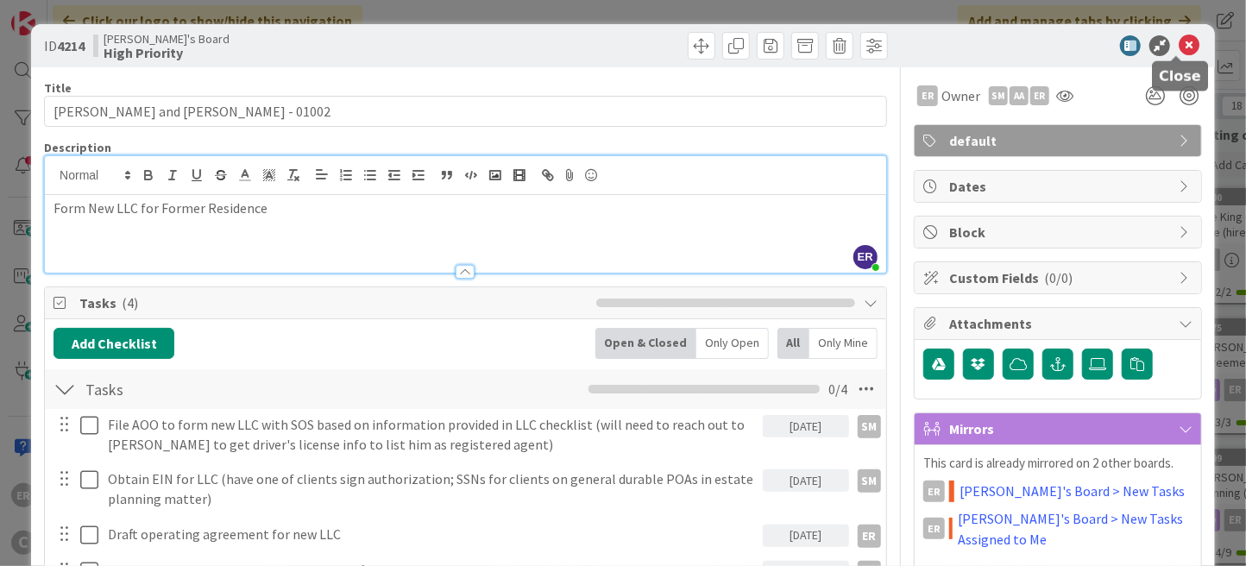
click at [1178, 47] on icon at bounding box center [1188, 45] width 21 height 21
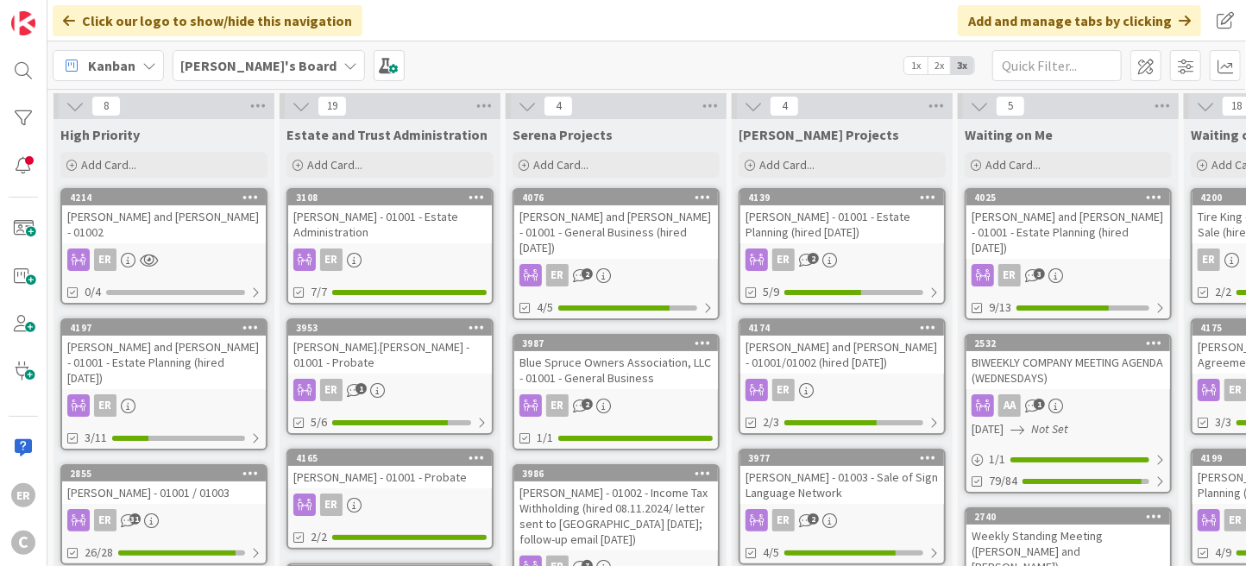
click at [181, 227] on link "4214 [PERSON_NAME] and [PERSON_NAME] - 01002 ER 0/4" at bounding box center [163, 246] width 207 height 116
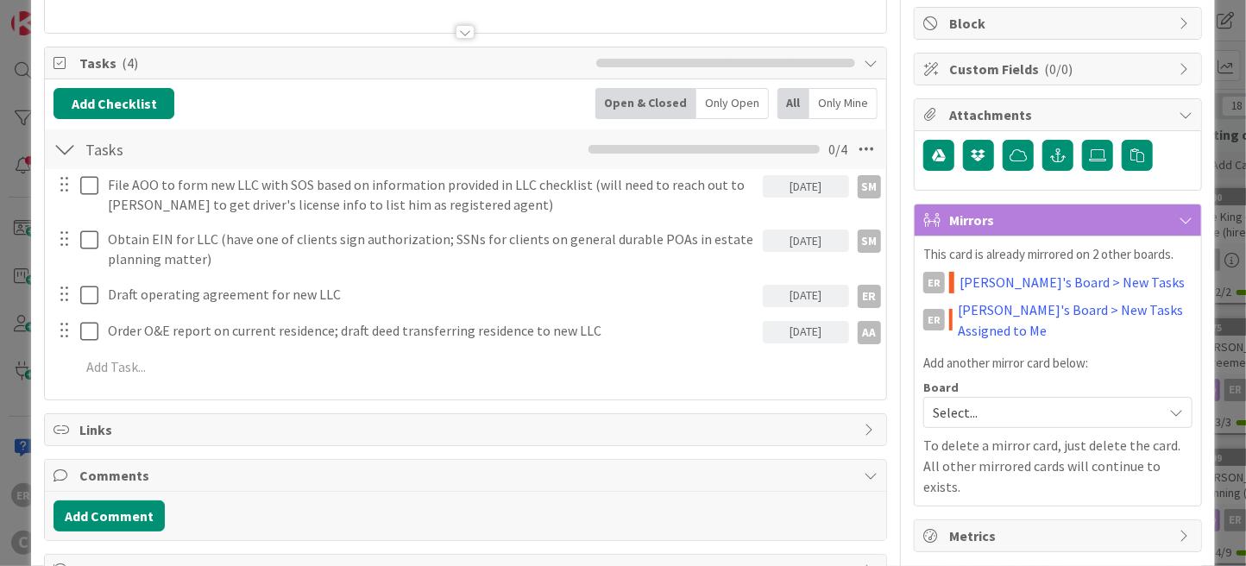
scroll to position [173, 0]
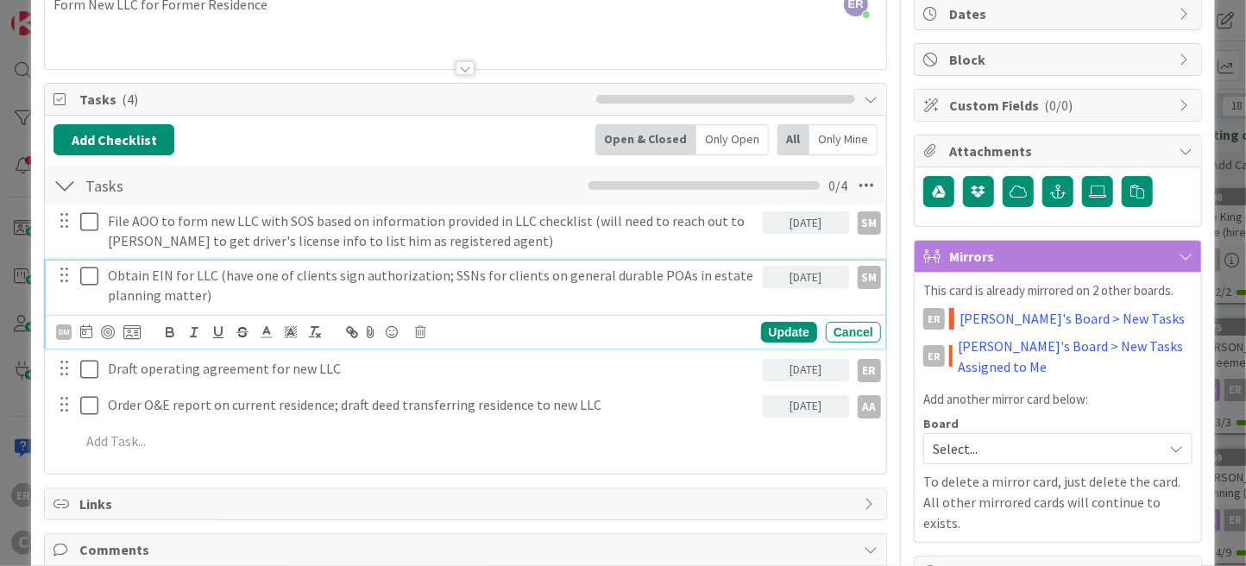
click at [382, 279] on p "Obtain EIN for LLC (have one of clients sign authorization; SSNs for clients on…" at bounding box center [431, 285] width 647 height 39
click at [250, 274] on p "Obtain EIN for LLC (have one of clients sign authorization; SSNs for clients on…" at bounding box center [431, 285] width 647 height 39
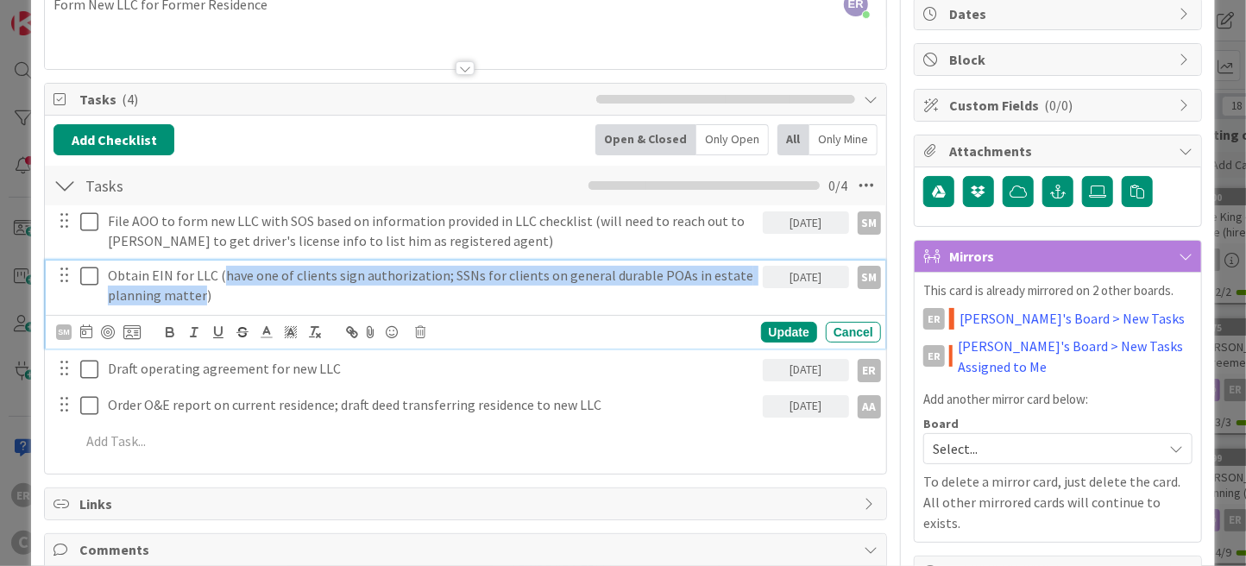
drag, startPoint x: 220, startPoint y: 274, endPoint x: 198, endPoint y: 300, distance: 33.7
click at [198, 300] on p "Obtain EIN for LLC (have one of clients sign authorization; SSNs for clients on…" at bounding box center [431, 285] width 647 height 39
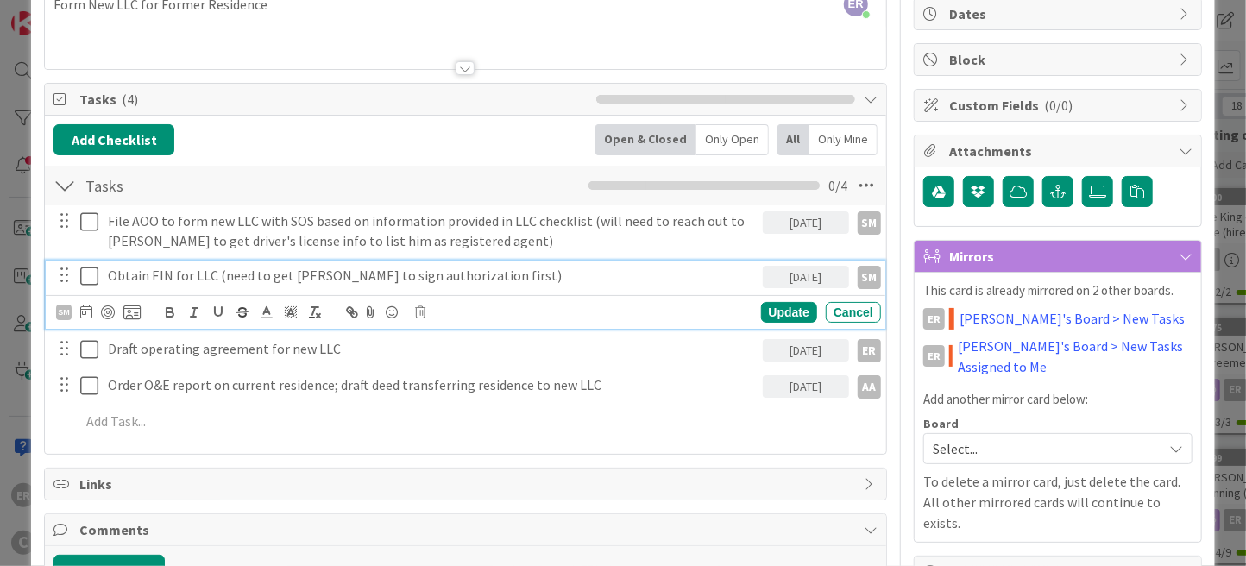
click at [392, 143] on div "Add Checklist Open & Closed Only Open All Only Mine" at bounding box center [465, 139] width 824 height 31
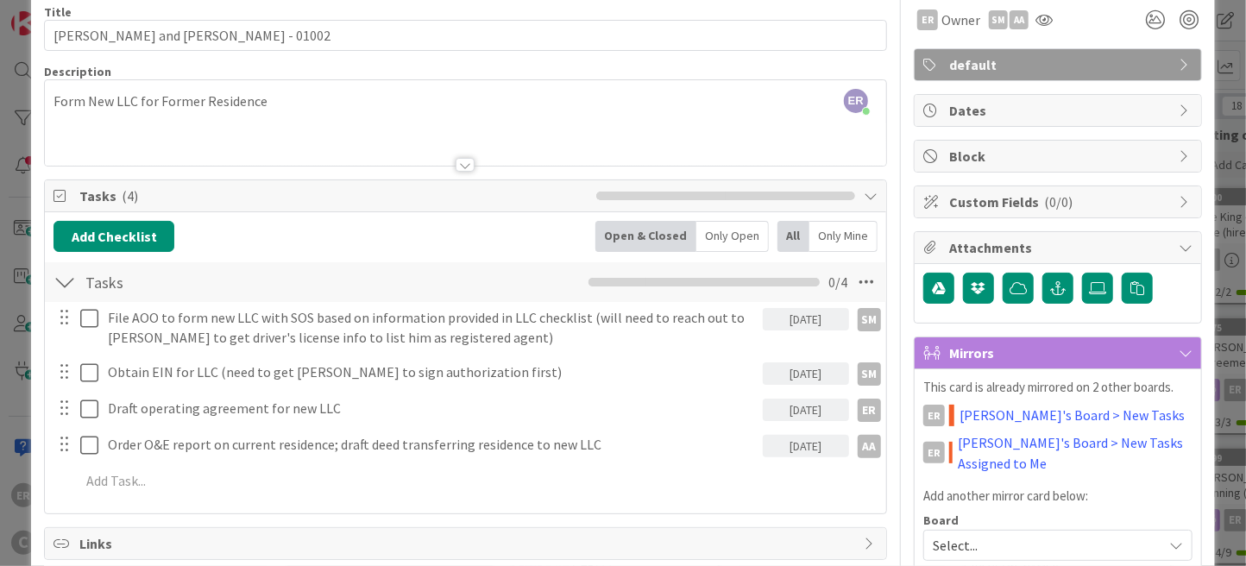
scroll to position [0, 0]
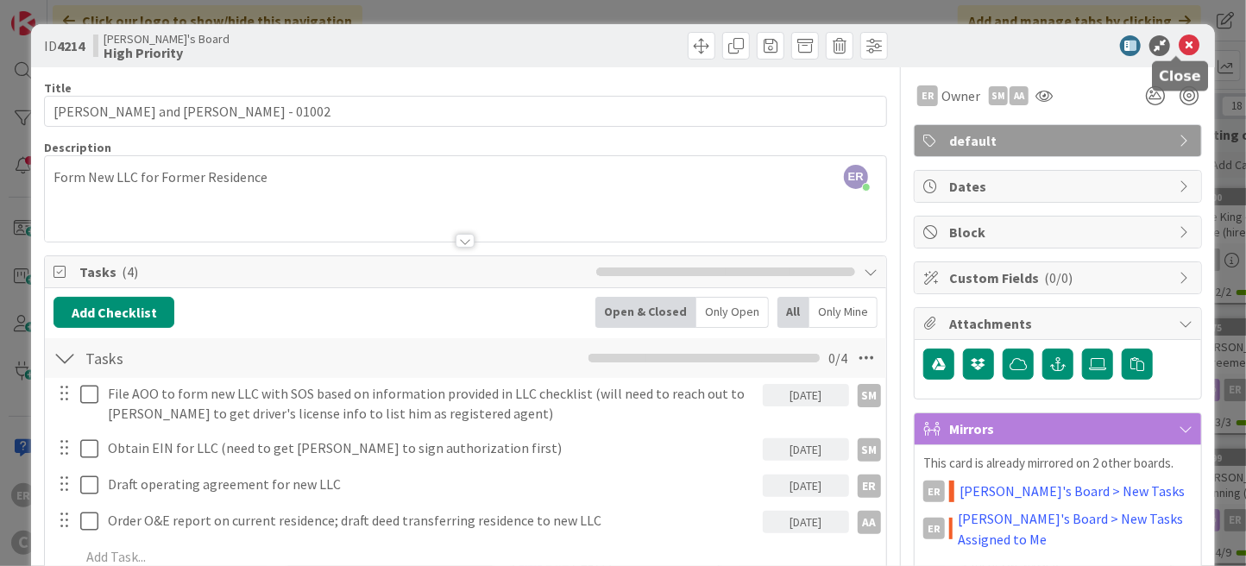
click at [1180, 43] on icon at bounding box center [1188, 45] width 21 height 21
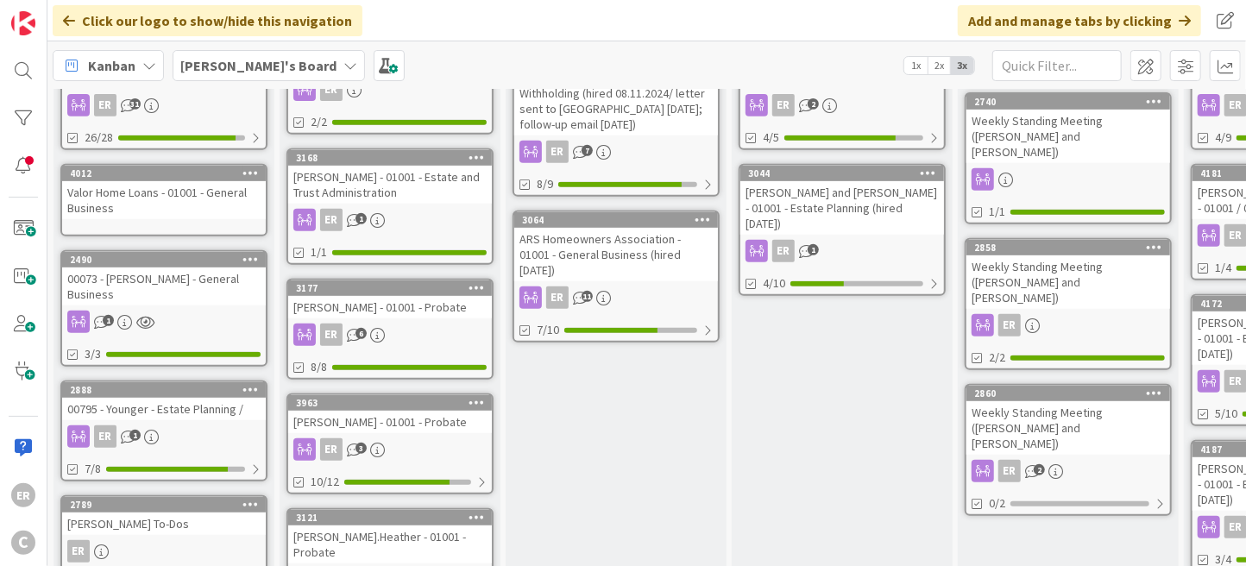
scroll to position [430, 0]
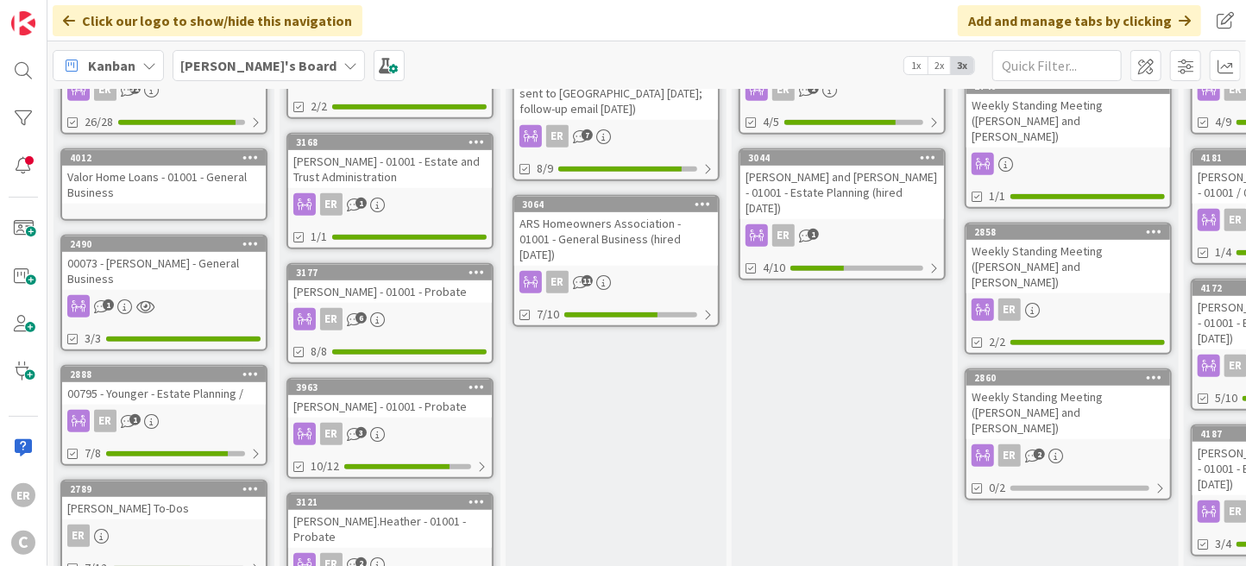
click at [422, 284] on link "3177 [PERSON_NAME] - 01001 - Probate ER 6 8/8" at bounding box center [389, 313] width 207 height 101
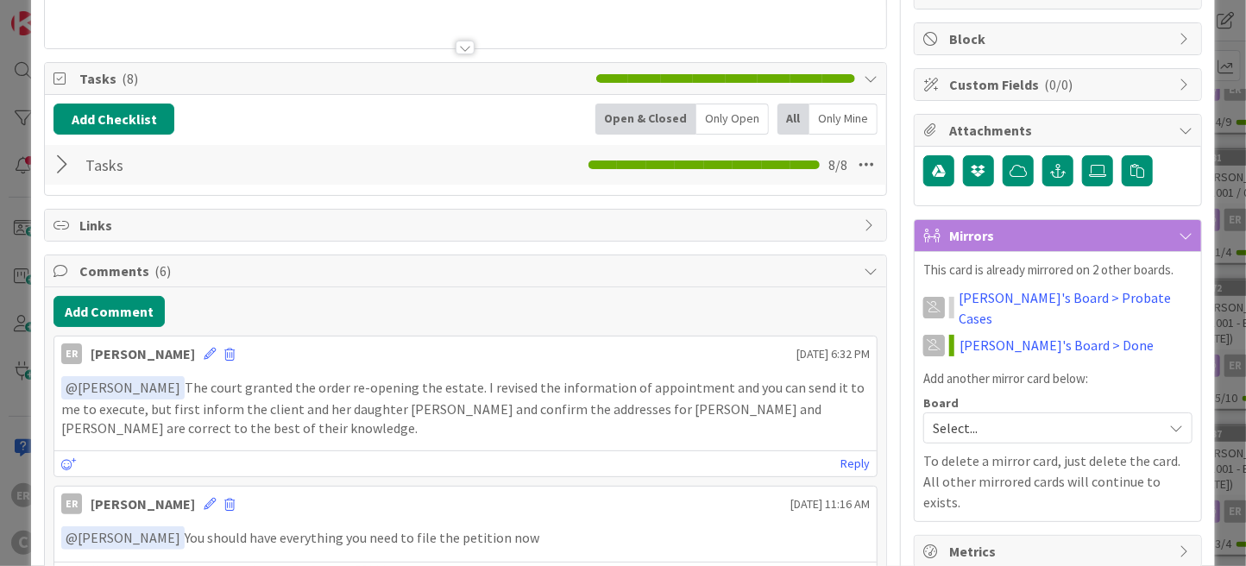
scroll to position [259, 0]
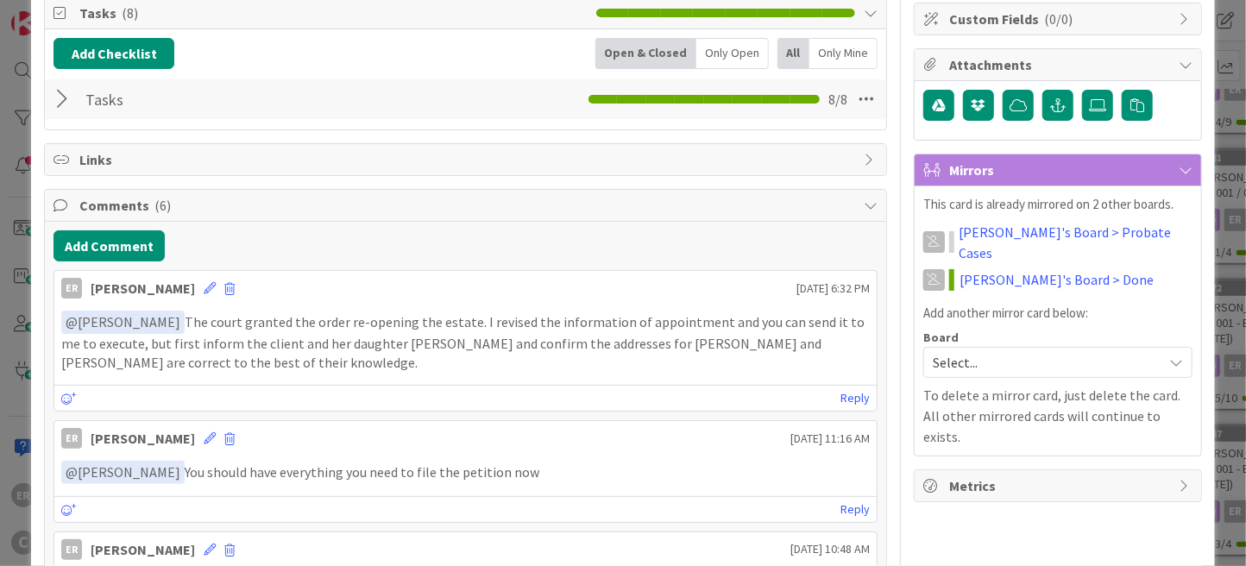
click at [65, 93] on div at bounding box center [64, 99] width 22 height 31
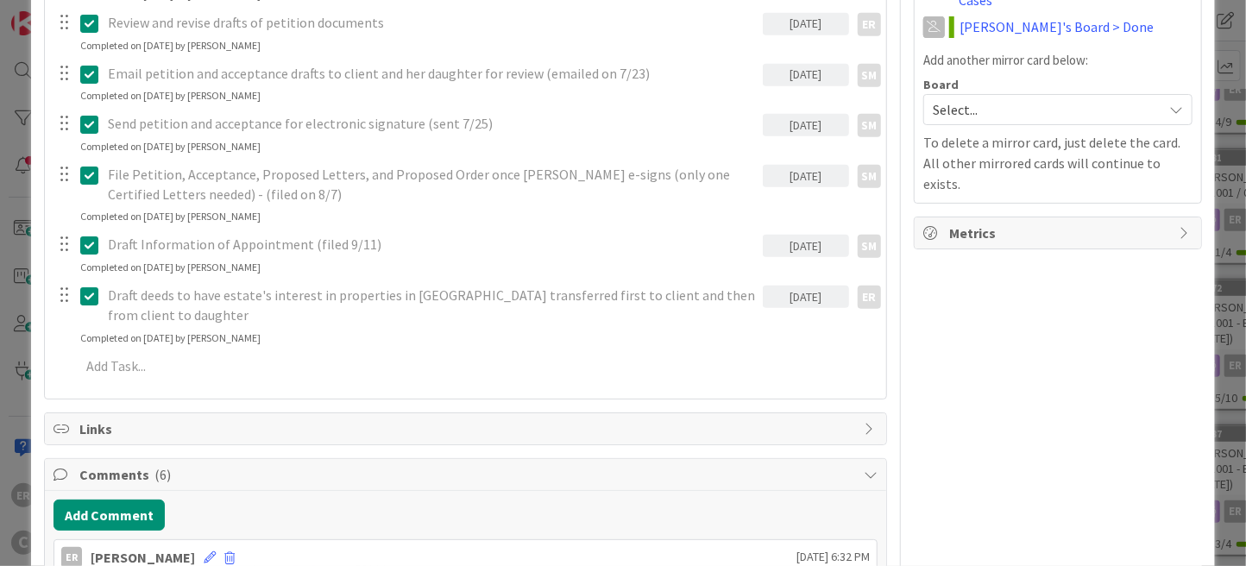
scroll to position [604, 0]
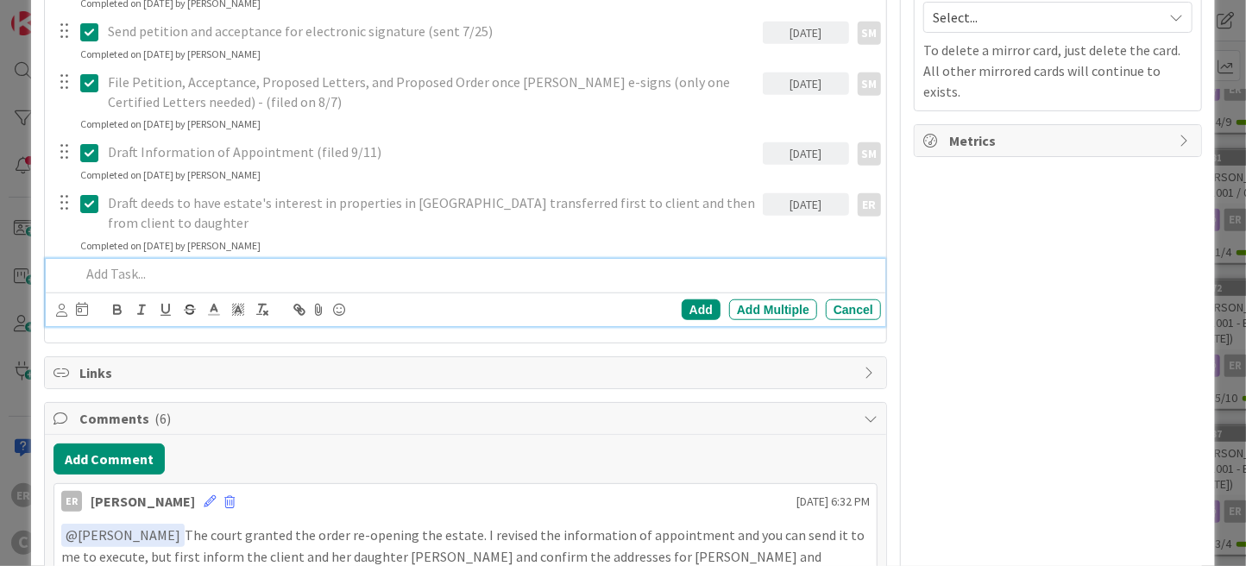
click at [178, 264] on p at bounding box center [477, 274] width 794 height 20
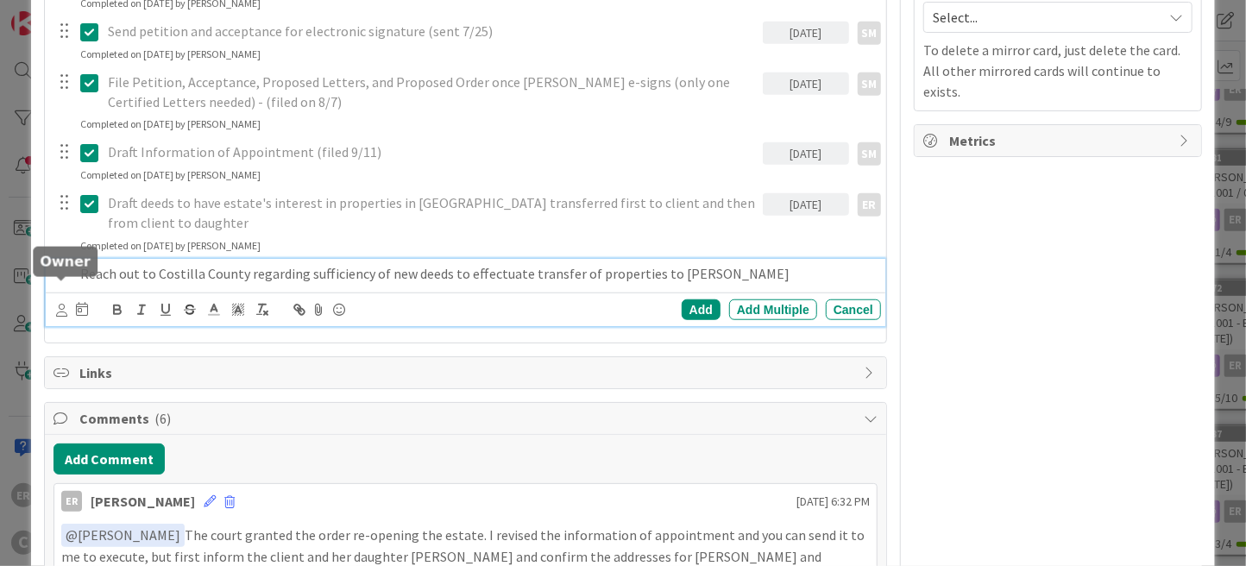
click at [62, 304] on icon at bounding box center [61, 310] width 11 height 13
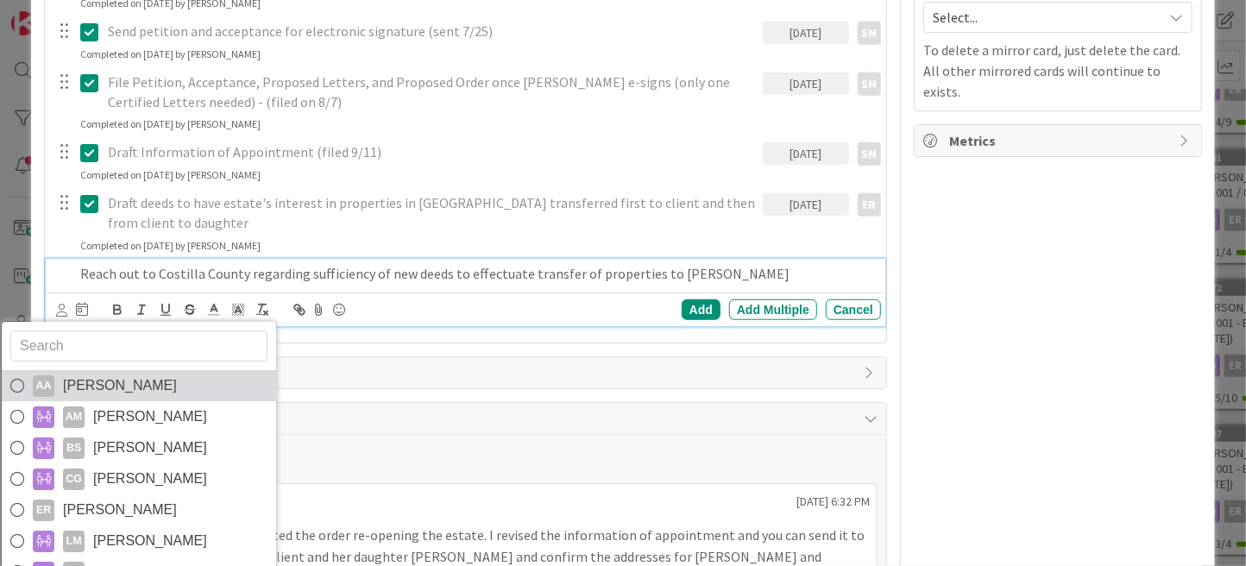
click at [94, 373] on span "[PERSON_NAME]" at bounding box center [120, 386] width 114 height 26
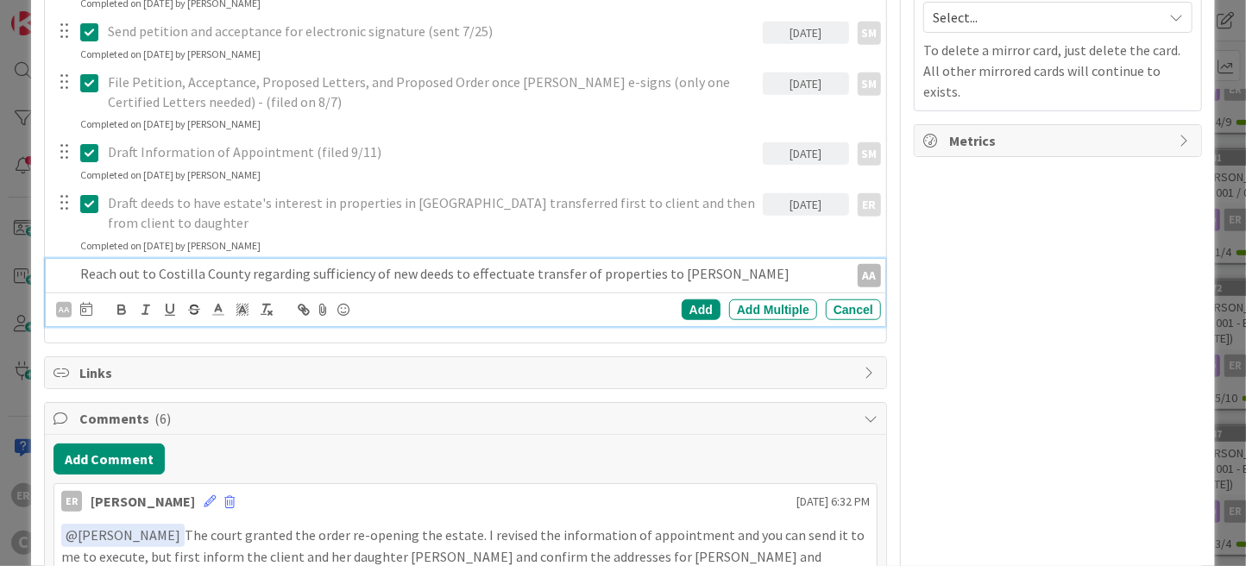
click at [83, 299] on div at bounding box center [86, 309] width 12 height 21
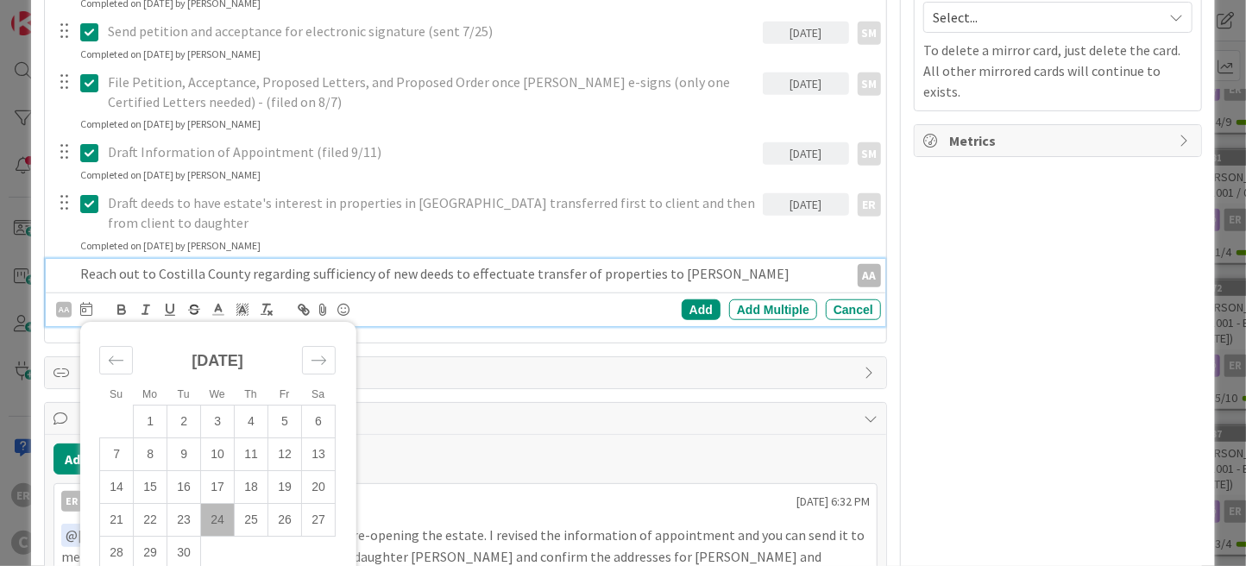
click at [83, 302] on icon at bounding box center [86, 309] width 12 height 14
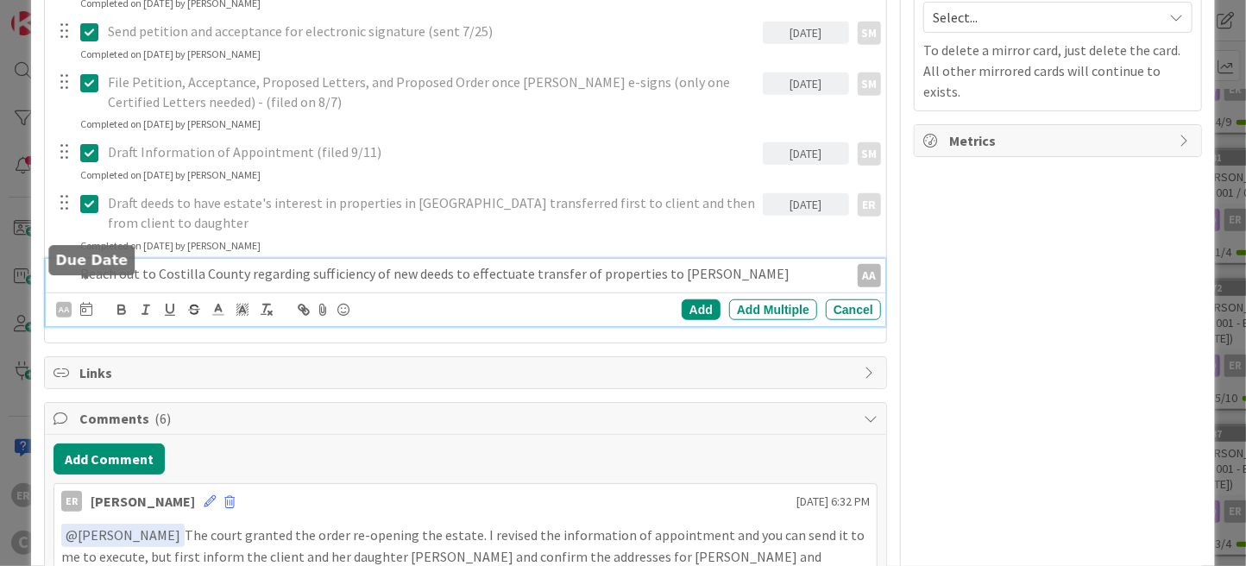
click at [83, 302] on icon at bounding box center [86, 309] width 12 height 14
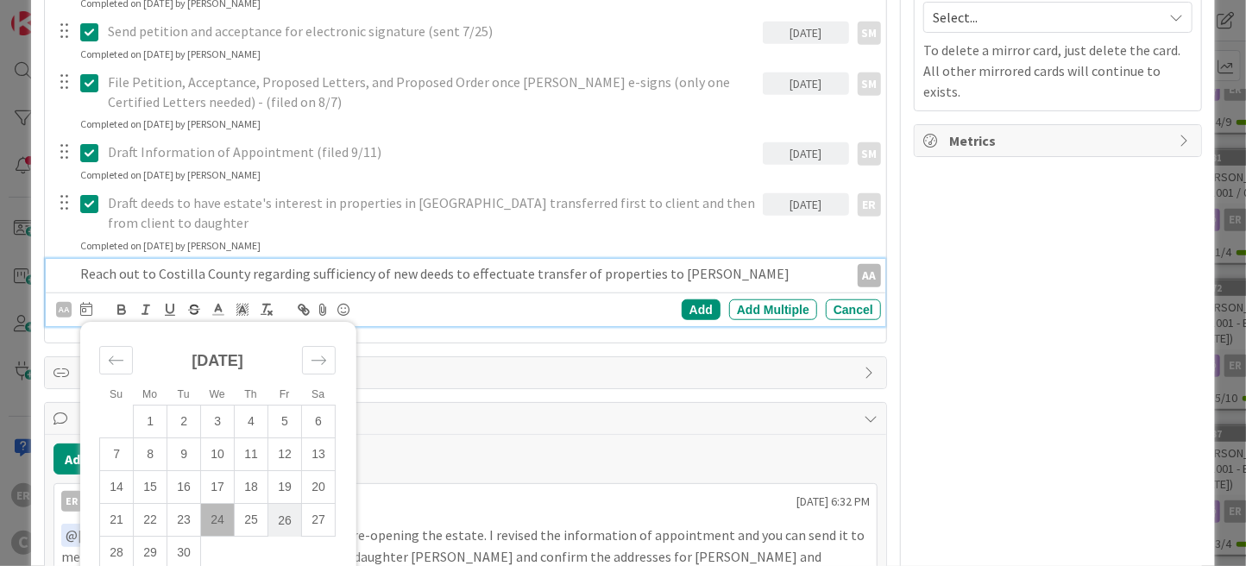
click at [291, 504] on td "26" at bounding box center [285, 520] width 34 height 33
type input "[DATE]"
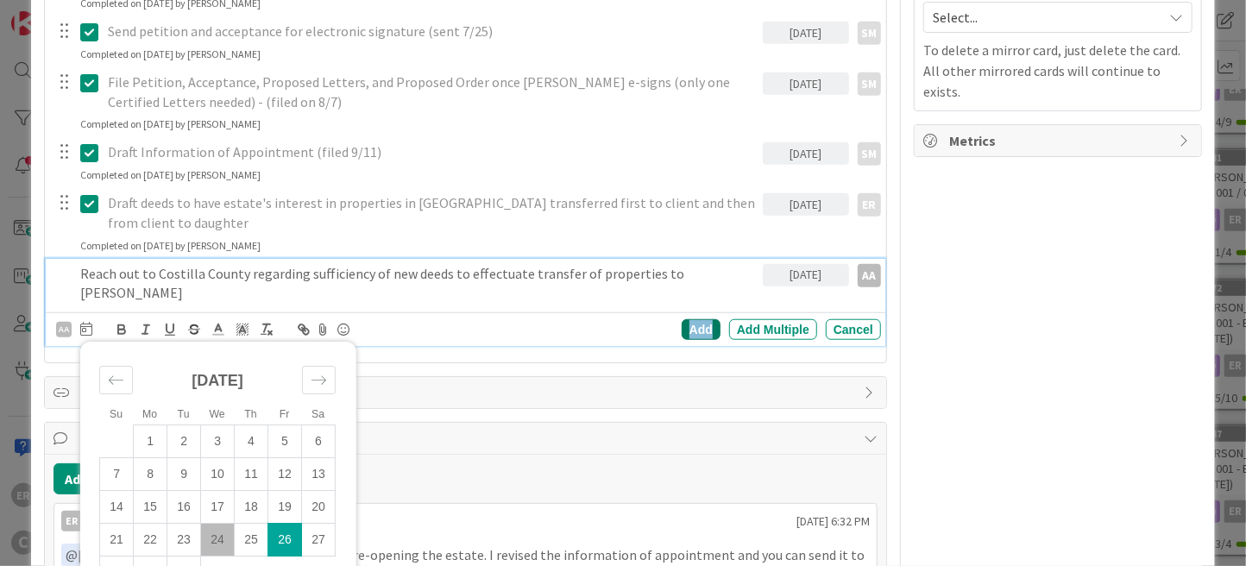
click at [685, 319] on div "Add" at bounding box center [700, 329] width 39 height 21
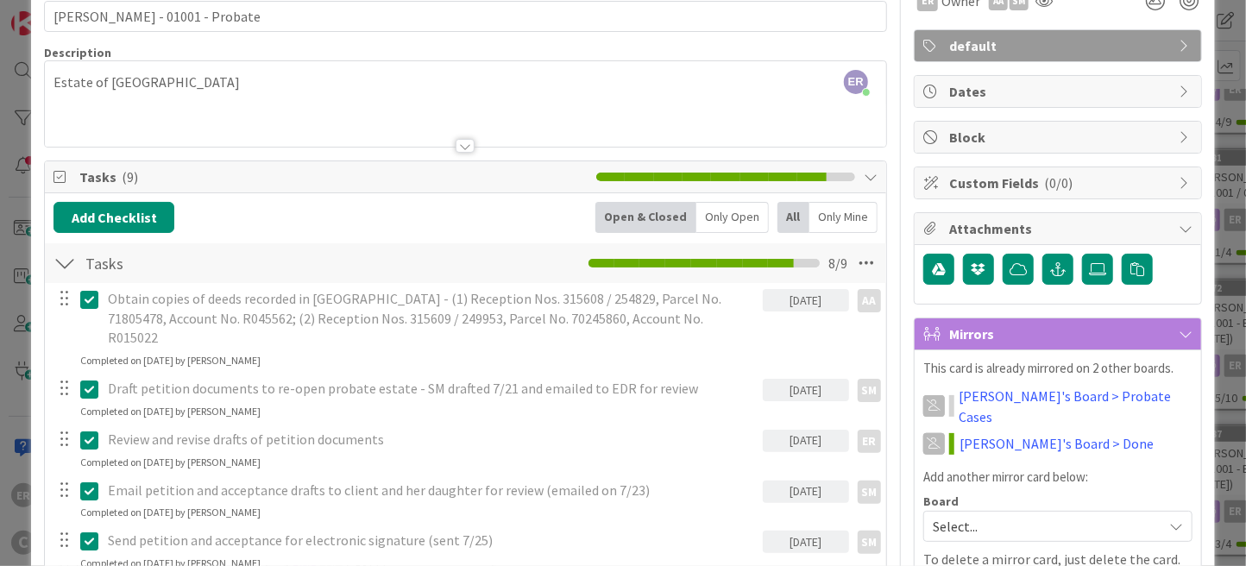
scroll to position [0, 0]
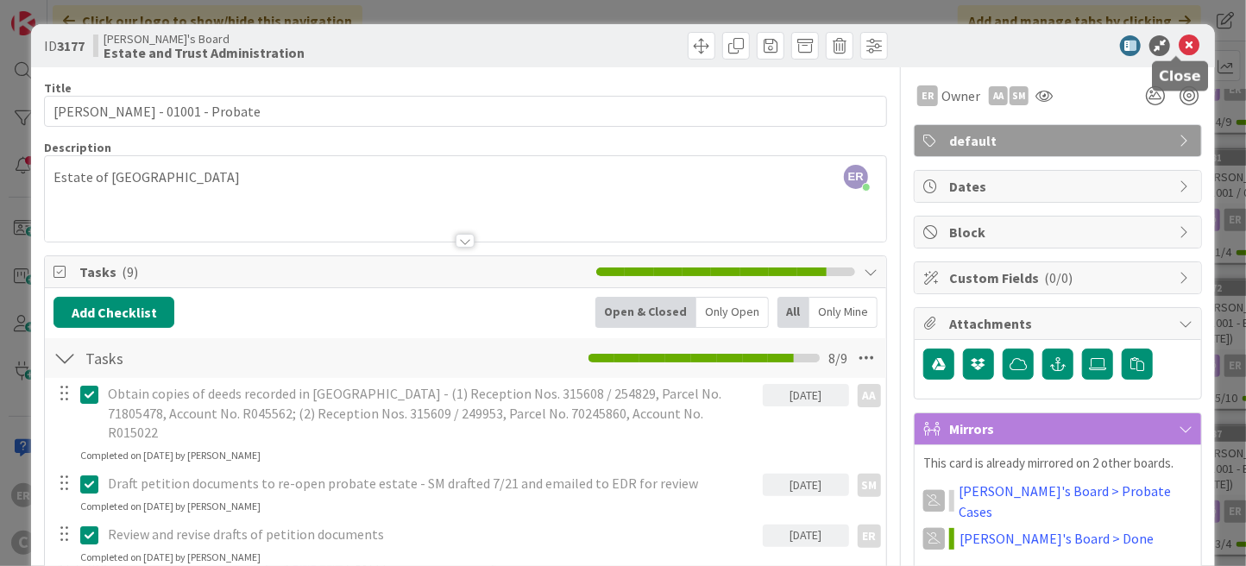
click at [1178, 47] on icon at bounding box center [1188, 45] width 21 height 21
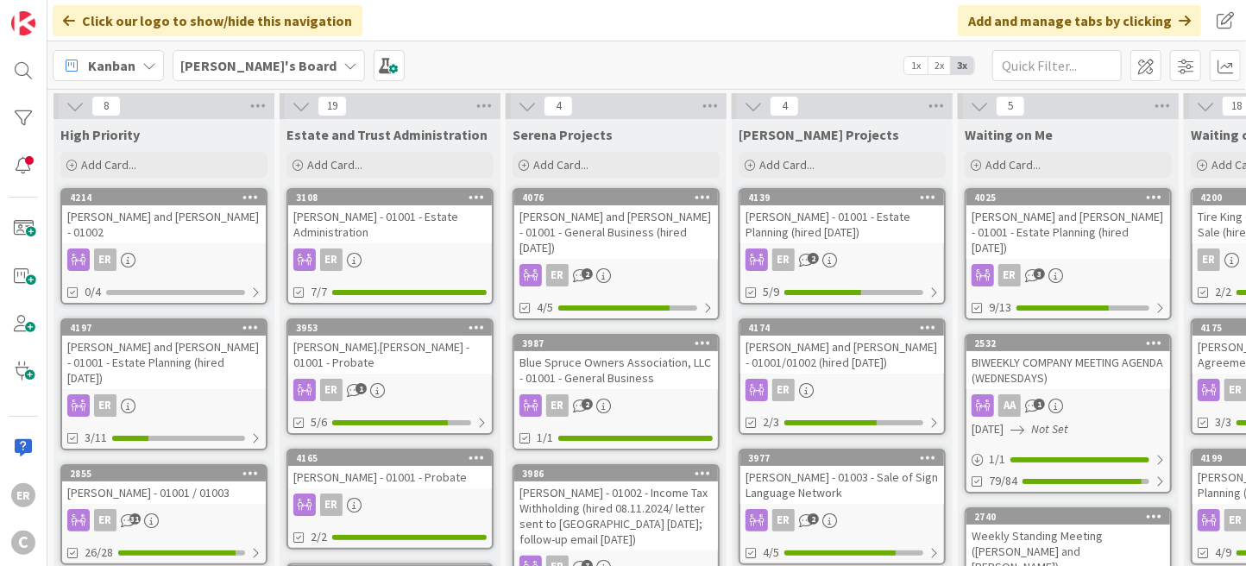
click at [201, 248] on div "ER" at bounding box center [164, 259] width 204 height 22
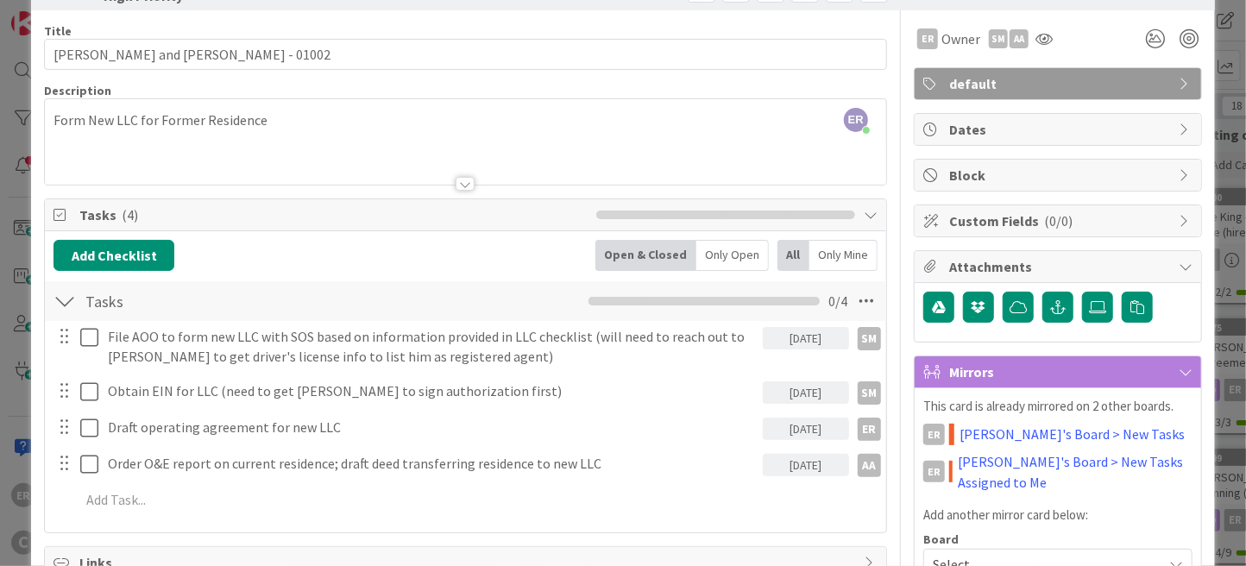
scroll to position [86, 0]
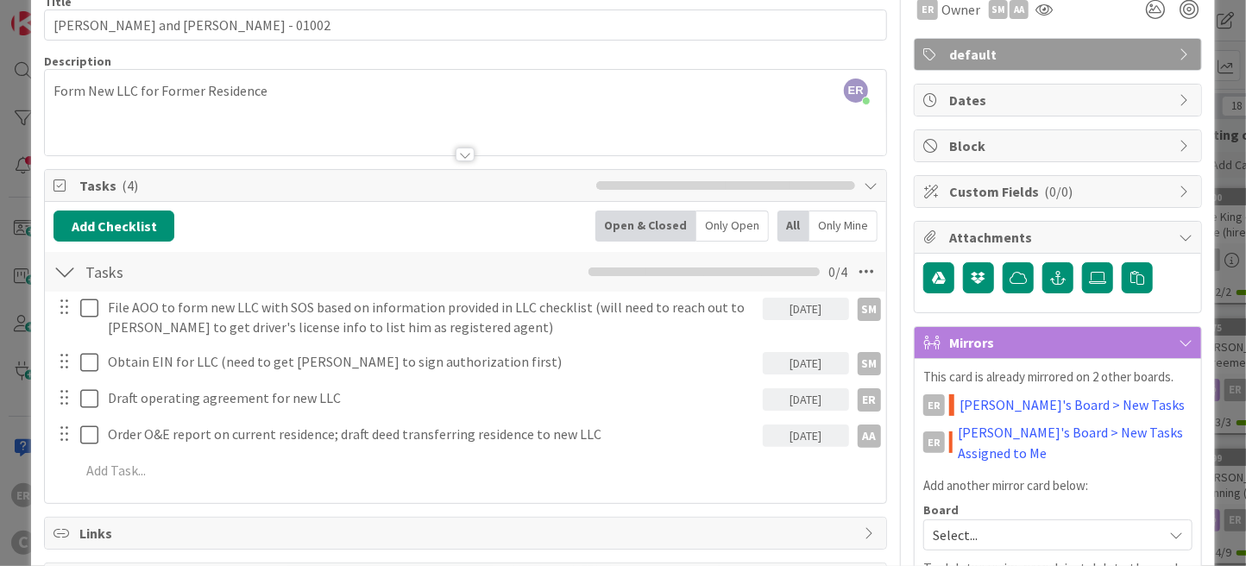
click at [807, 306] on div "[DATE]" at bounding box center [805, 309] width 86 height 22
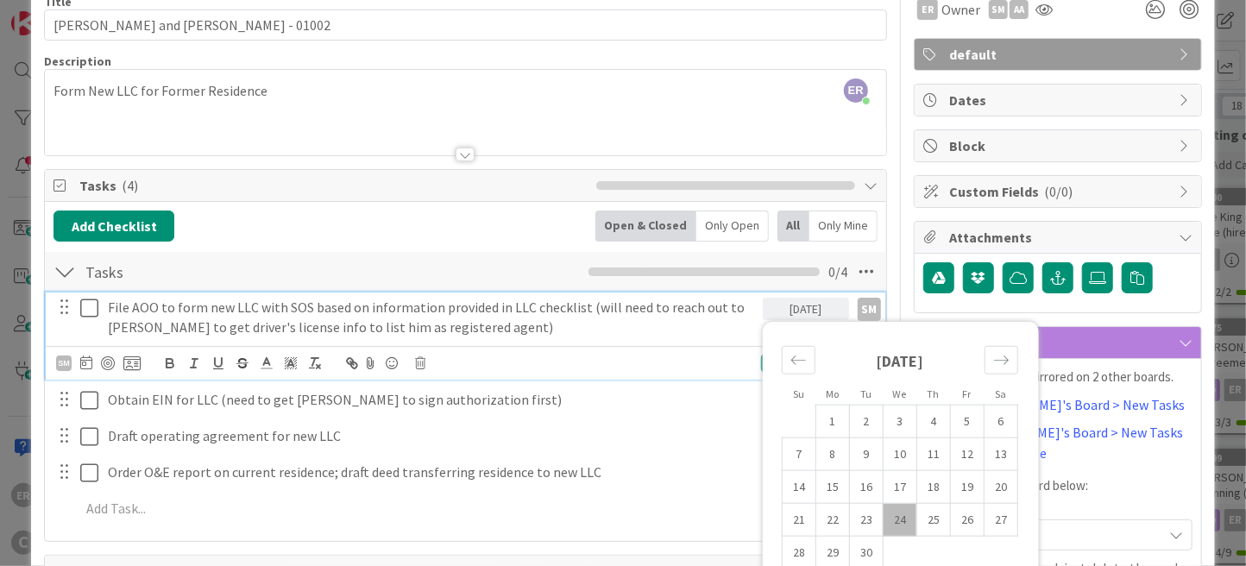
click at [201, 321] on p "File AOO to form new LLC with SOS based on information provided in LLC checklis…" at bounding box center [431, 317] width 647 height 39
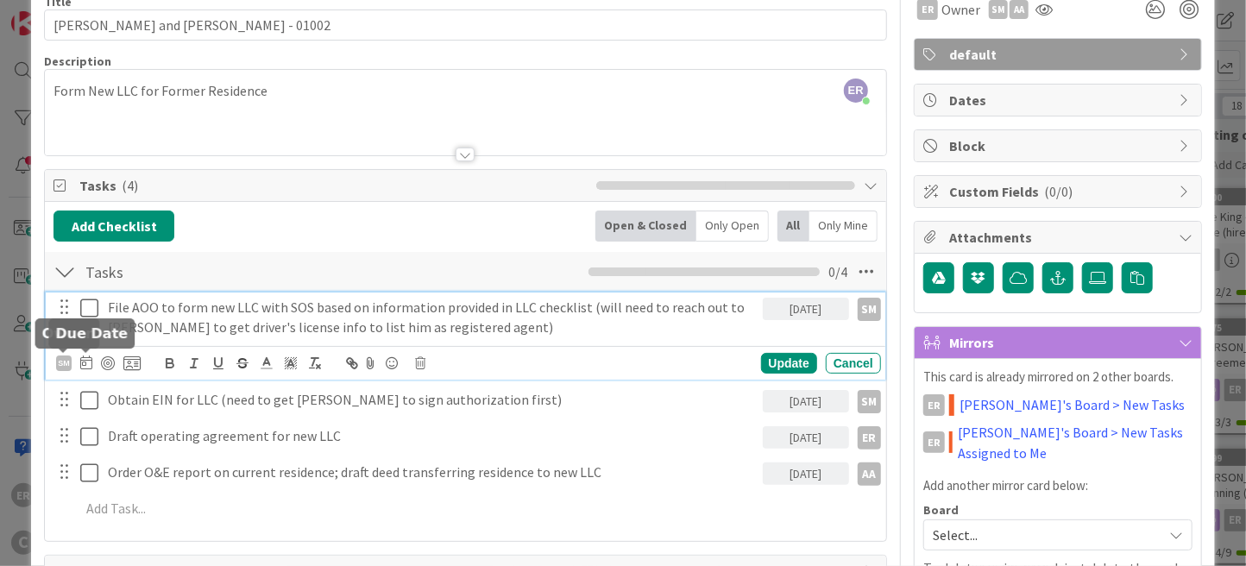
click at [83, 362] on icon at bounding box center [86, 362] width 12 height 14
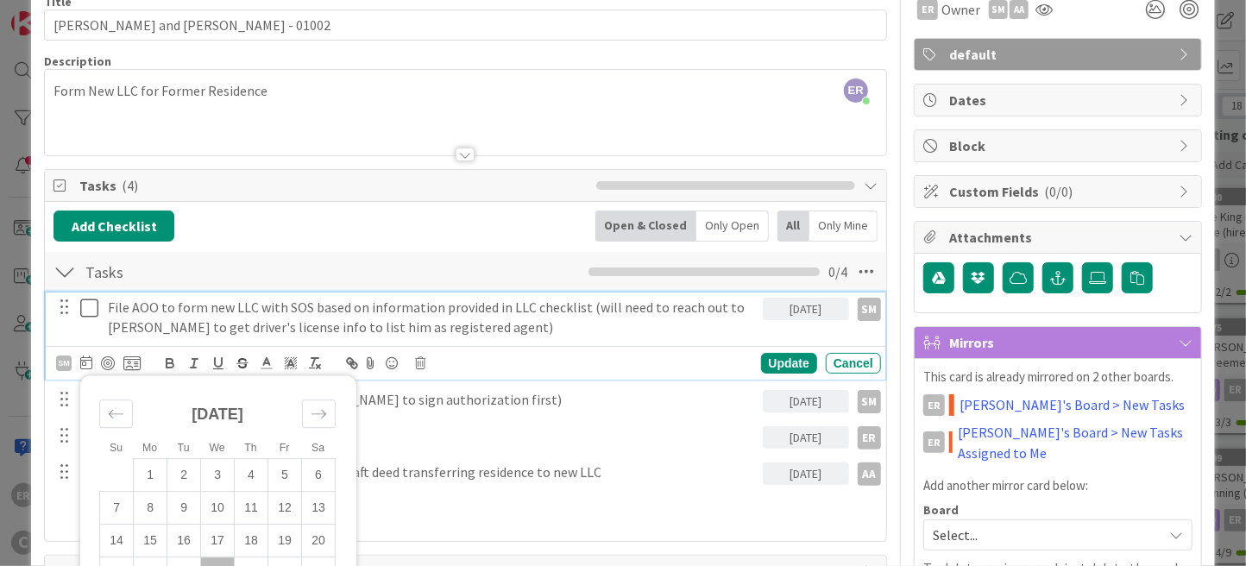
scroll to position [173, 0]
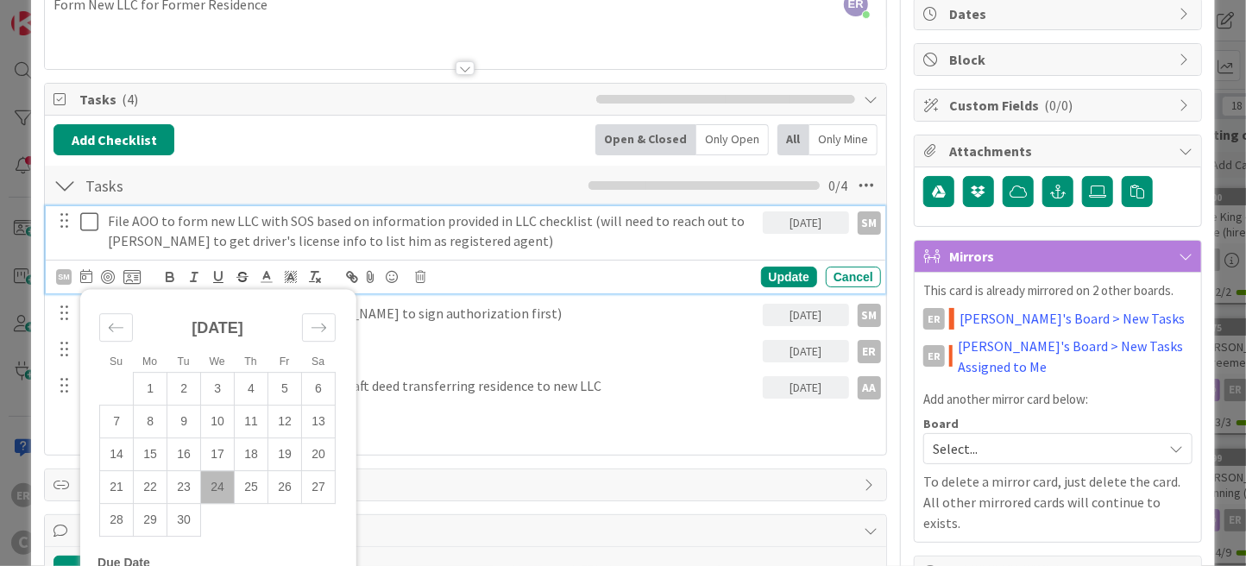
click at [802, 217] on div "[DATE]" at bounding box center [805, 222] width 86 height 22
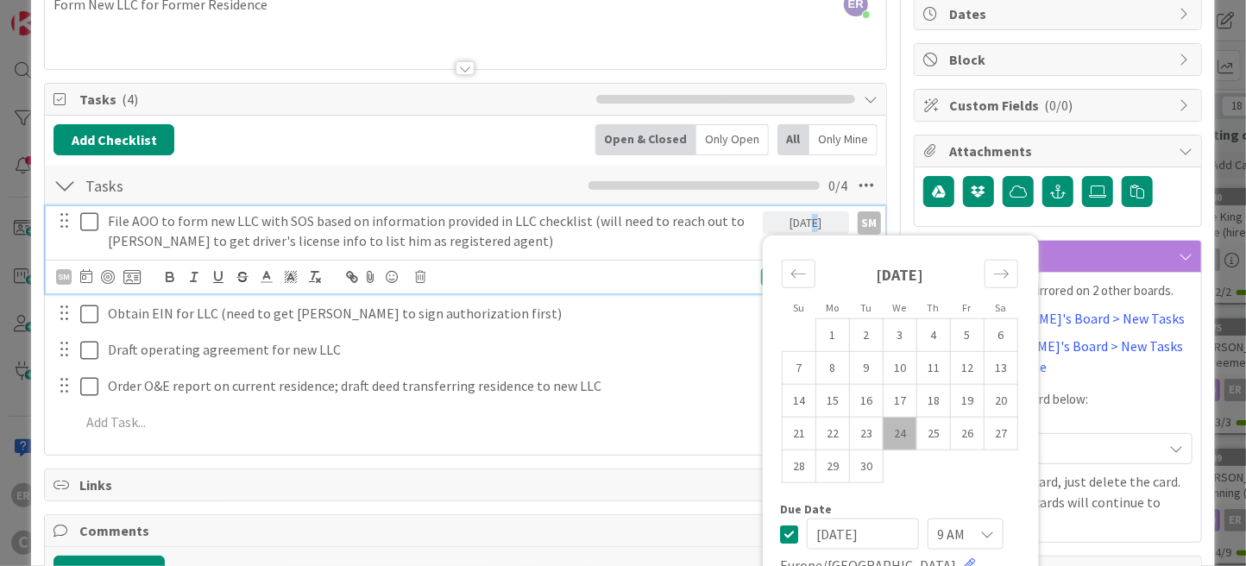
drag, startPoint x: 802, startPoint y: 217, endPoint x: 790, endPoint y: 221, distance: 12.6
click at [790, 221] on div "[DATE]" at bounding box center [805, 222] width 86 height 22
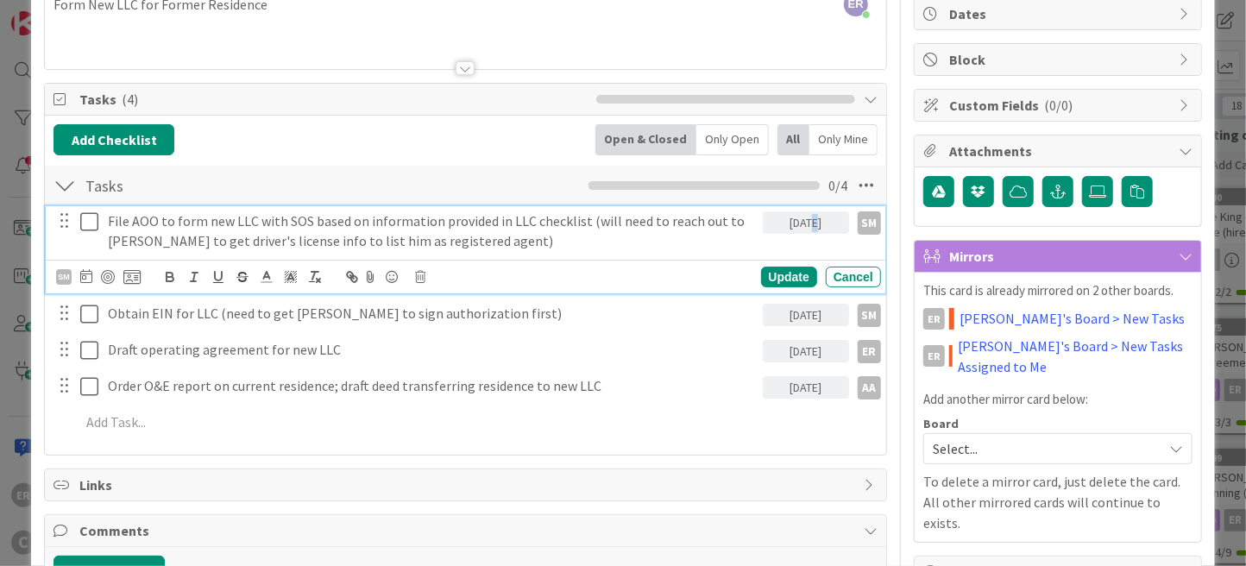
click at [787, 227] on div "[DATE]" at bounding box center [805, 222] width 86 height 22
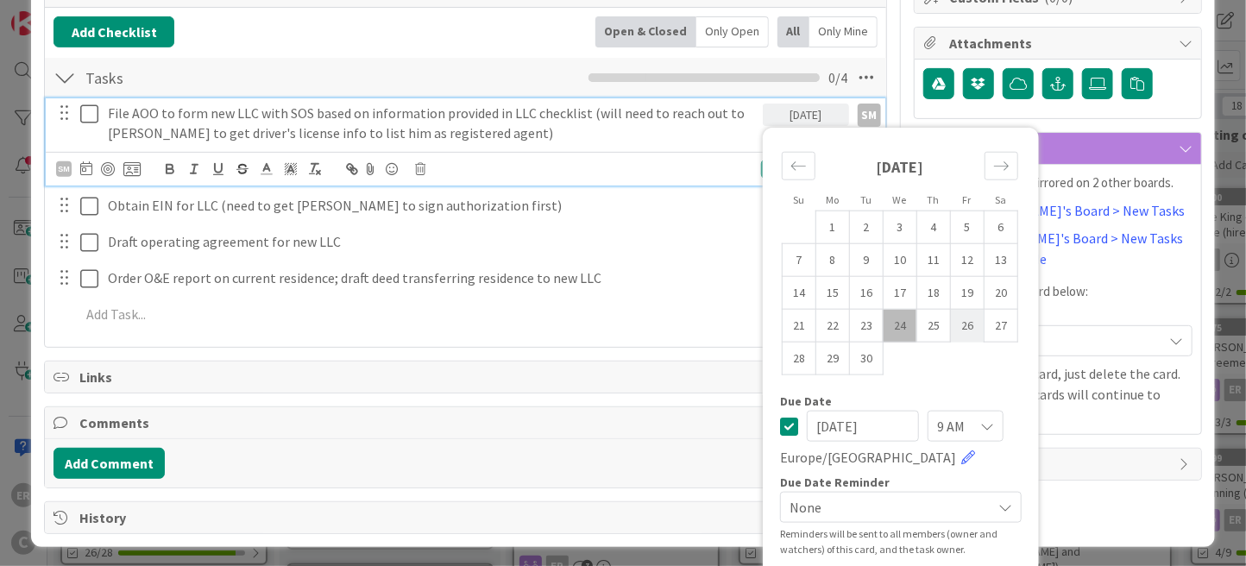
scroll to position [287, 0]
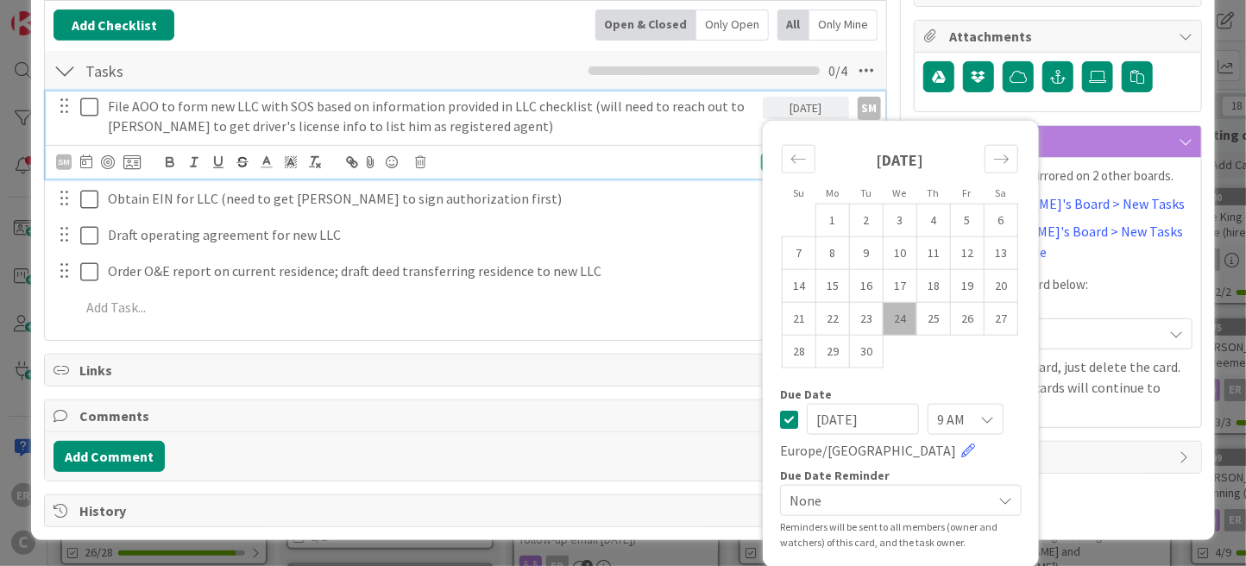
drag, startPoint x: 873, startPoint y: 418, endPoint x: 760, endPoint y: 422, distance: 113.0
click at [771, 422] on div "Su Mo Tu We Th Fr Sa [DATE] 1 2 3 4 5 6 7 8 9 10 11 12 13 14 15 16 17 18 19 20 …" at bounding box center [900, 344] width 259 height 430
click at [780, 421] on icon at bounding box center [789, 419] width 18 height 21
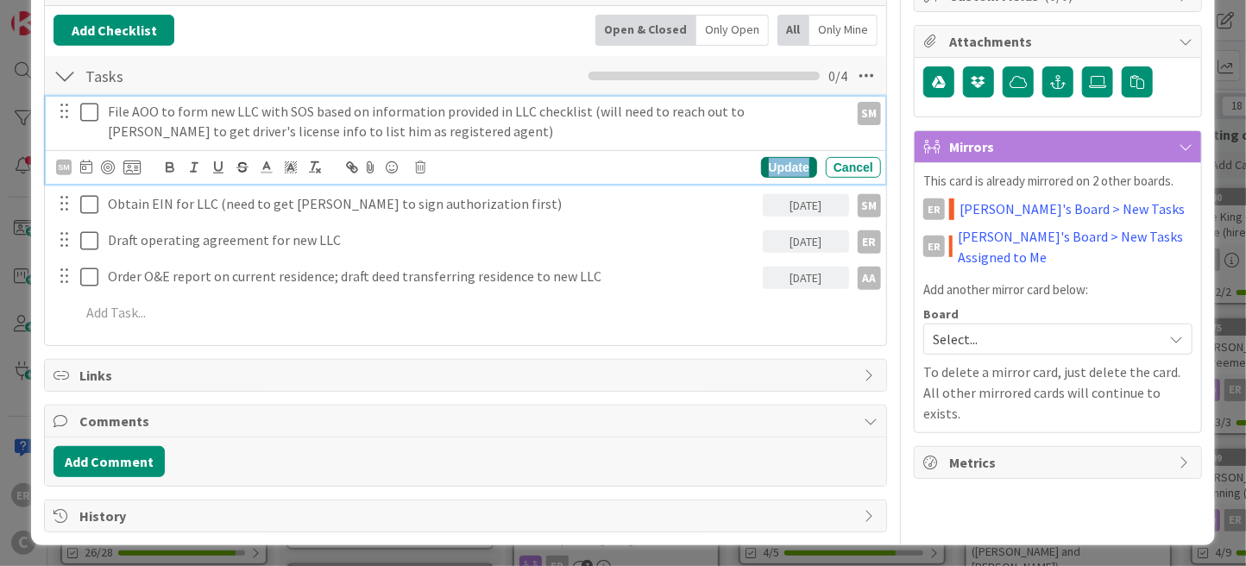
click at [781, 167] on div "Update" at bounding box center [789, 167] width 56 height 21
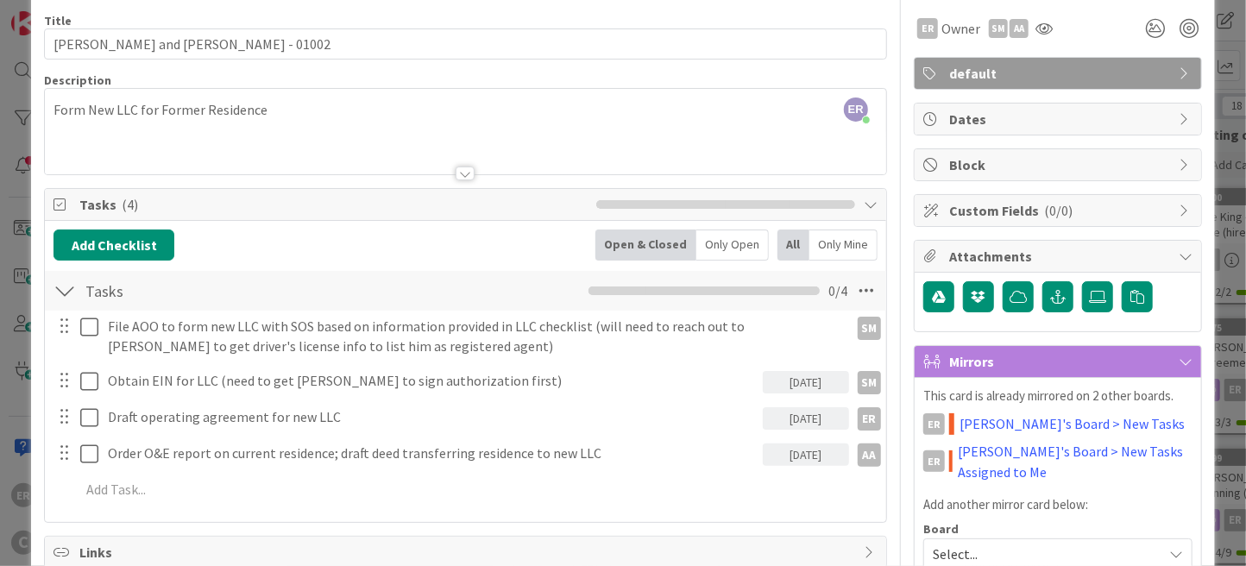
scroll to position [0, 0]
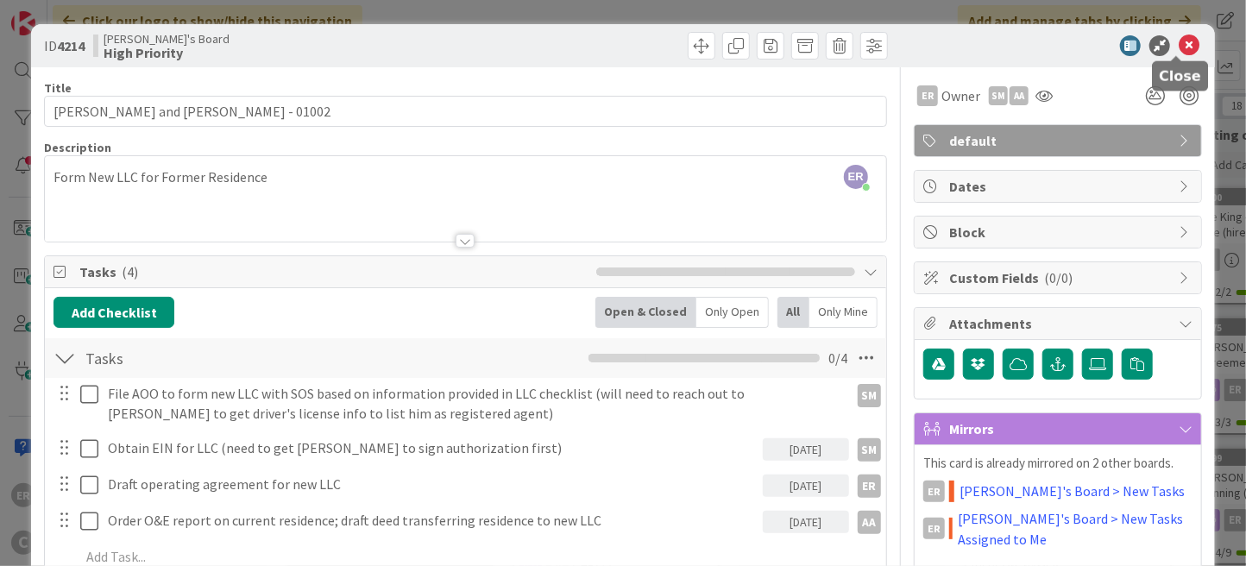
click at [1178, 50] on icon at bounding box center [1188, 45] width 21 height 21
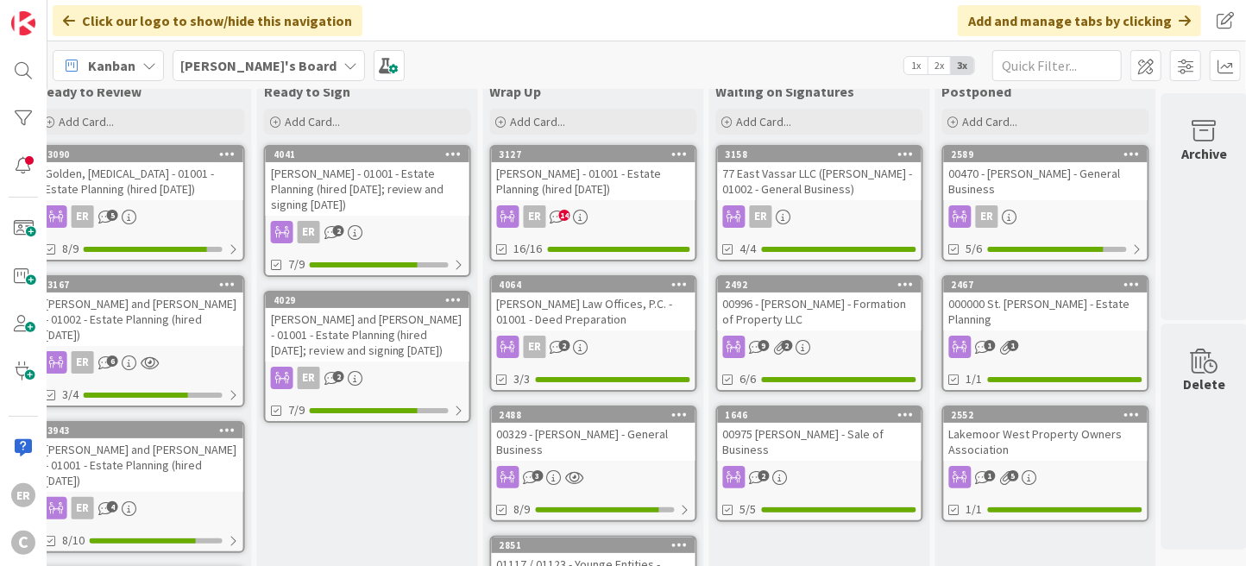
scroll to position [43, 1398]
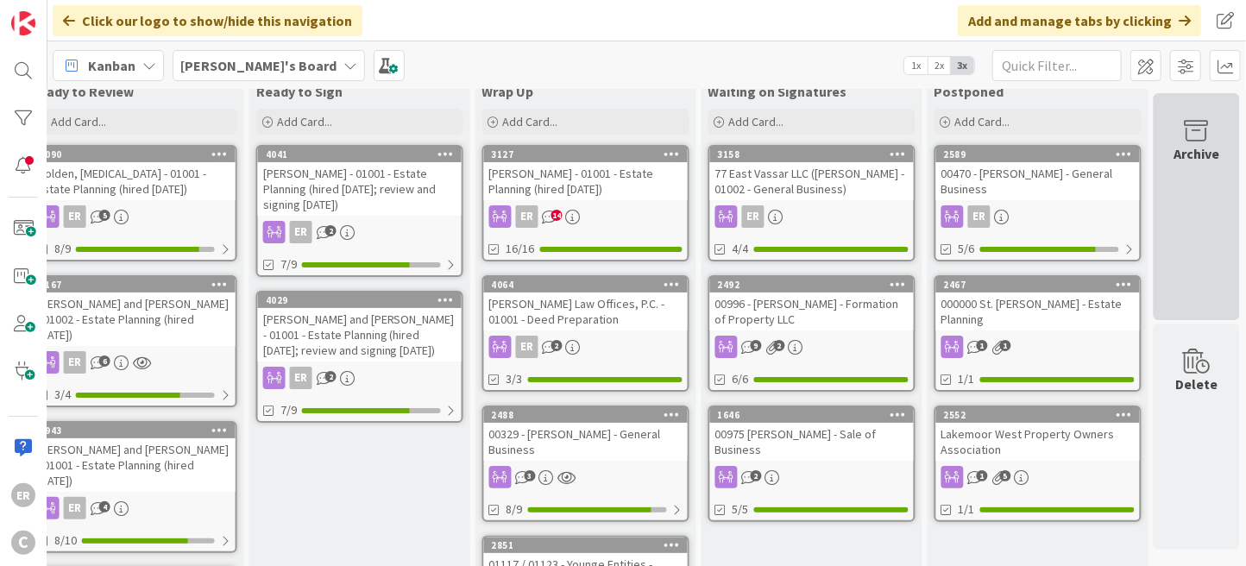
click at [1191, 248] on div "Archive" at bounding box center [1196, 206] width 86 height 227
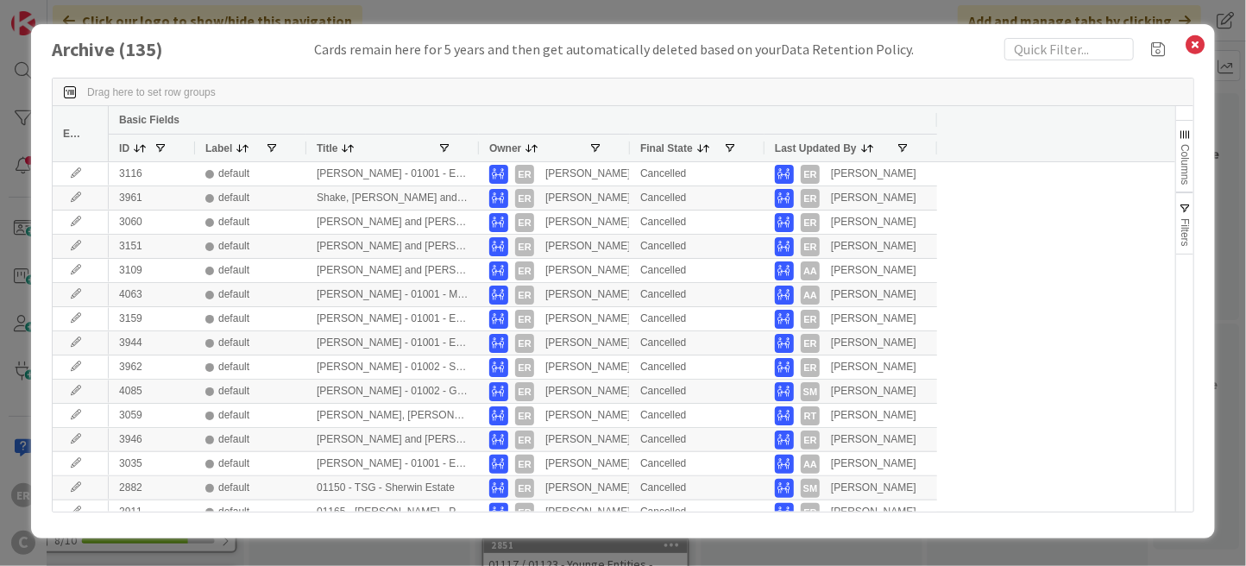
click at [334, 146] on span "Title" at bounding box center [327, 148] width 21 height 12
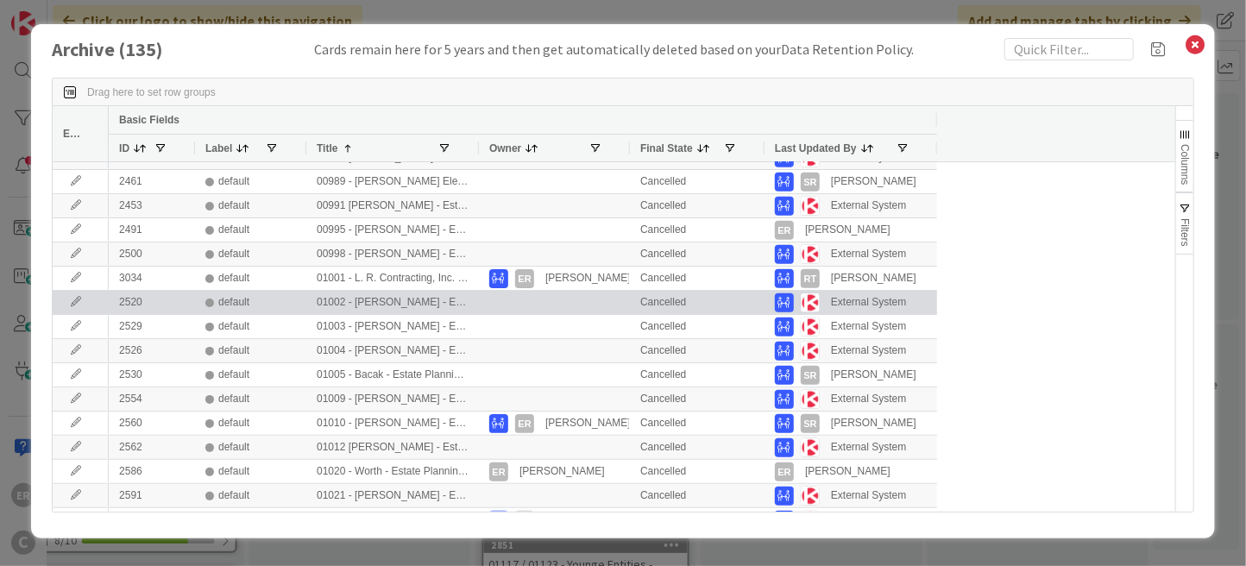
scroll to position [0, 0]
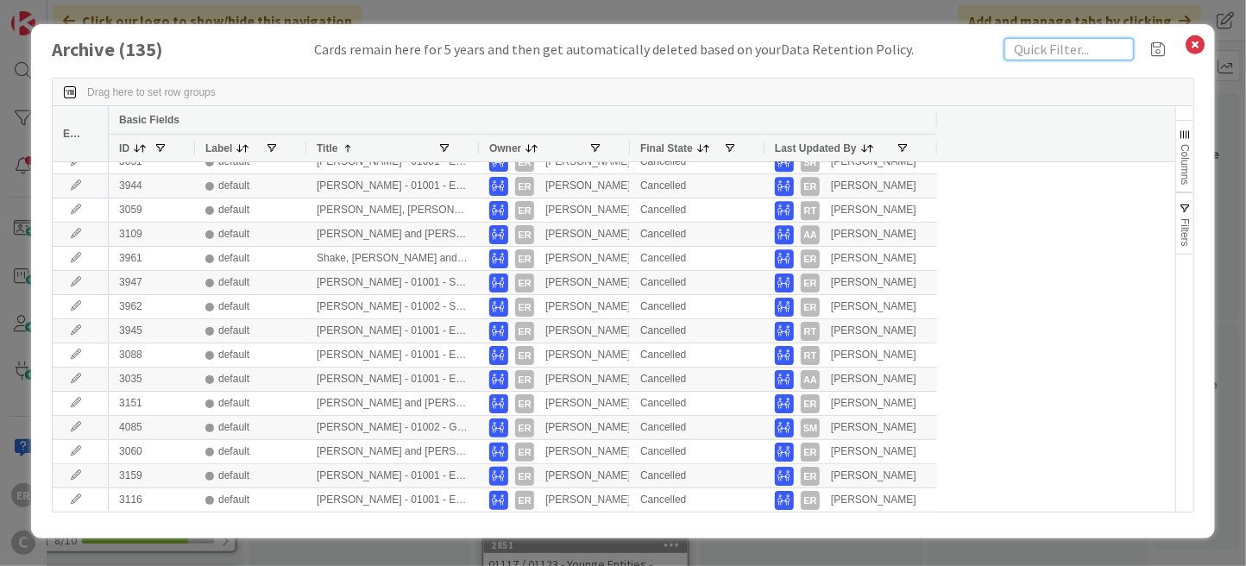
click at [1023, 52] on input "text" at bounding box center [1068, 49] width 129 height 22
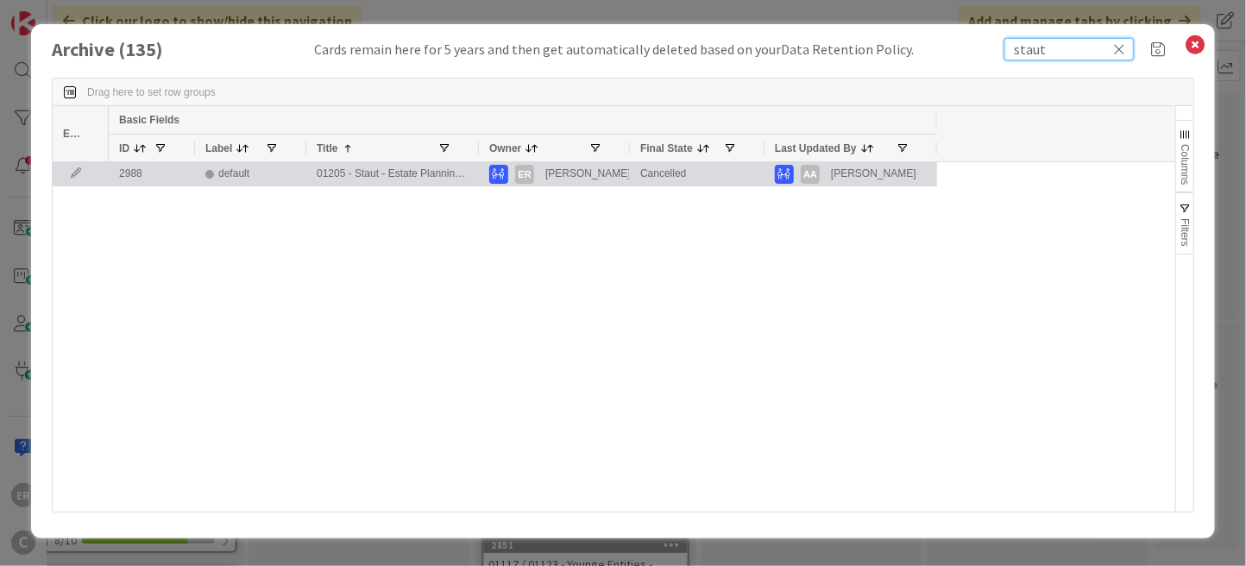
type input "staut"
click at [75, 172] on icon at bounding box center [76, 173] width 26 height 10
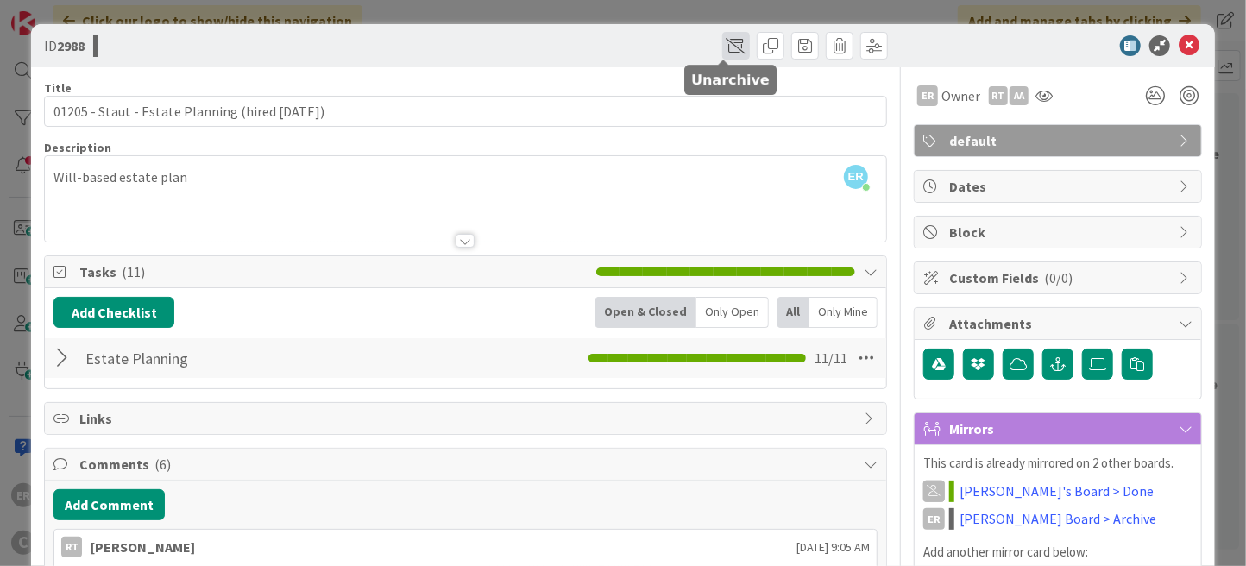
click at [725, 47] on span at bounding box center [736, 46] width 28 height 28
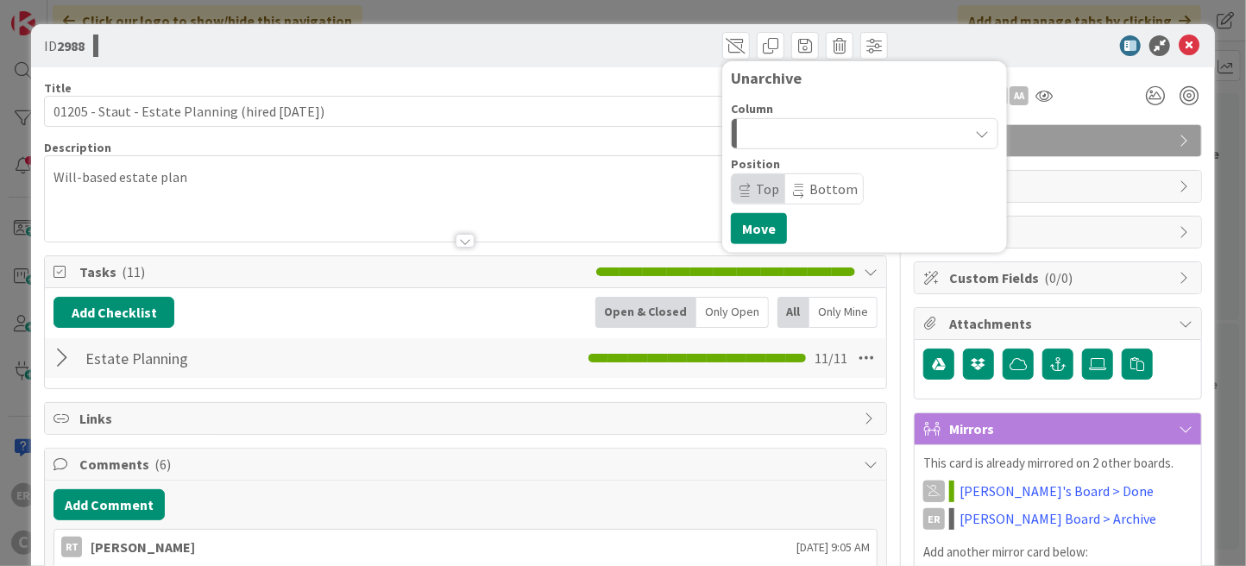
click at [775, 141] on button "button" at bounding box center [864, 133] width 267 height 31
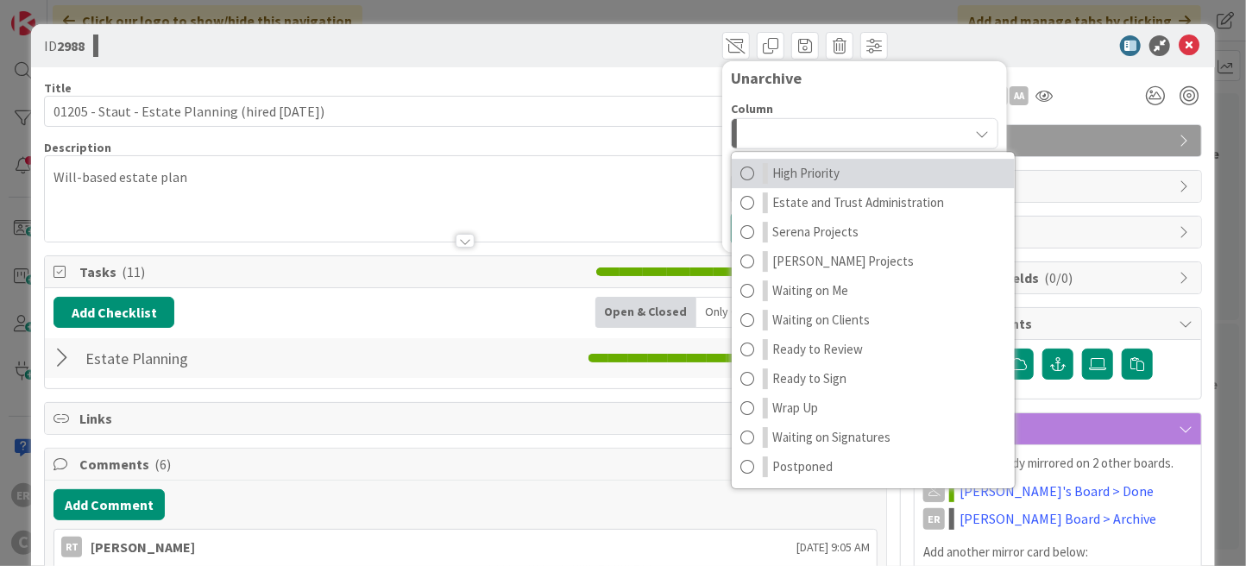
click at [818, 180] on span "High Priority" at bounding box center [805, 173] width 67 height 21
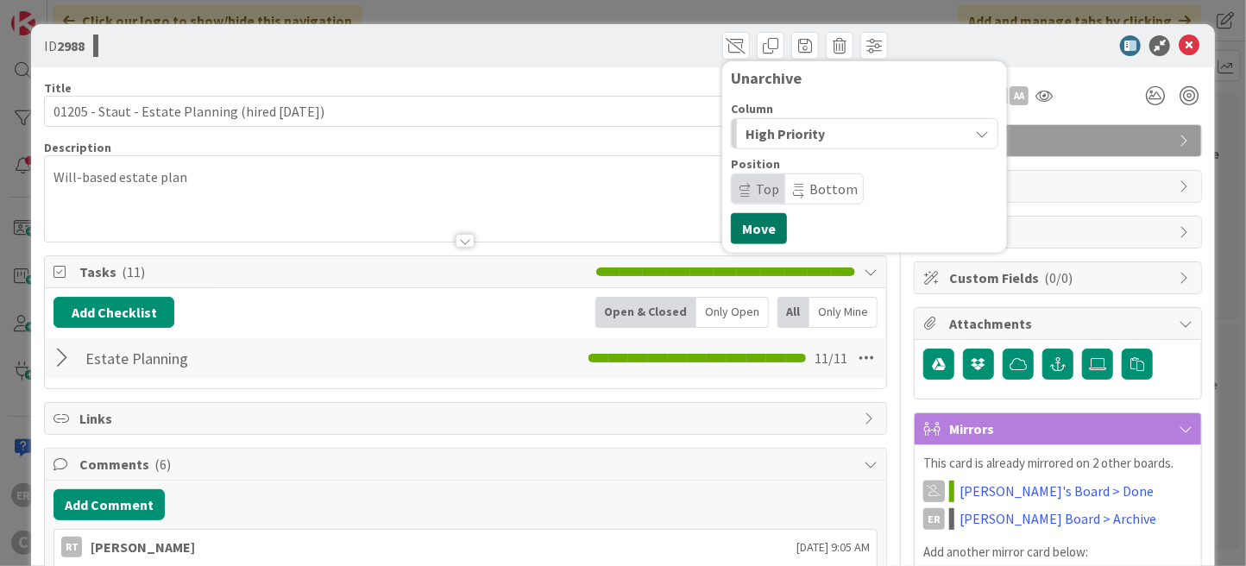
click at [756, 229] on button "Move" at bounding box center [759, 228] width 56 height 31
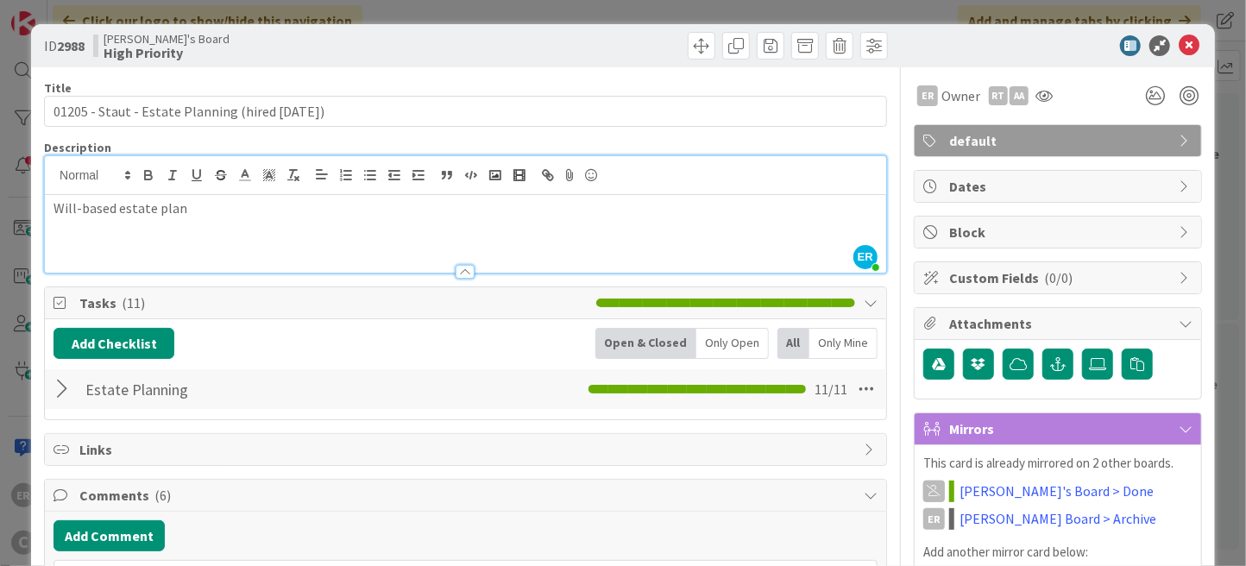
click at [217, 180] on div "ER [PERSON_NAME] just joined Will-based estate plan" at bounding box center [465, 214] width 841 height 116
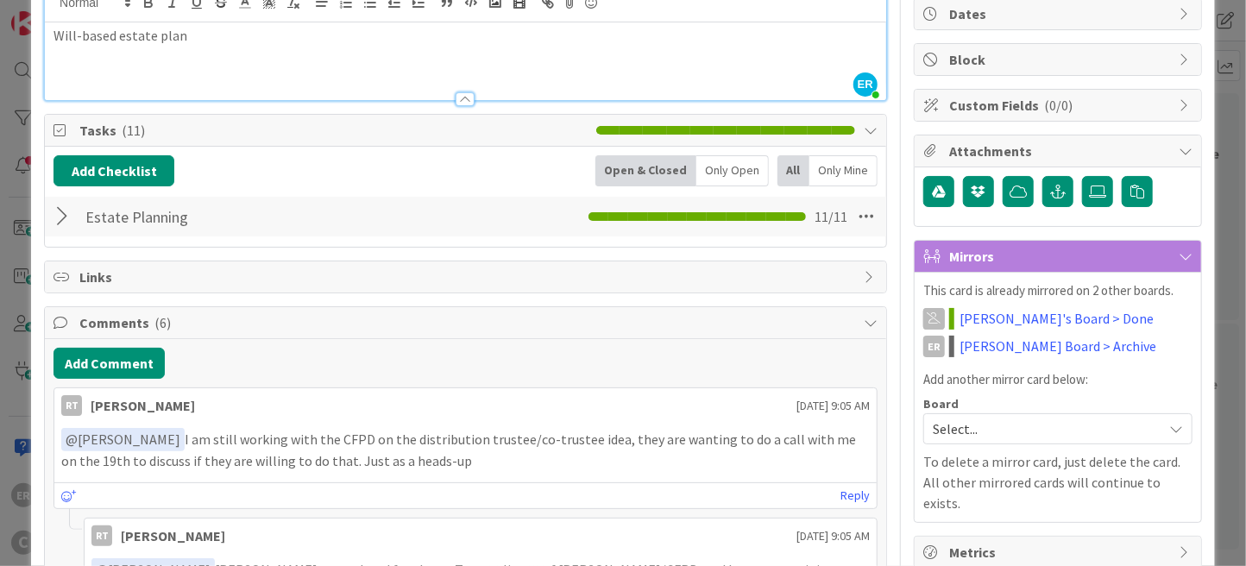
click at [66, 219] on div at bounding box center [64, 216] width 22 height 31
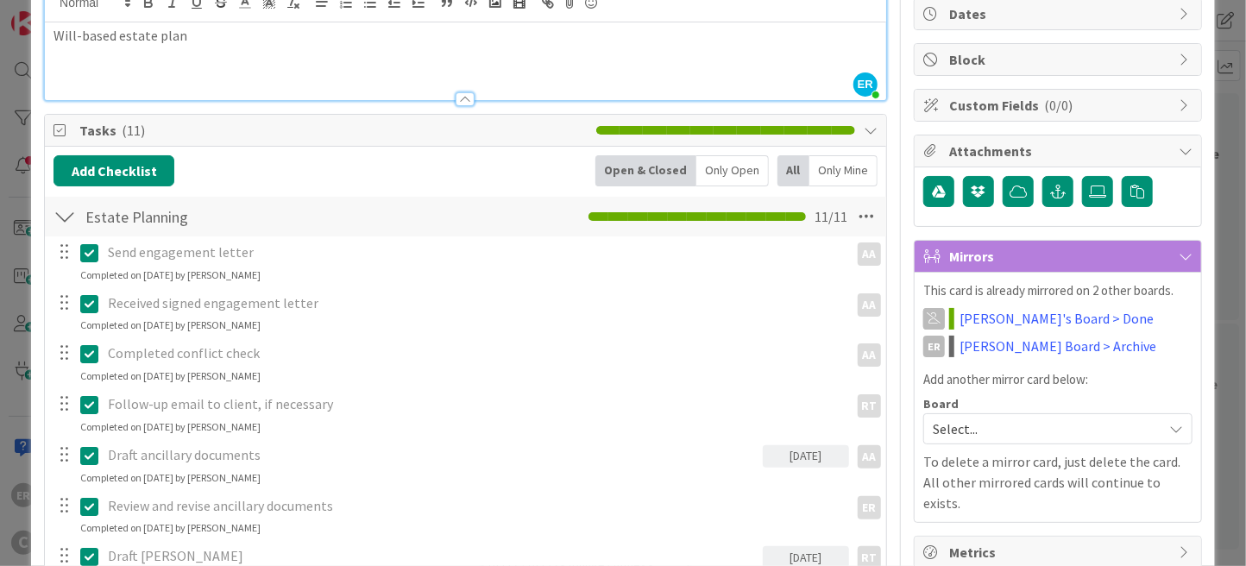
click at [66, 219] on div at bounding box center [64, 216] width 22 height 31
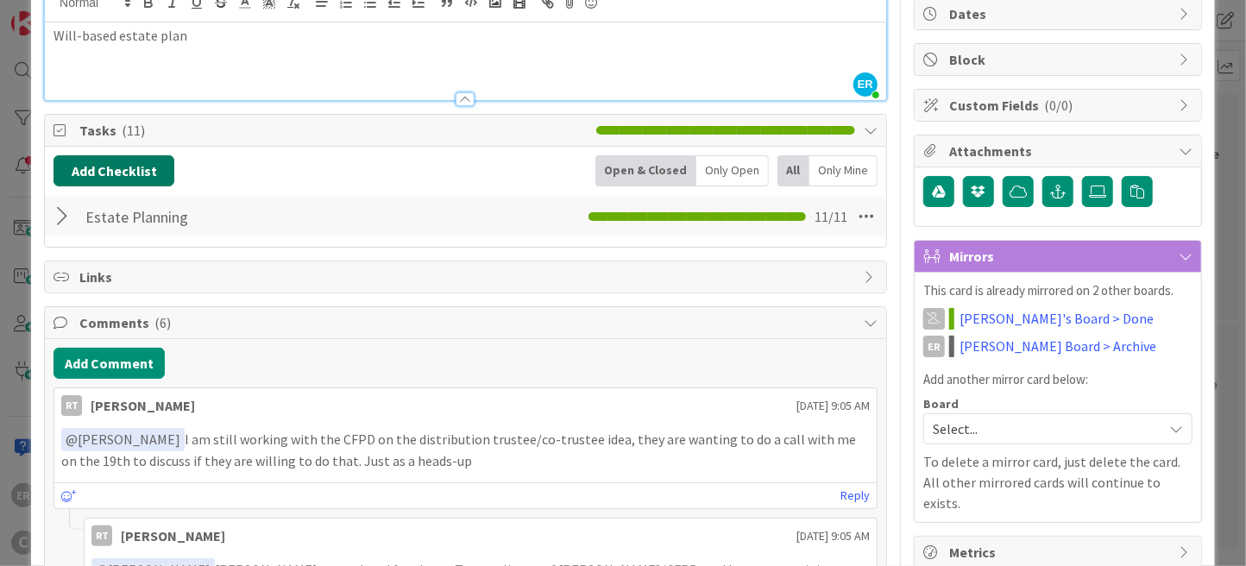
click at [96, 175] on button "Add Checklist" at bounding box center [113, 170] width 121 height 31
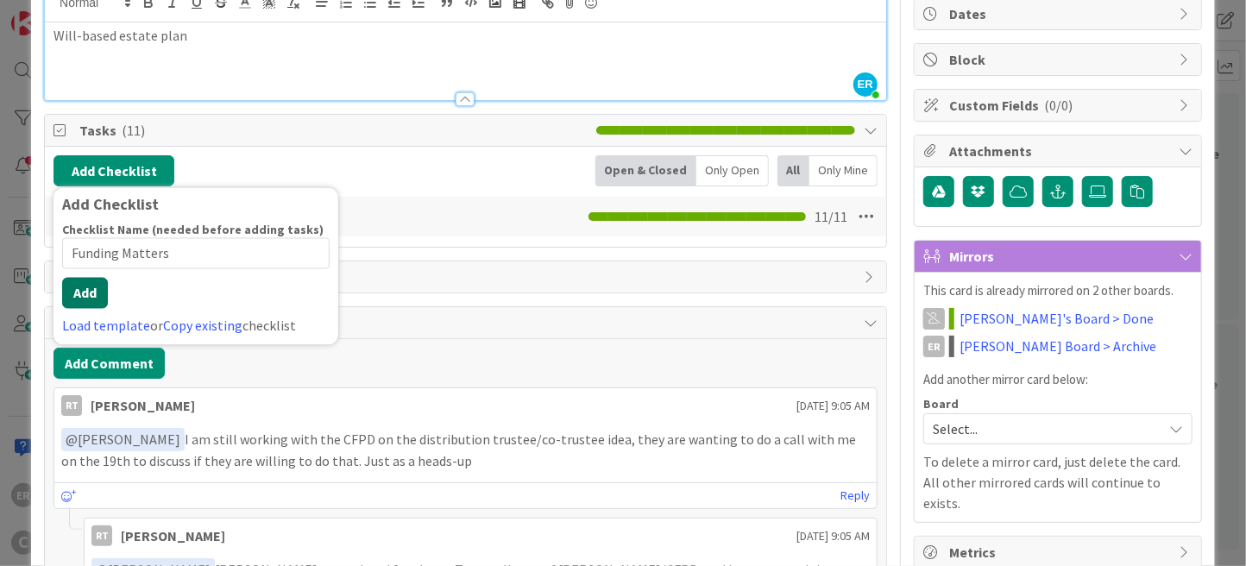
type input "Funding Matters"
click at [78, 311] on div "Checklist Name (needed before adding tasks) 15 / 64 Funding Matters Add Load te…" at bounding box center [195, 280] width 267 height 114
click at [89, 286] on button "Add" at bounding box center [85, 293] width 46 height 31
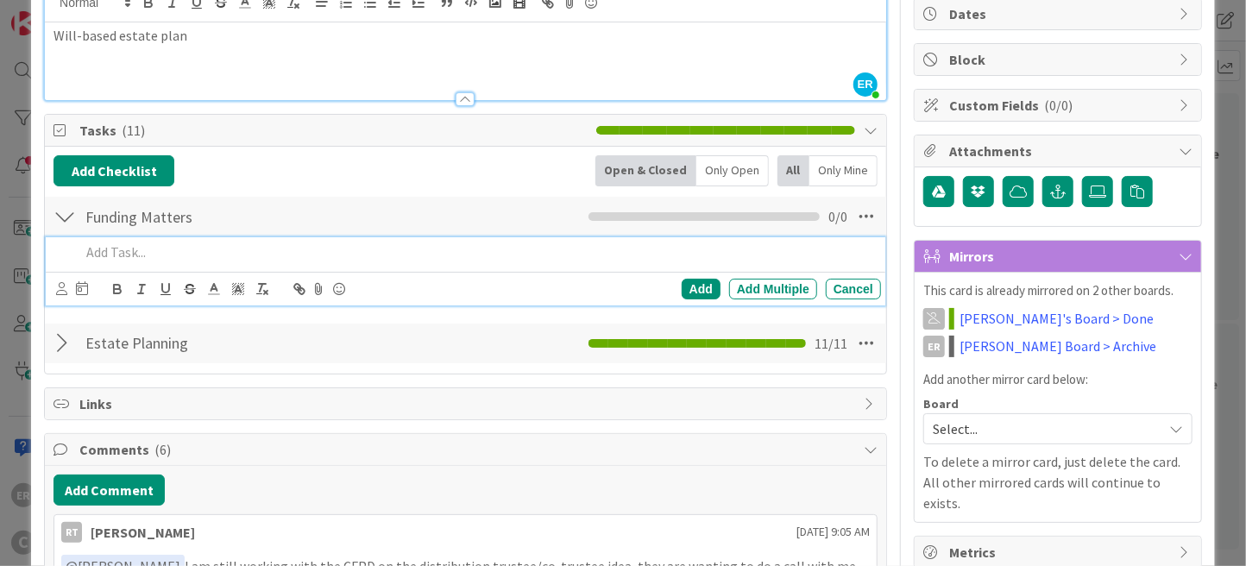
click at [204, 259] on p at bounding box center [477, 252] width 794 height 20
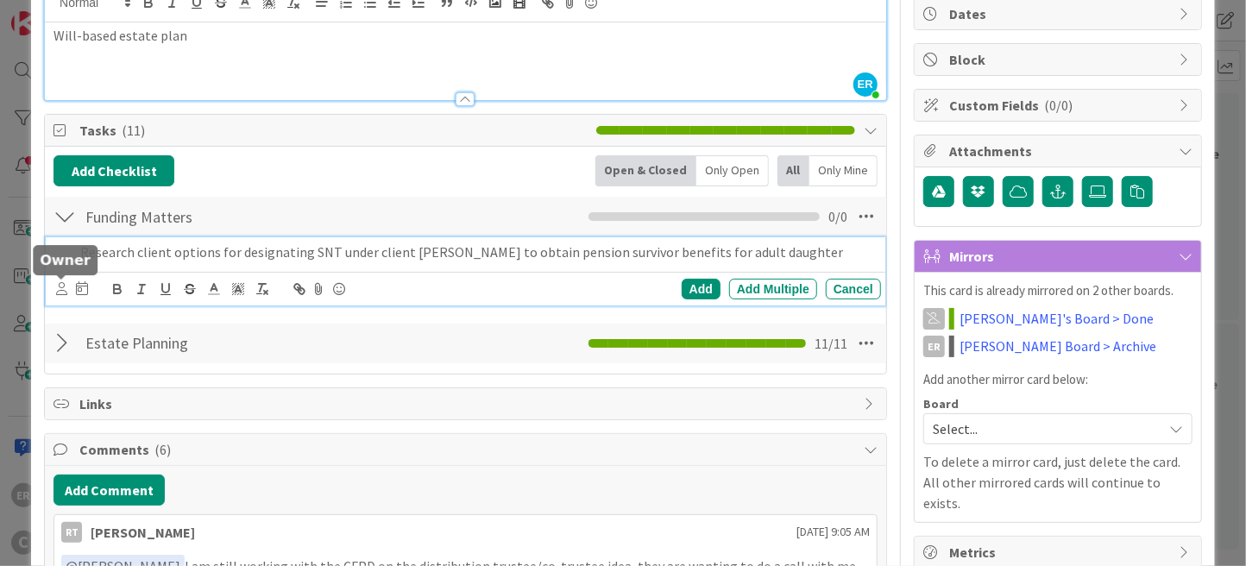
click at [63, 291] on icon at bounding box center [61, 288] width 11 height 13
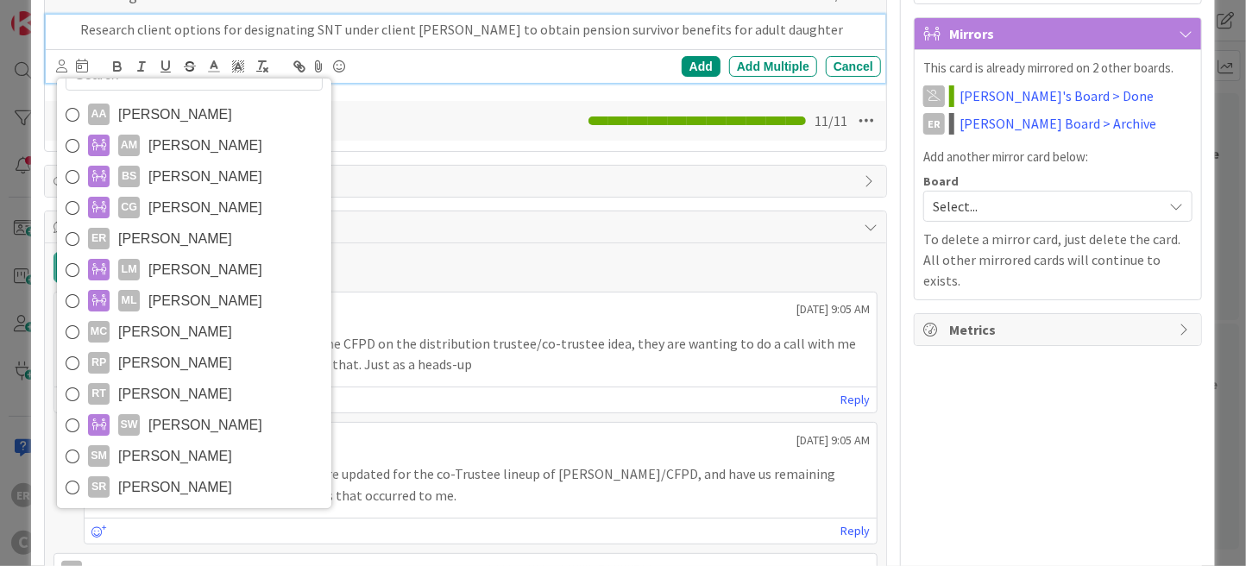
scroll to position [430, 0]
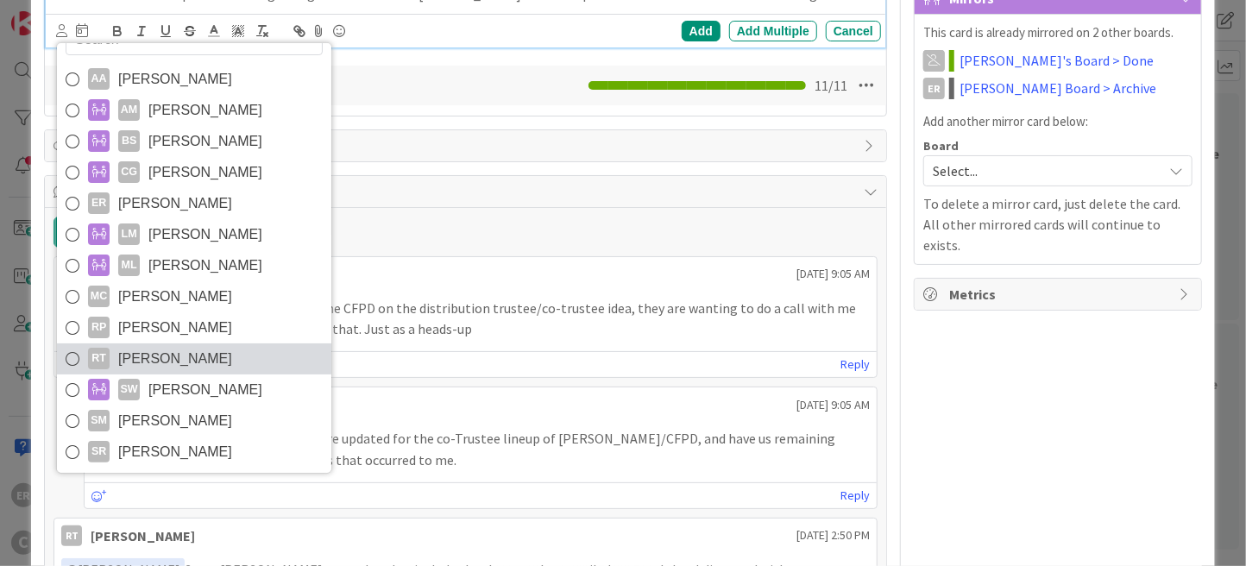
click at [191, 364] on link "RT [PERSON_NAME]" at bounding box center [194, 358] width 274 height 31
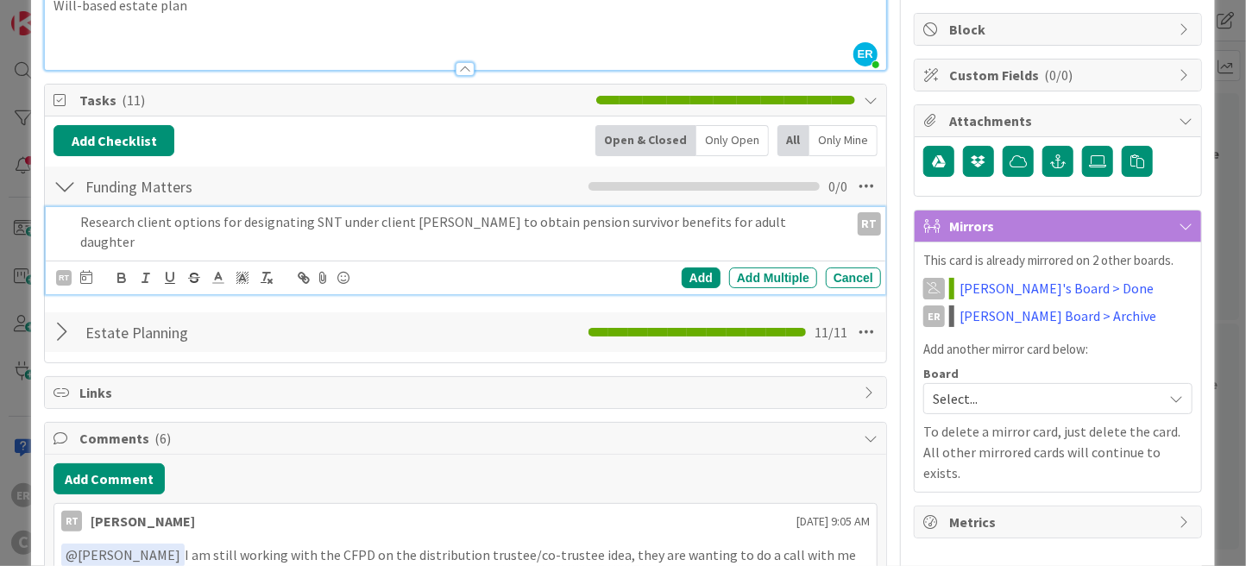
scroll to position [86, 0]
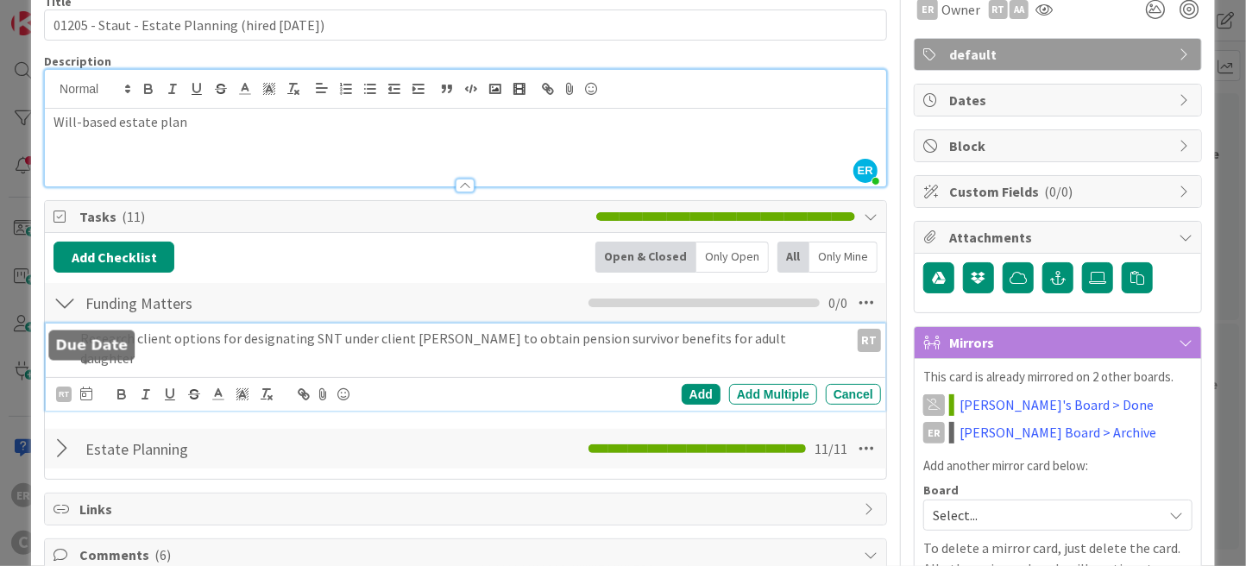
click at [85, 386] on icon at bounding box center [86, 393] width 12 height 14
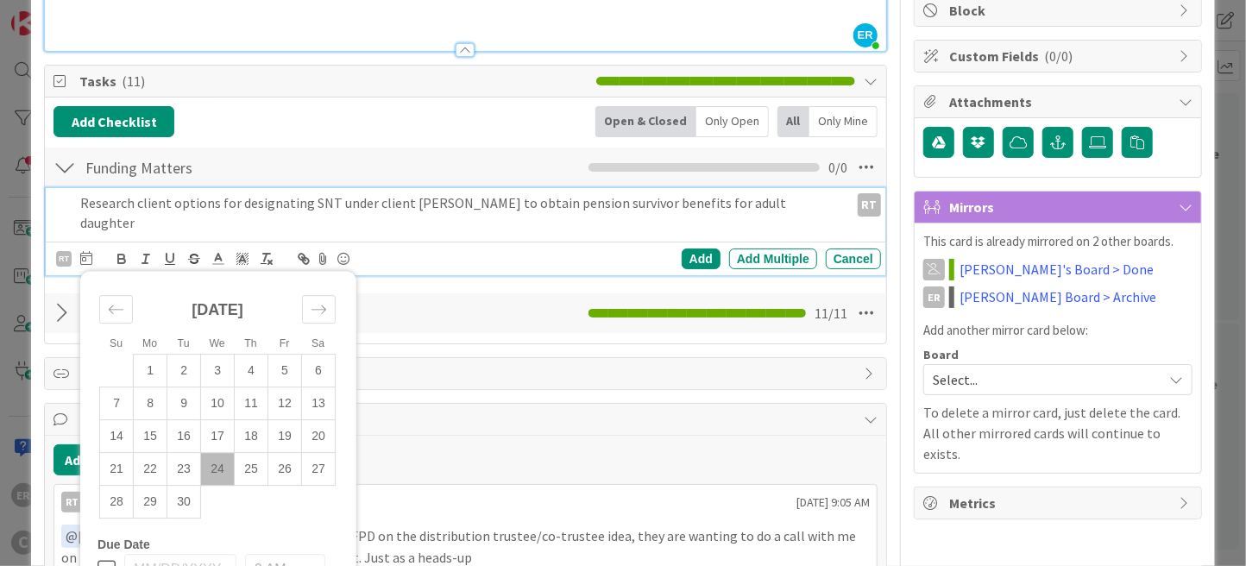
scroll to position [259, 0]
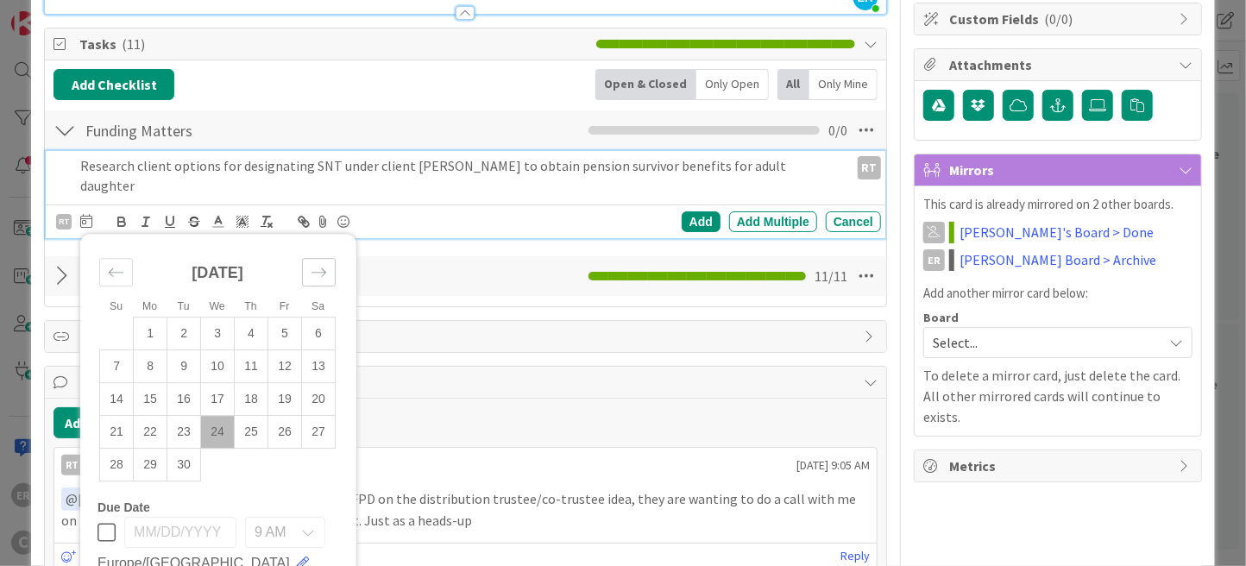
click at [323, 265] on icon "Move forward to switch to the next month." at bounding box center [319, 273] width 16 height 16
click at [217, 350] on td "8" at bounding box center [218, 366] width 34 height 33
type input "[DATE]"
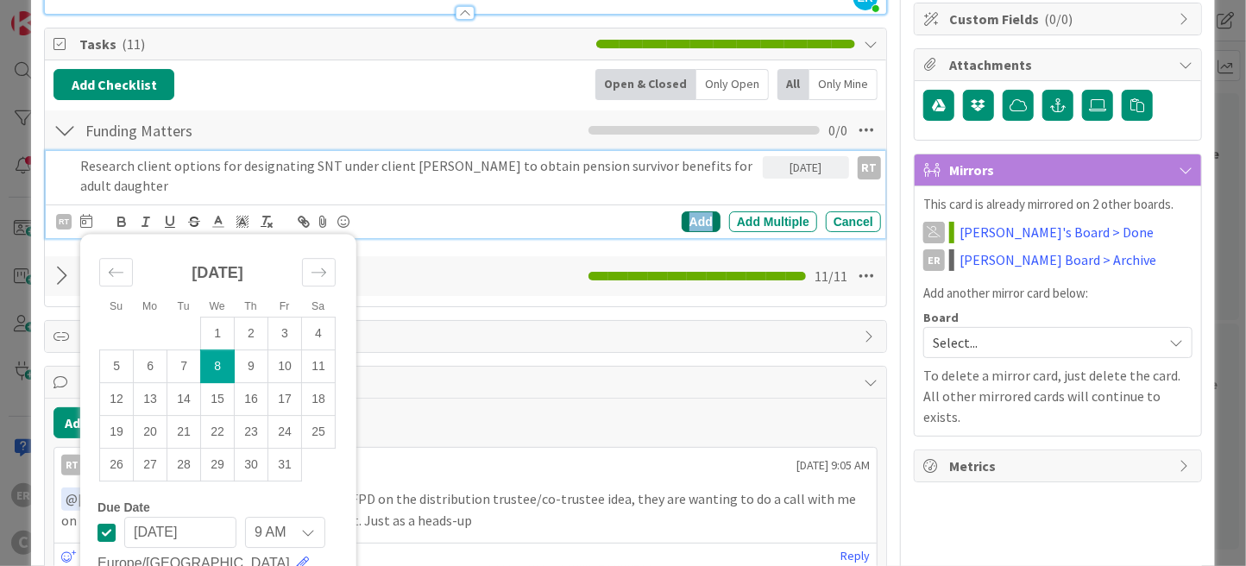
click at [703, 211] on div "Add" at bounding box center [700, 221] width 39 height 21
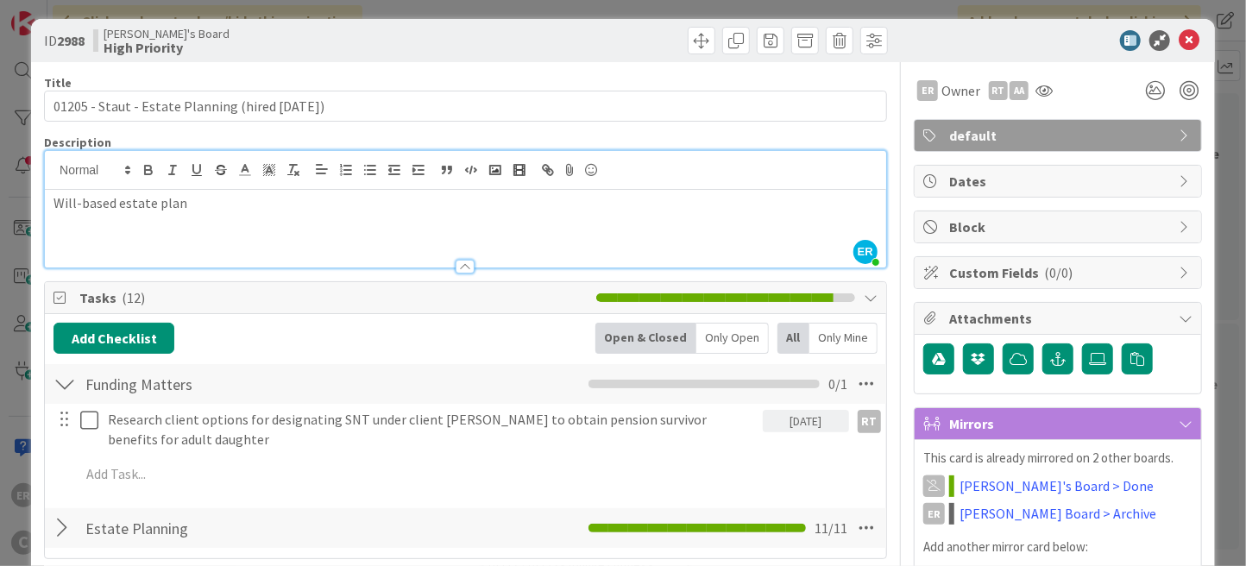
scroll to position [0, 0]
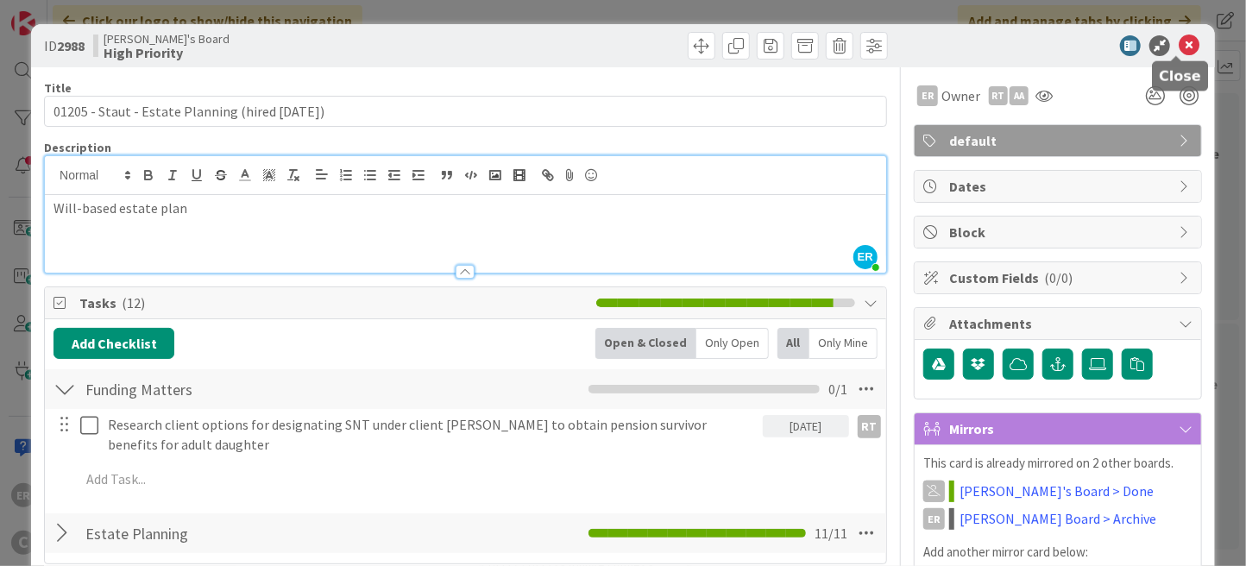
click at [1178, 52] on icon at bounding box center [1188, 45] width 21 height 21
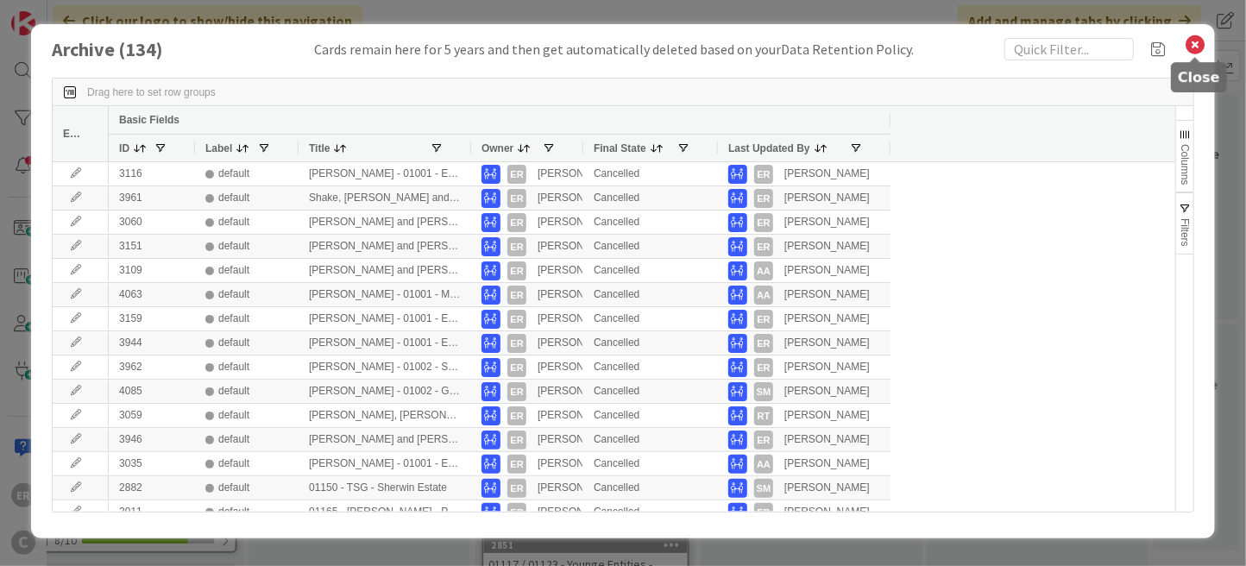
click at [1196, 41] on icon at bounding box center [1194, 45] width 22 height 24
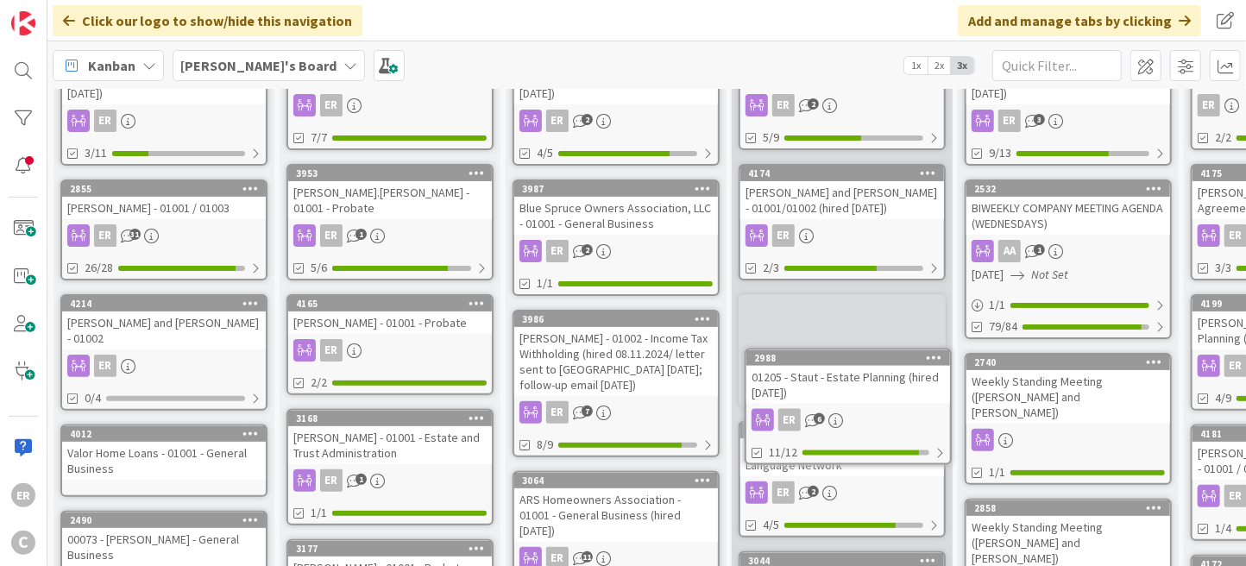
scroll to position [154, 0]
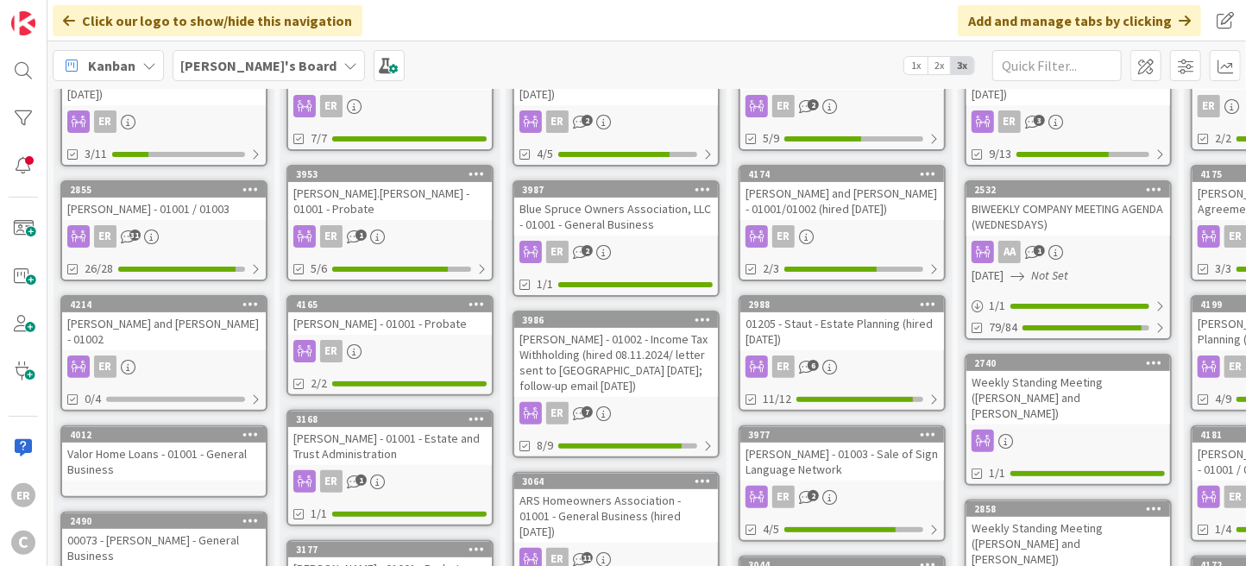
click at [858, 209] on div "[PERSON_NAME] and [PERSON_NAME] - 01001/01002 (hired [DATE])" at bounding box center [842, 201] width 204 height 38
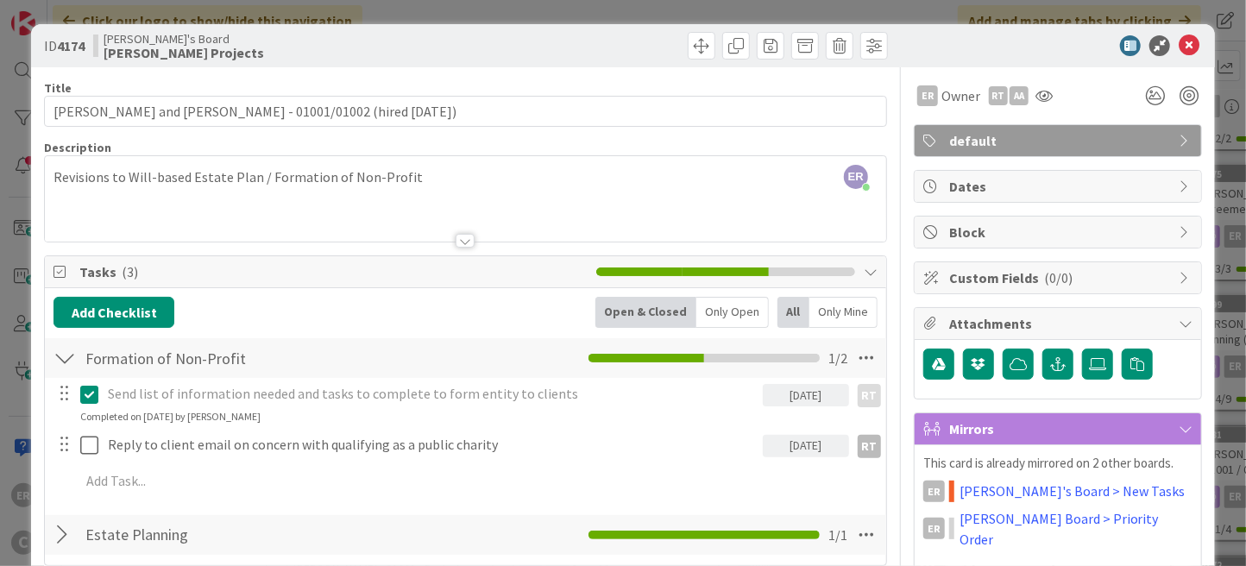
click at [810, 449] on div "[DATE]" at bounding box center [805, 446] width 86 height 22
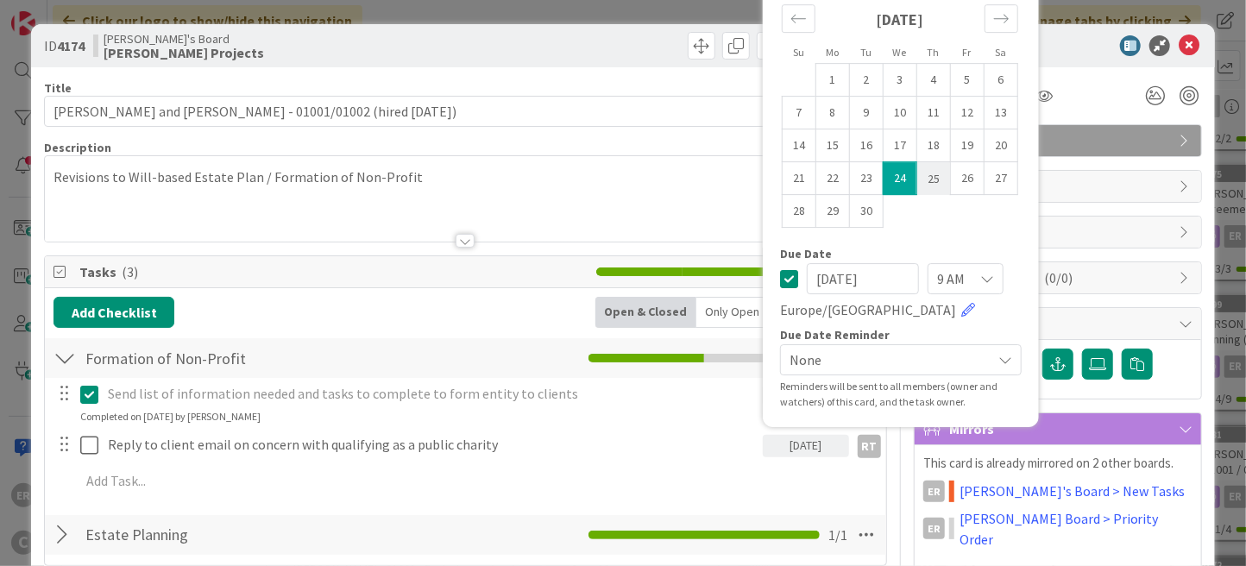
click at [916, 185] on td "25" at bounding box center [933, 178] width 34 height 33
type input "[DATE]"
click at [410, 508] on div "Add Checklist Open & Closed Only Open All Only Mine Formation of Non-Profit Che…" at bounding box center [465, 427] width 824 height 260
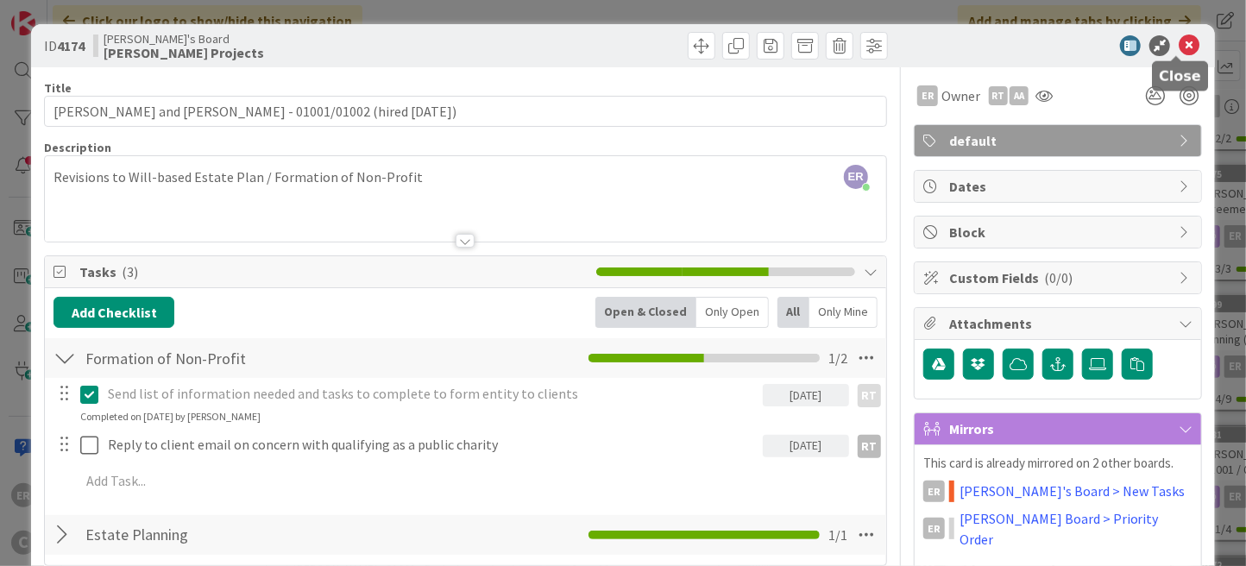
click at [1179, 44] on icon at bounding box center [1188, 45] width 21 height 21
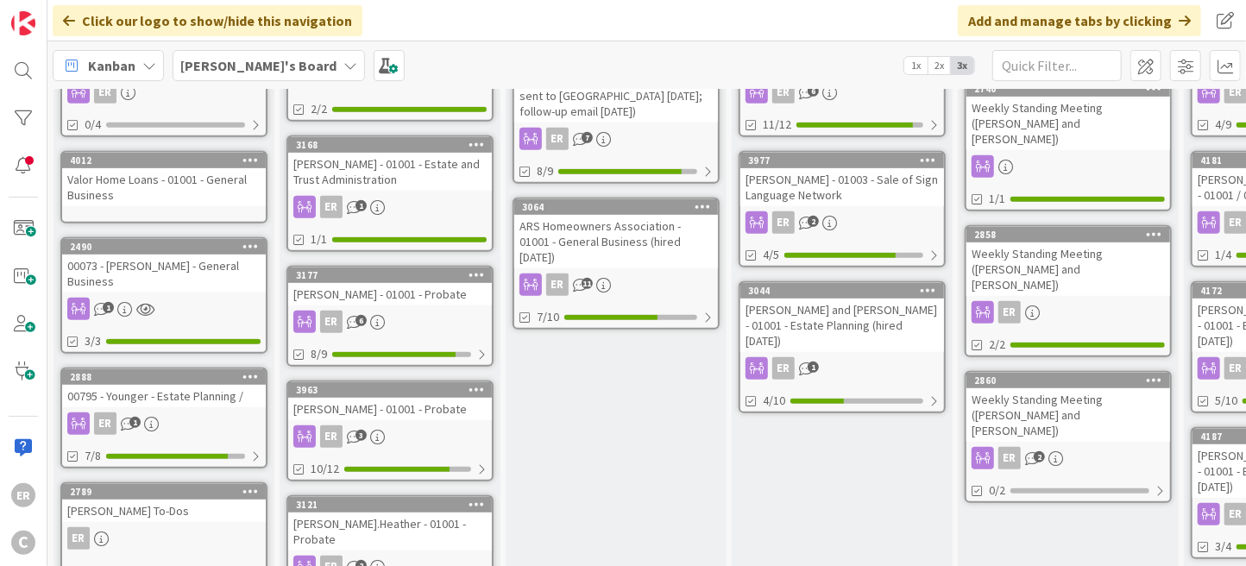
scroll to position [430, 0]
